Goal: Information Seeking & Learning: Find specific fact

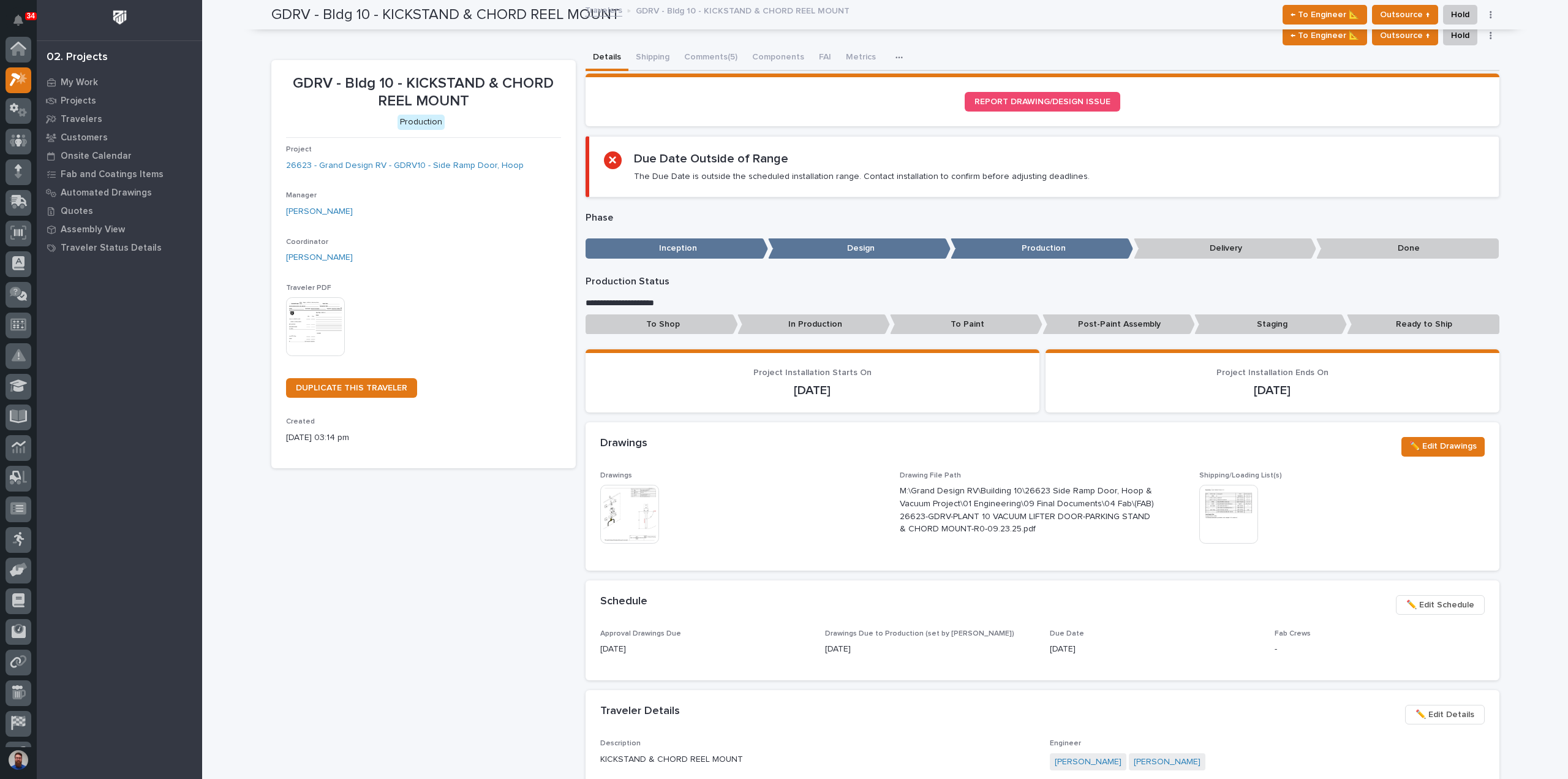
scroll to position [30, 0]
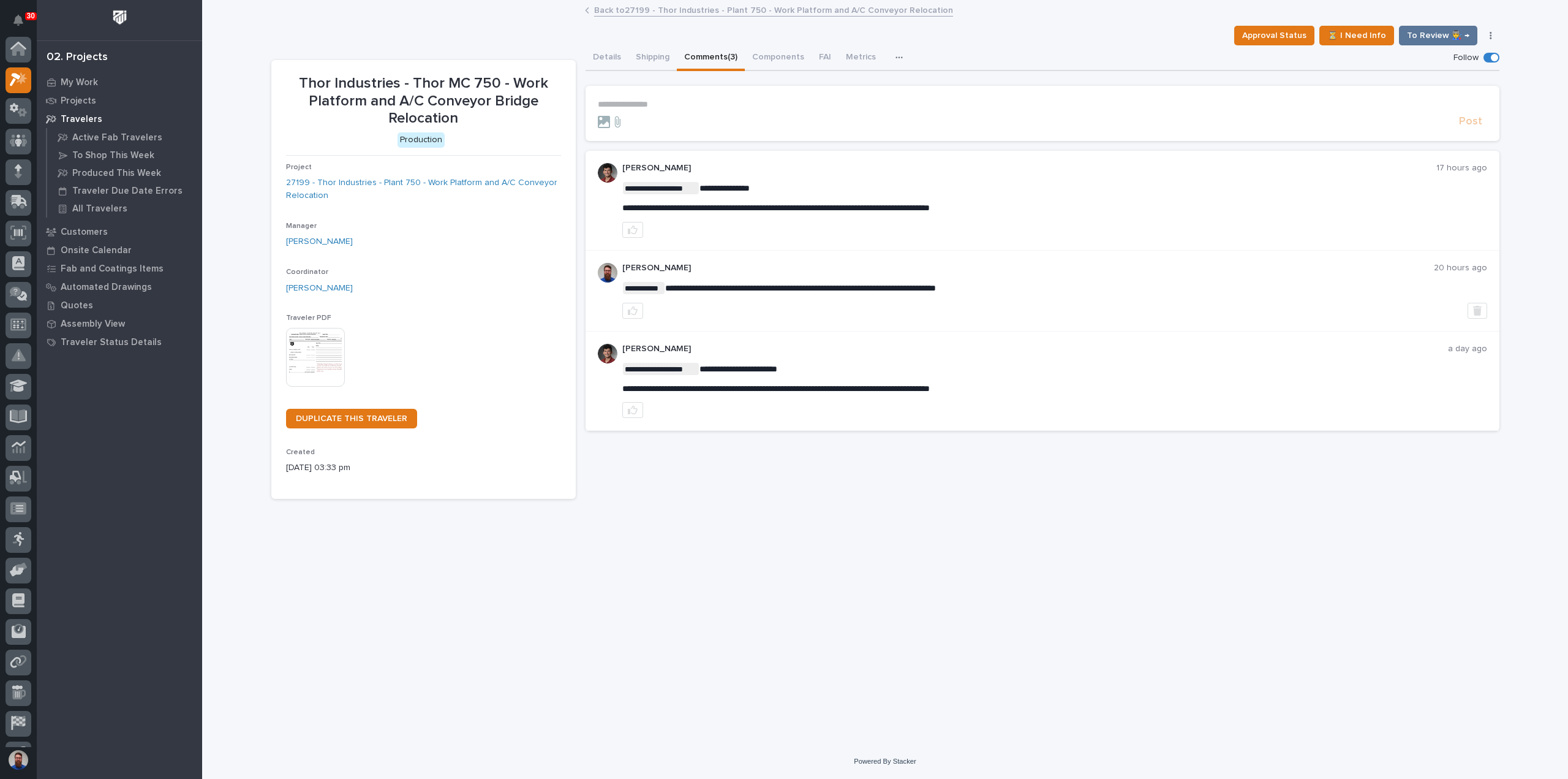
scroll to position [30, 0]
click at [686, 109] on form "**********" at bounding box center [1043, 114] width 890 height 30
click at [684, 112] on form "**********" at bounding box center [1043, 114] width 890 height 30
click at [683, 107] on p "**********" at bounding box center [1043, 104] width 890 height 10
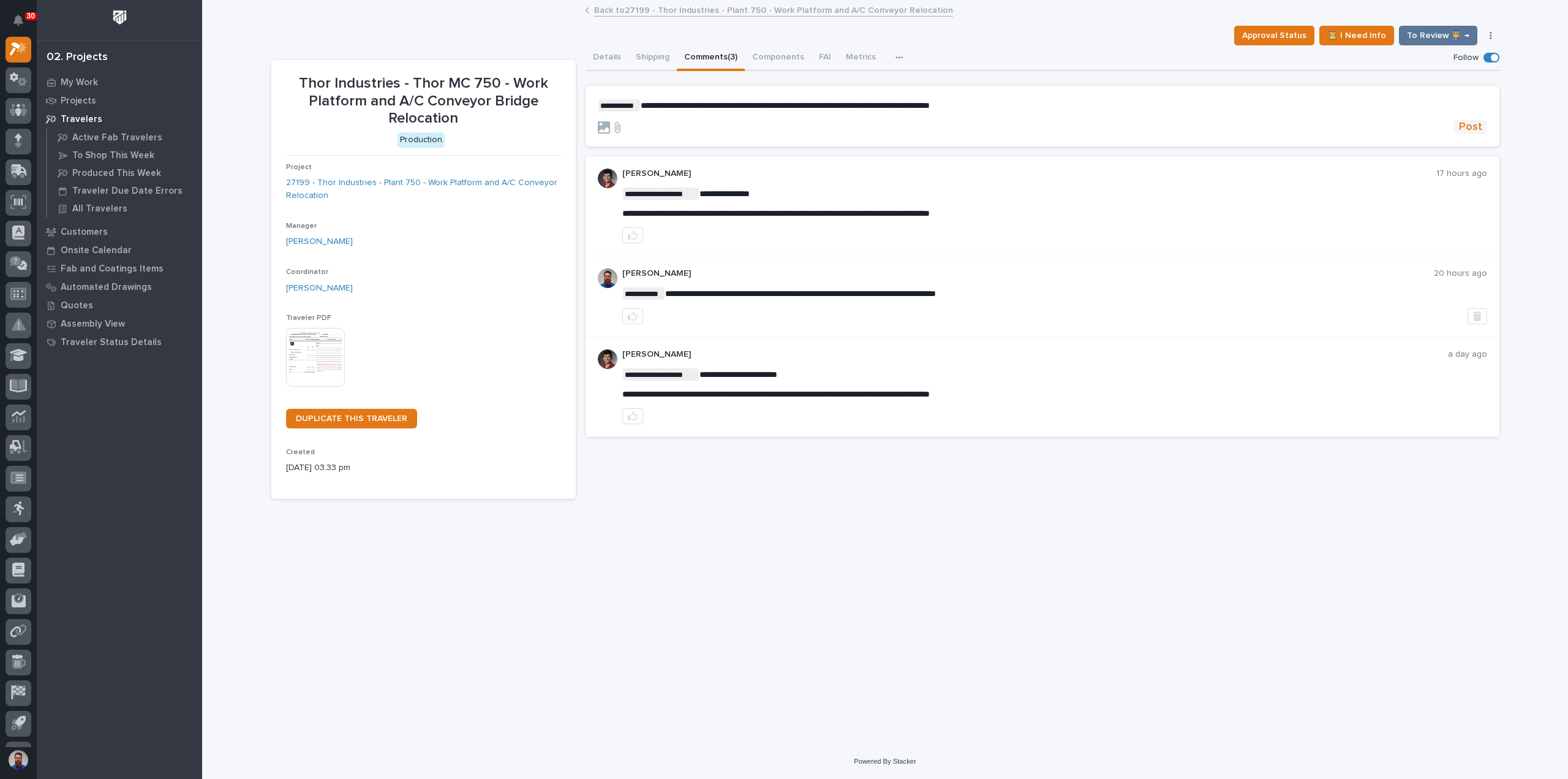
click at [1474, 128] on span "Post" at bounding box center [1471, 126] width 24 height 14
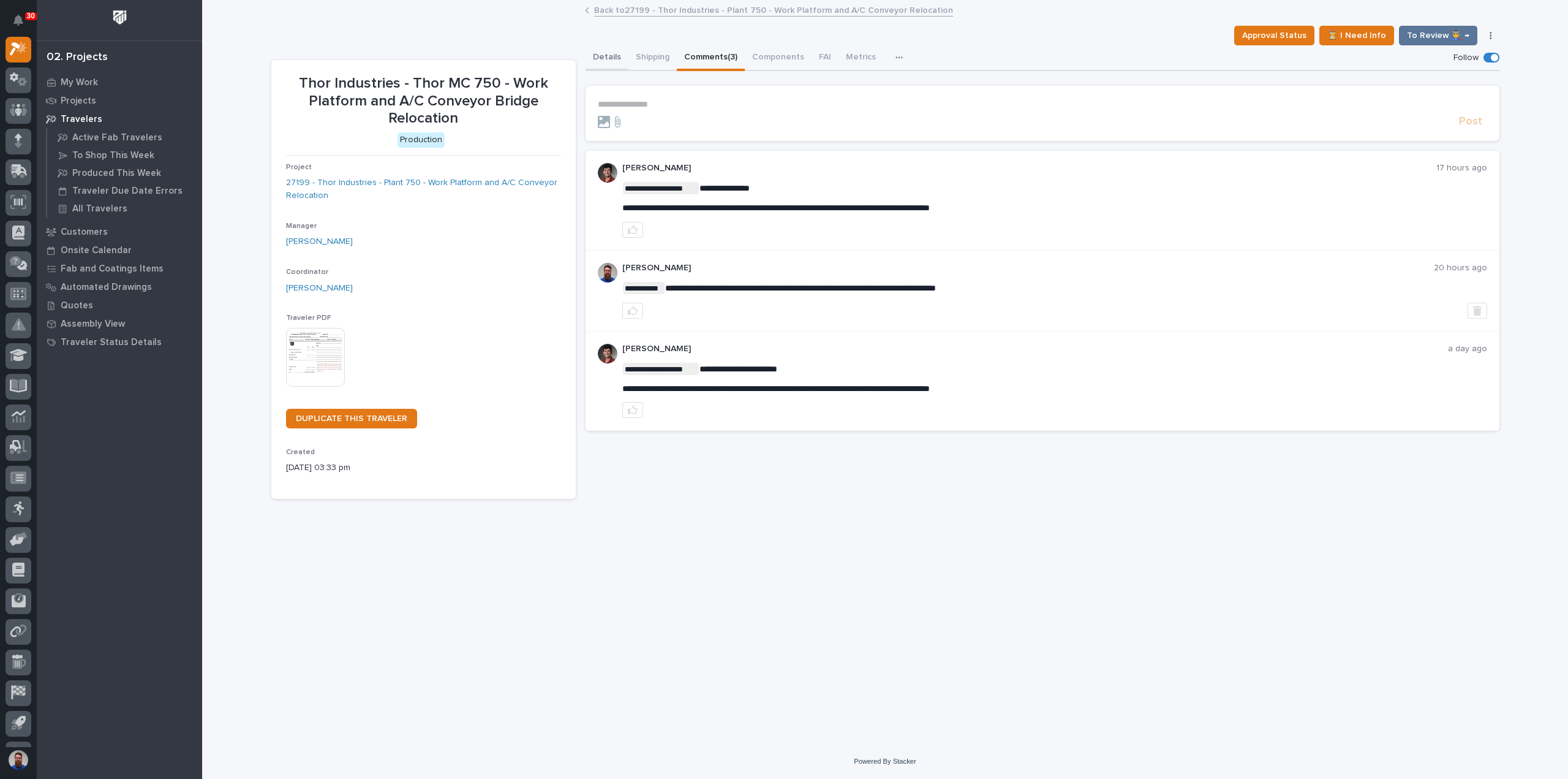
click at [607, 50] on button "Details" at bounding box center [607, 58] width 43 height 26
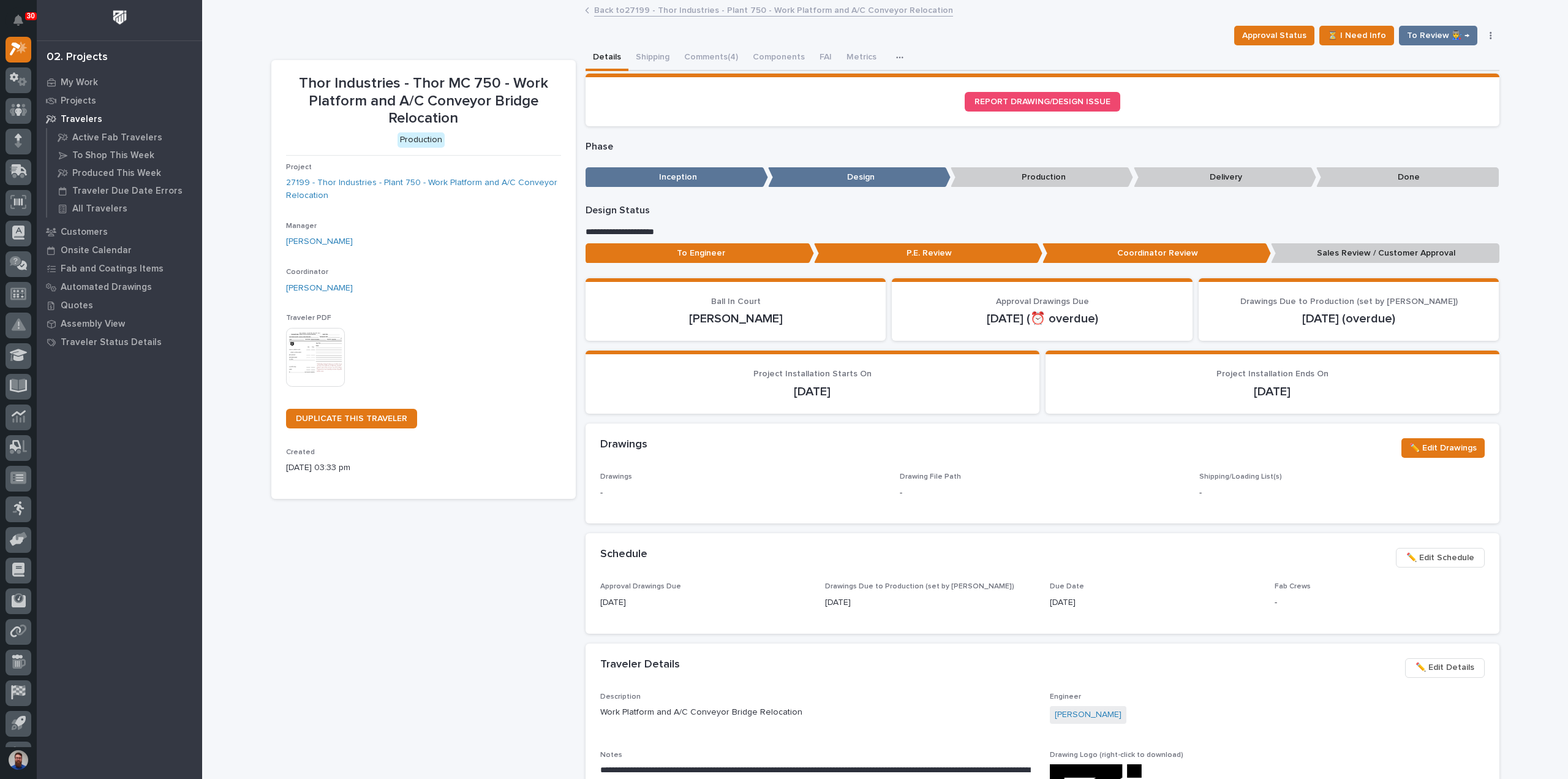
click at [1369, 258] on p "Sales Review / Customer Approval" at bounding box center [1385, 253] width 228 height 20
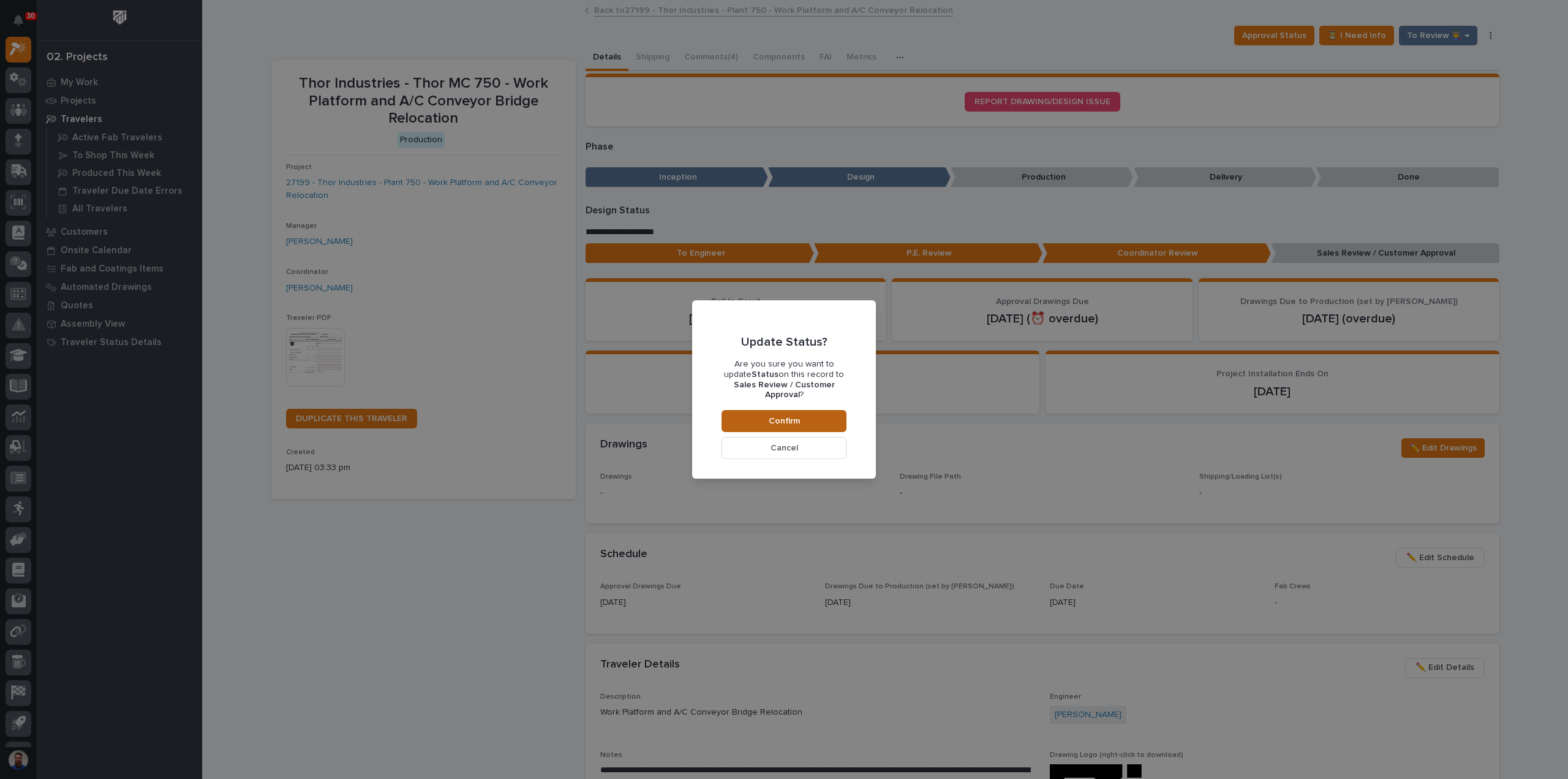
click at [827, 418] on button "Confirm" at bounding box center [784, 421] width 125 height 22
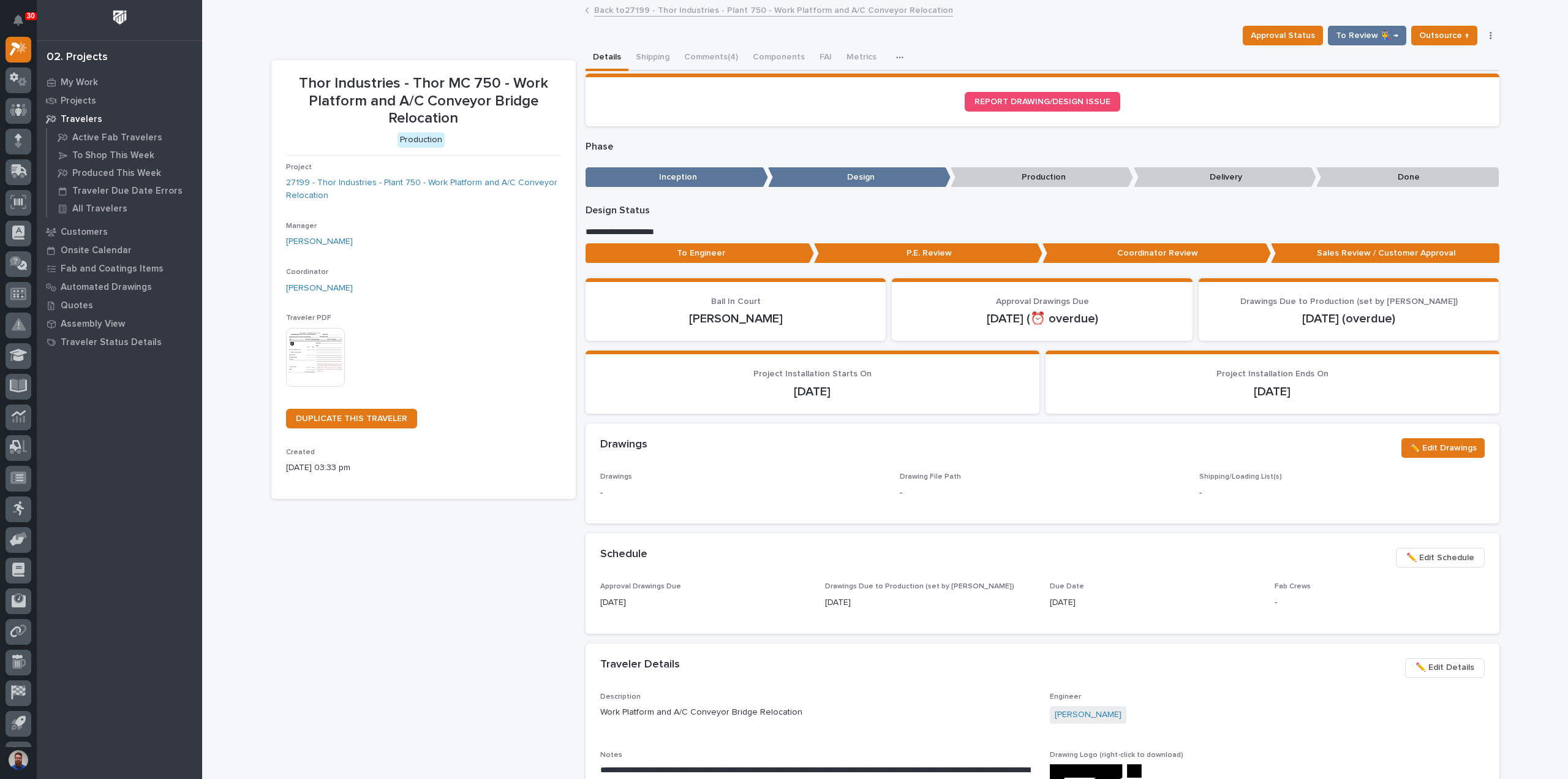
scroll to position [73, 0]
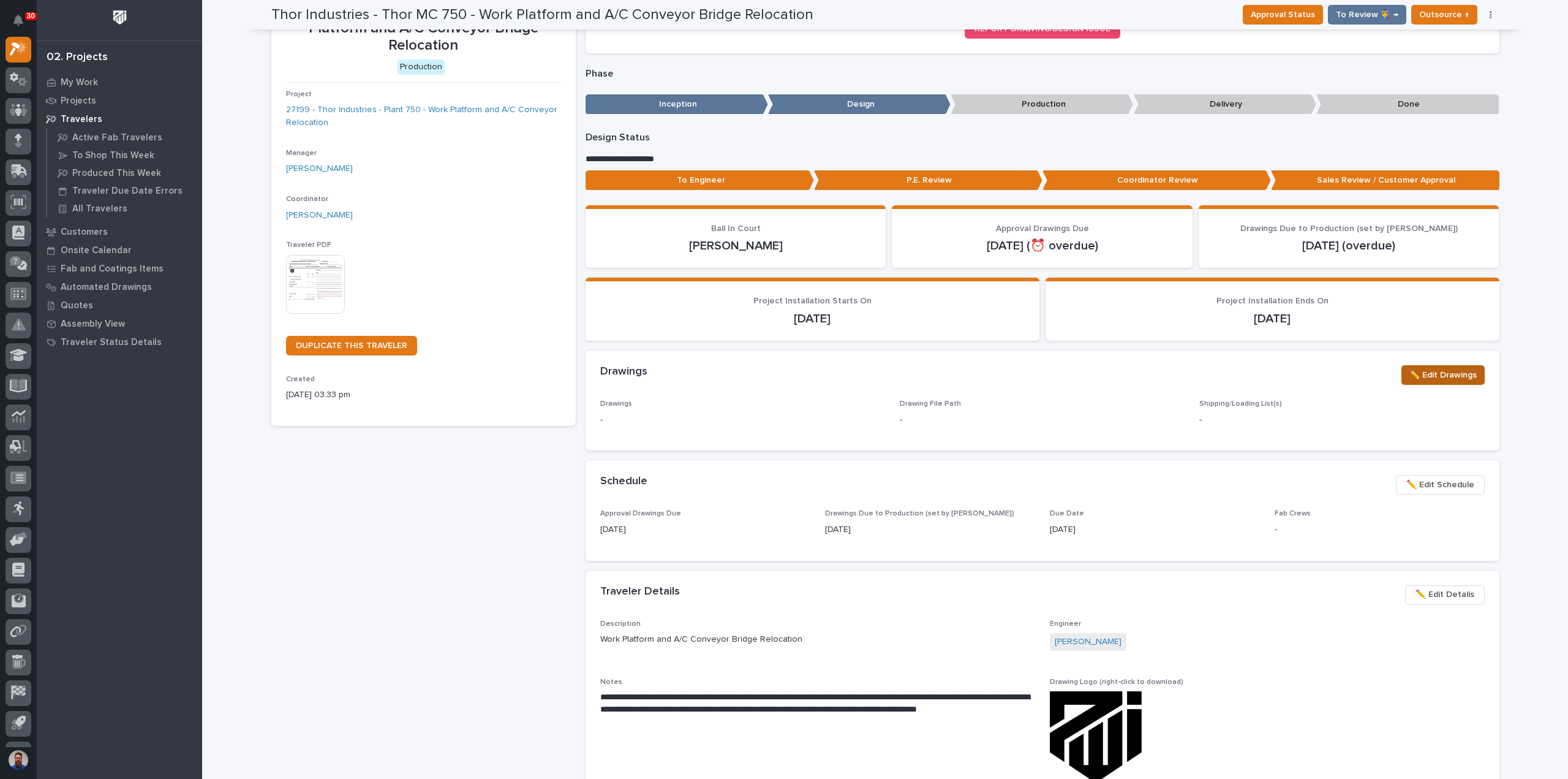
click at [1439, 375] on span "✏️ Edit Drawings" at bounding box center [1443, 375] width 67 height 15
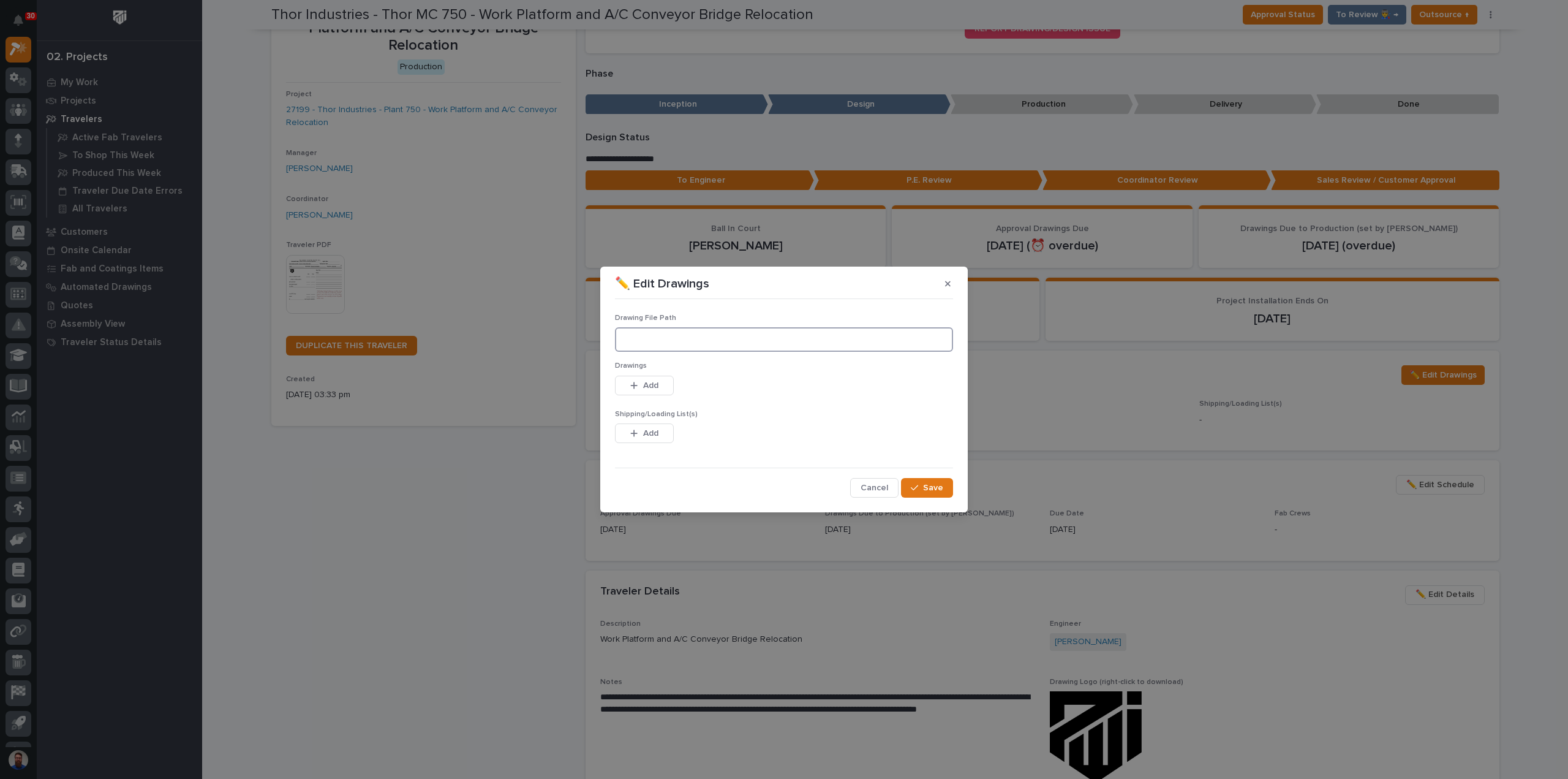
click at [708, 345] on input at bounding box center [784, 339] width 338 height 24
click at [698, 350] on input at bounding box center [784, 339] width 338 height 24
paste input ""M:\Thor Motor Coach\Thor Plt 750\27199 AC Work Platform Relocation\01 Engineer…"
type input "M:\Thor Motor Coach\Thor Plt 750\27199 AC Work Platform Relocation\01 Engineeri…"
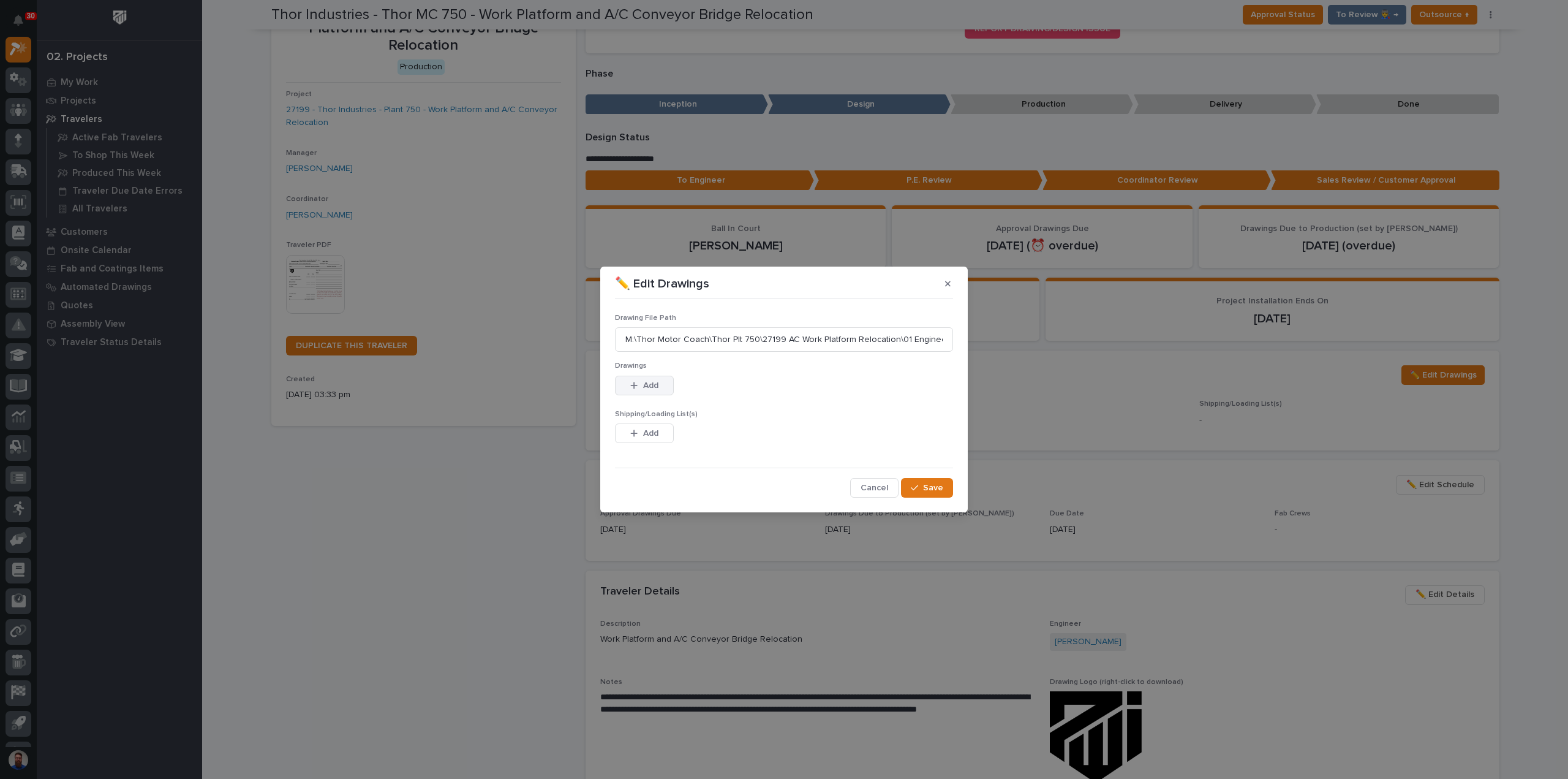
click at [646, 389] on span "Add" at bounding box center [650, 385] width 16 height 11
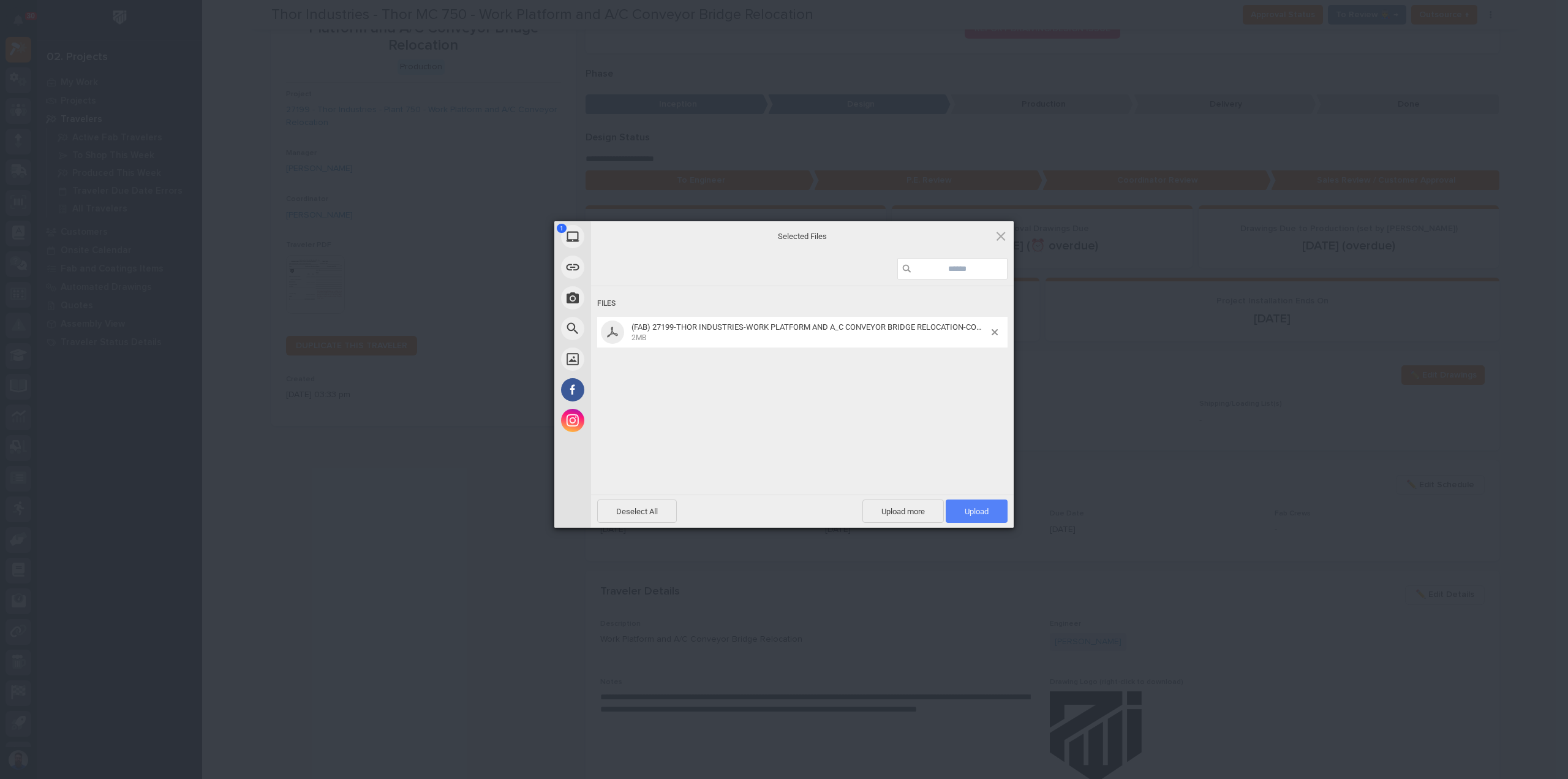
click at [977, 511] on span "Upload 1" at bounding box center [977, 511] width 24 height 9
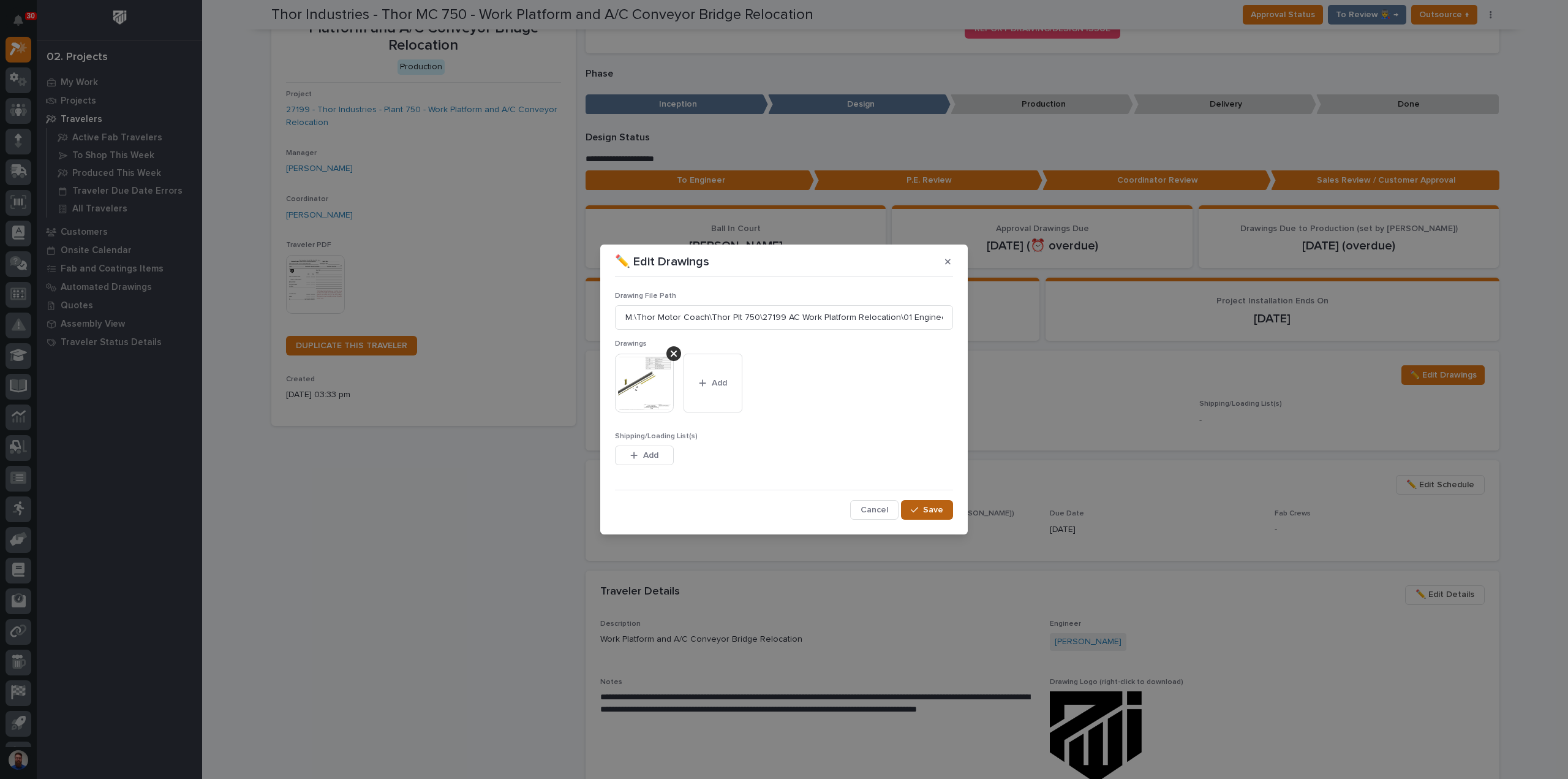
click at [927, 503] on button "Save" at bounding box center [927, 509] width 52 height 20
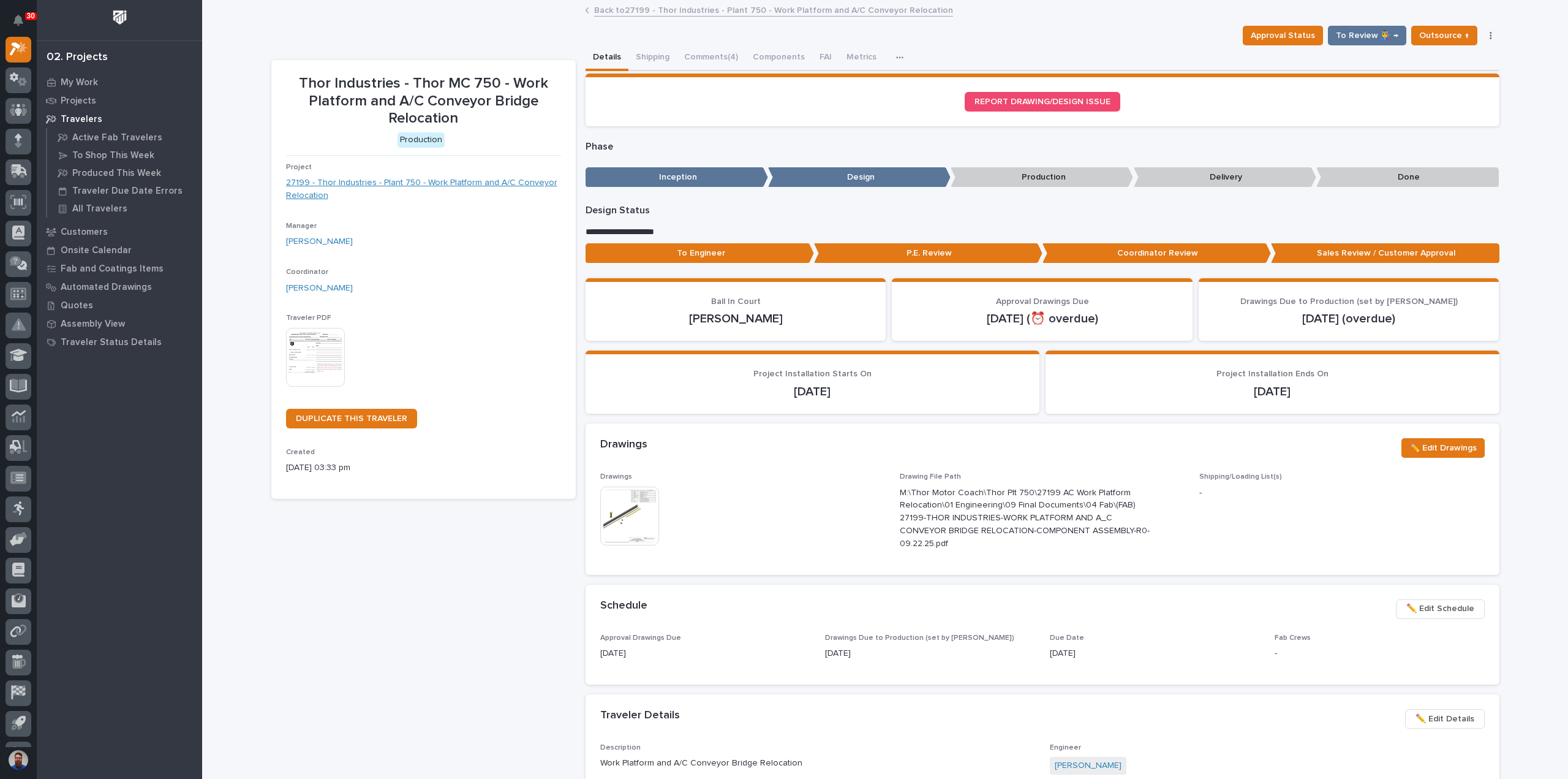
click at [424, 178] on link "27199 - Thor Industries - Plant 750 - Work Platform and A/C Conveyor Relocation" at bounding box center [423, 189] width 275 height 26
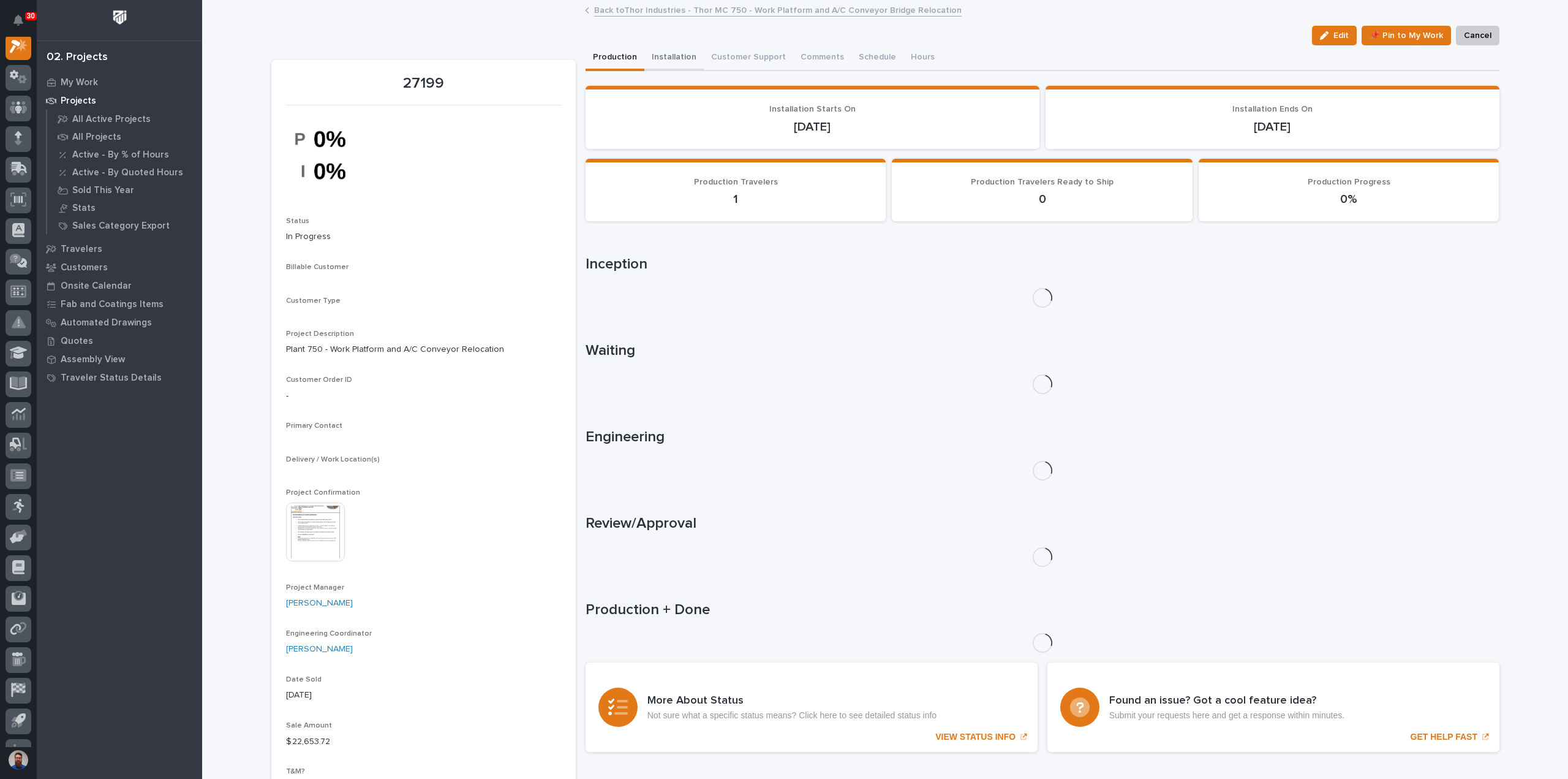
scroll to position [30, 0]
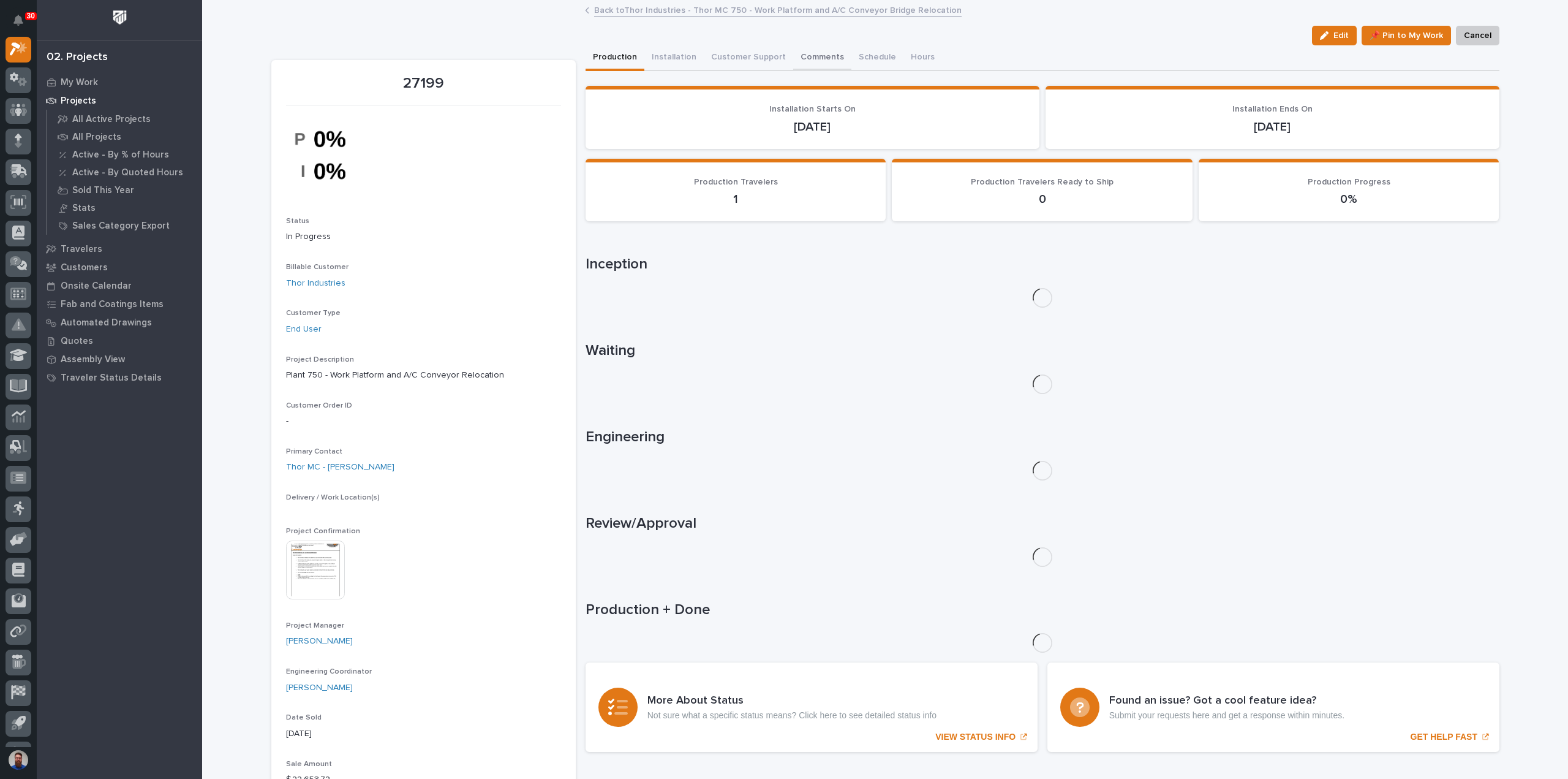
click at [794, 52] on button "Comments" at bounding box center [822, 58] width 58 height 26
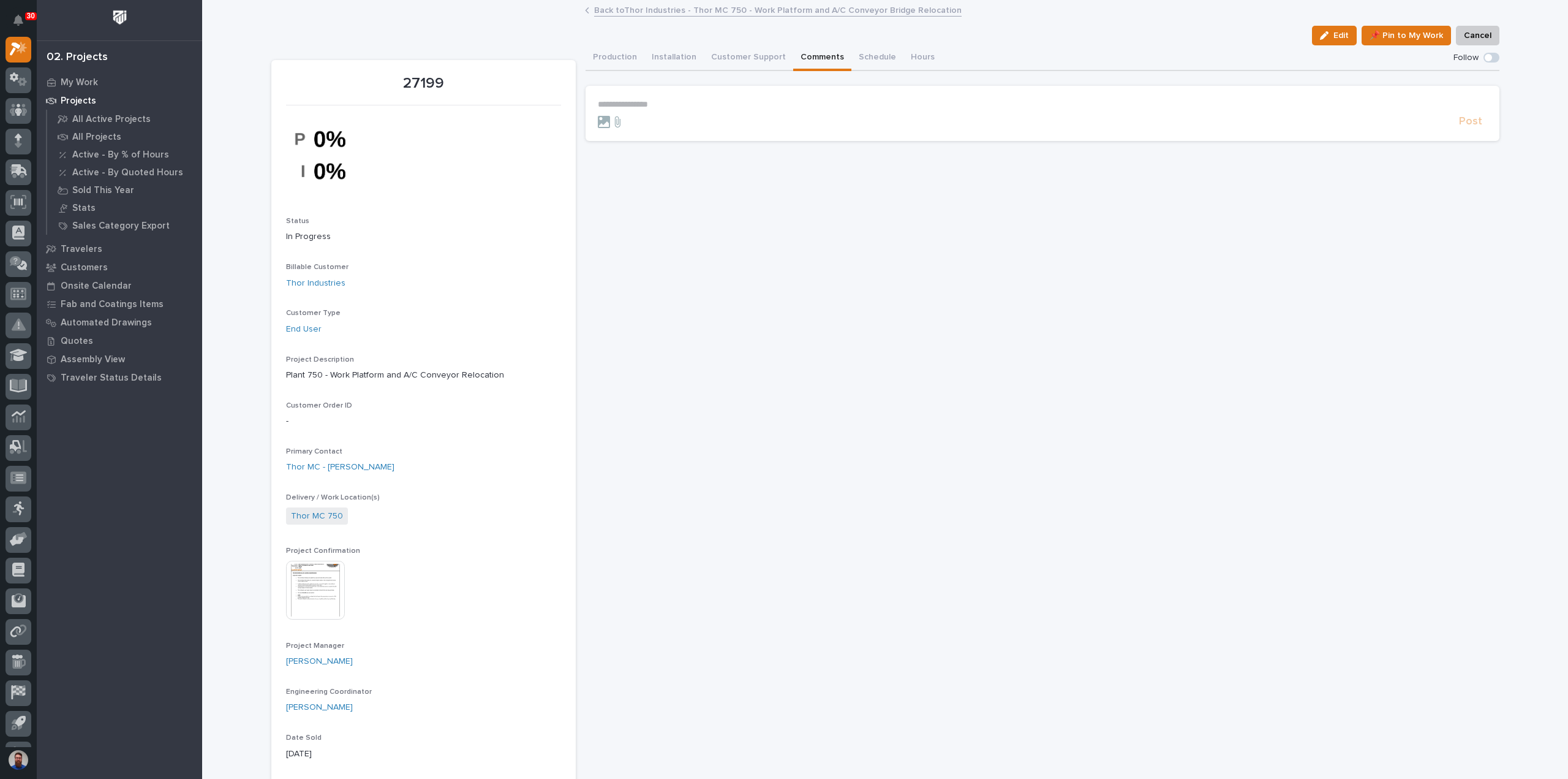
click at [754, 88] on section "**********" at bounding box center [1043, 113] width 914 height 55
click at [754, 96] on section "**********" at bounding box center [1043, 113] width 914 height 55
click at [751, 104] on p "**********" at bounding box center [1043, 104] width 890 height 10
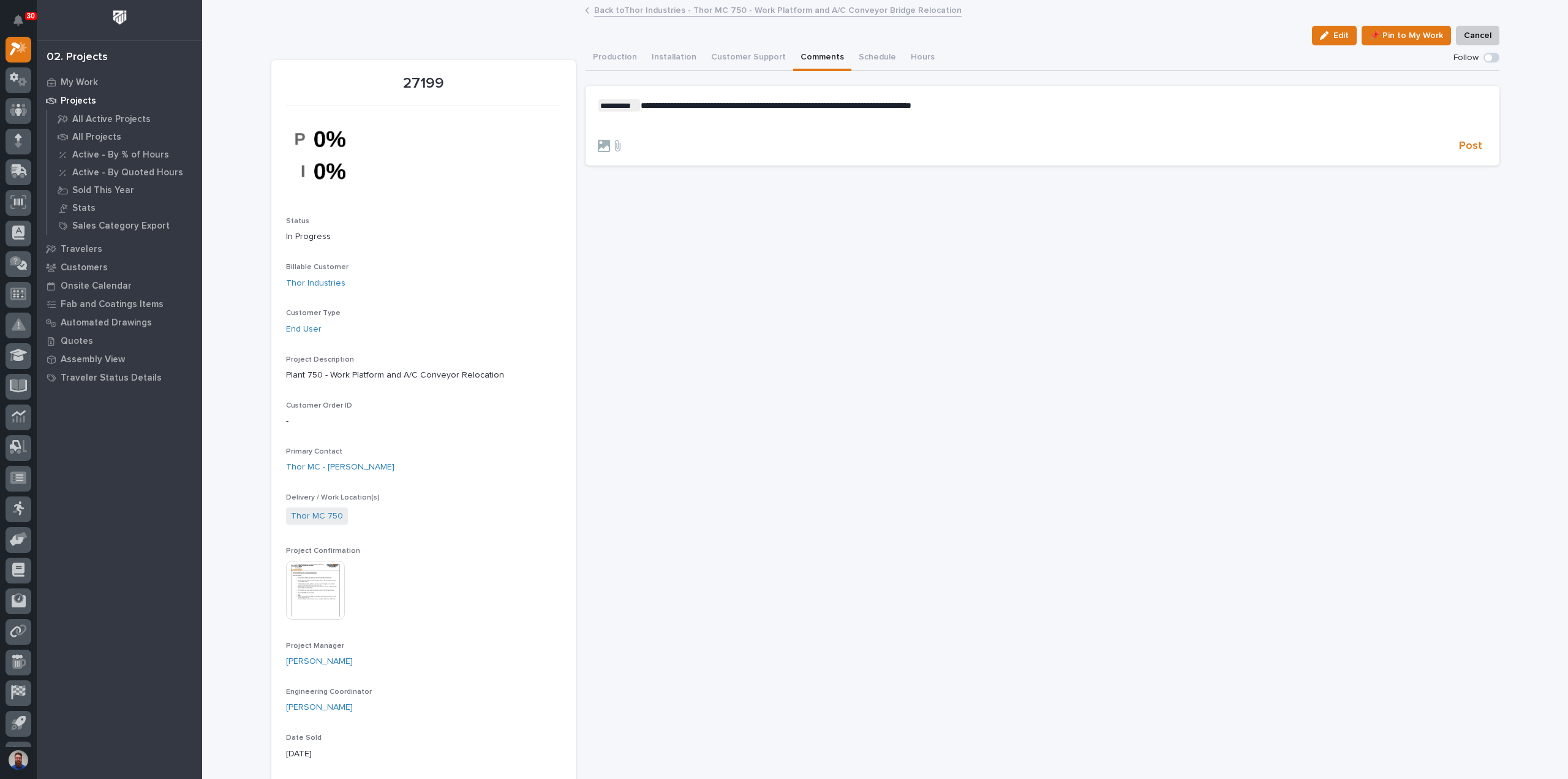
click at [670, 116] on div "**********" at bounding box center [1043, 115] width 890 height 31
click at [1480, 146] on button "Post" at bounding box center [1470, 146] width 33 height 14
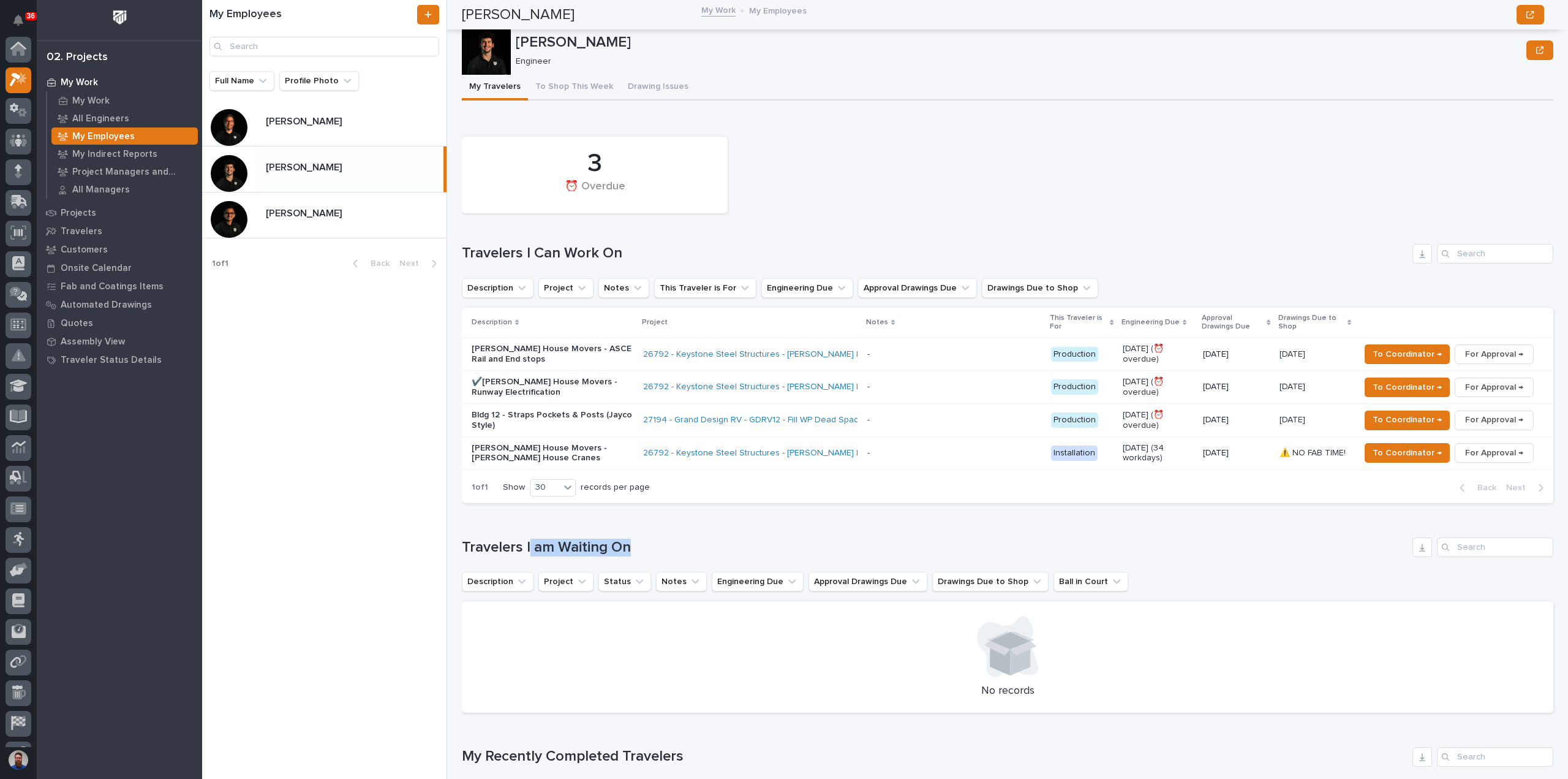
scroll to position [327, 0]
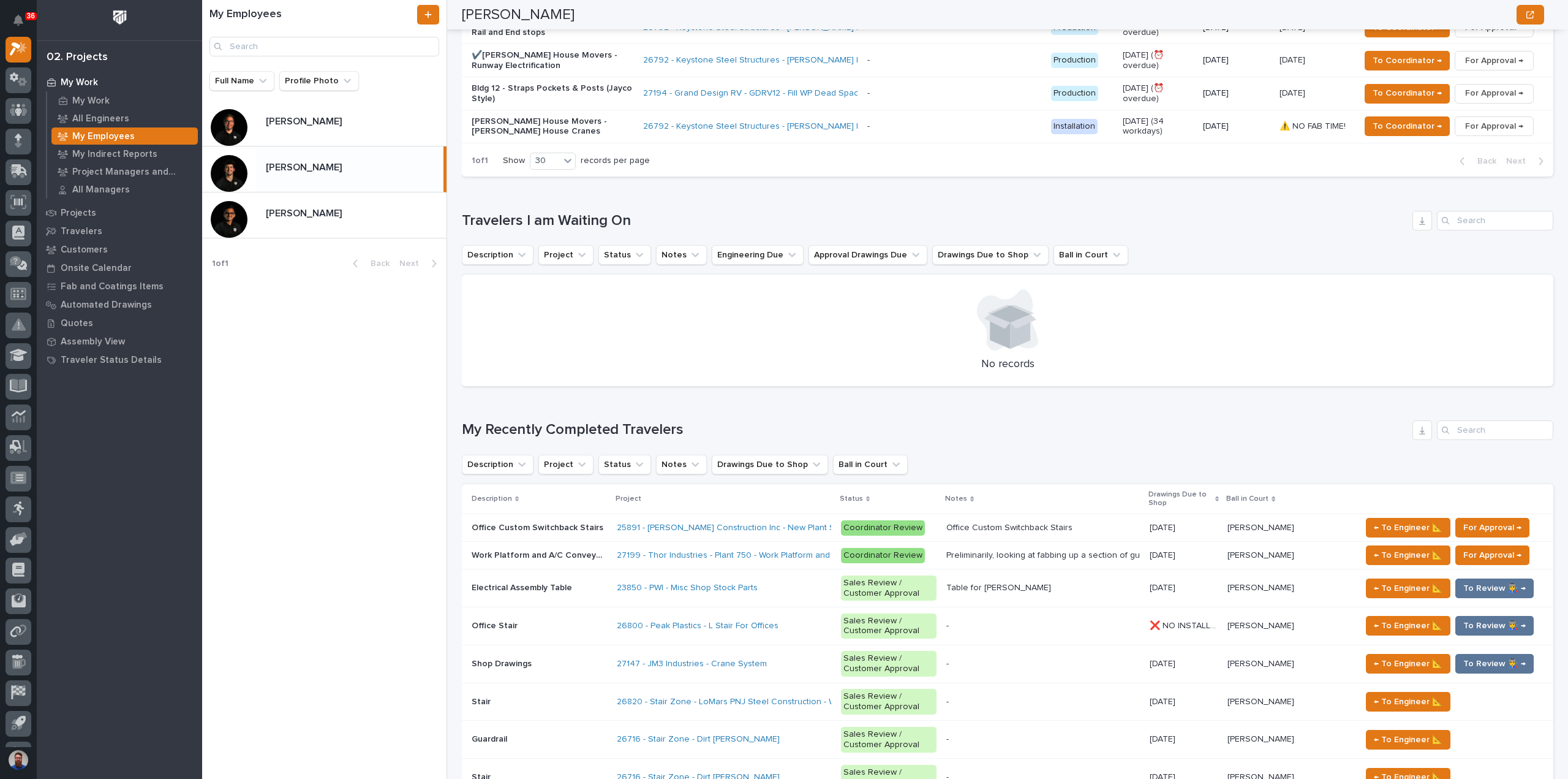
click at [610, 378] on div "No records" at bounding box center [1007, 330] width 1091 height 112
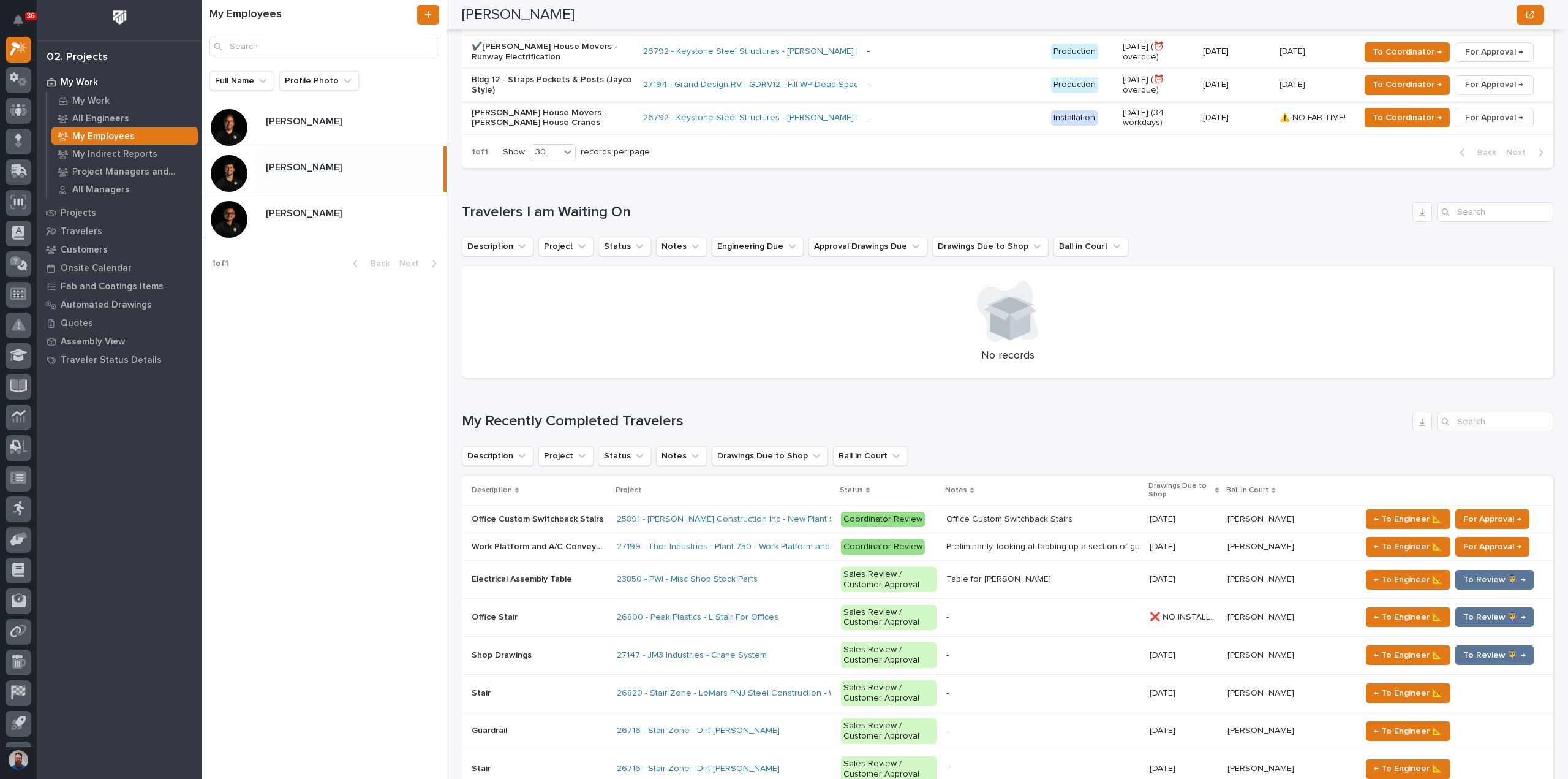
scroll to position [0, 0]
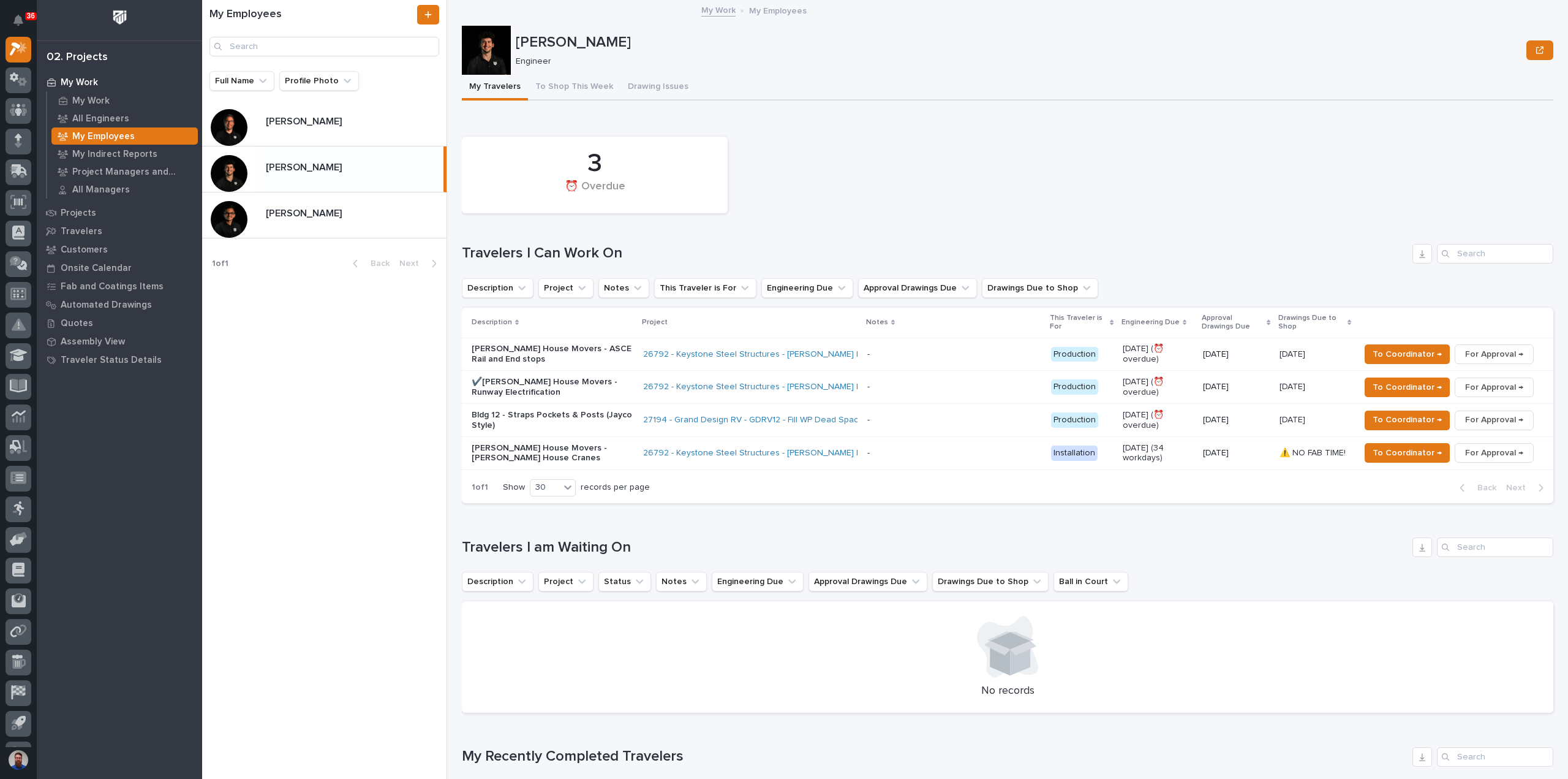
click at [930, 358] on p at bounding box center [954, 355] width 174 height 10
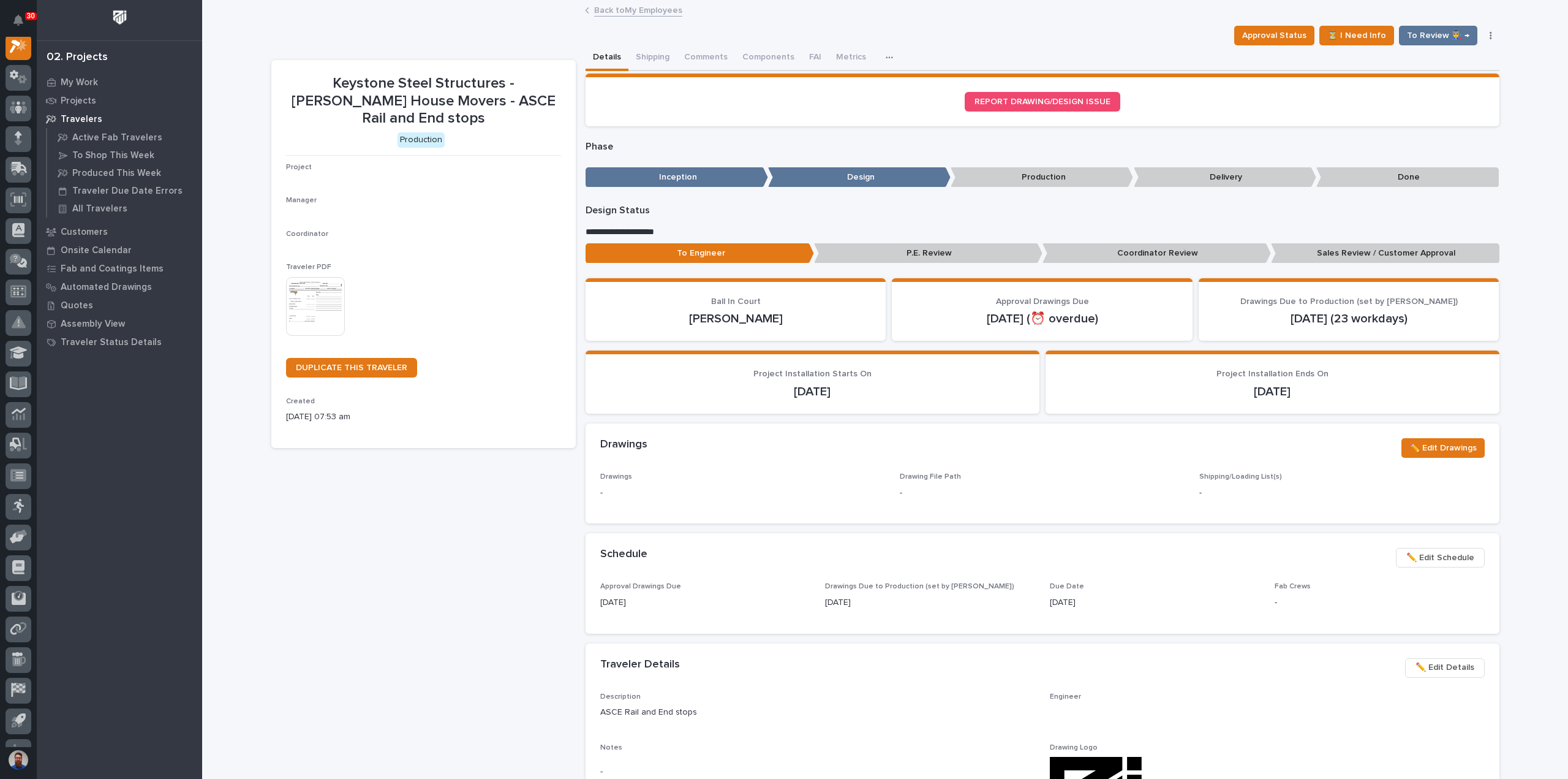
scroll to position [30, 0]
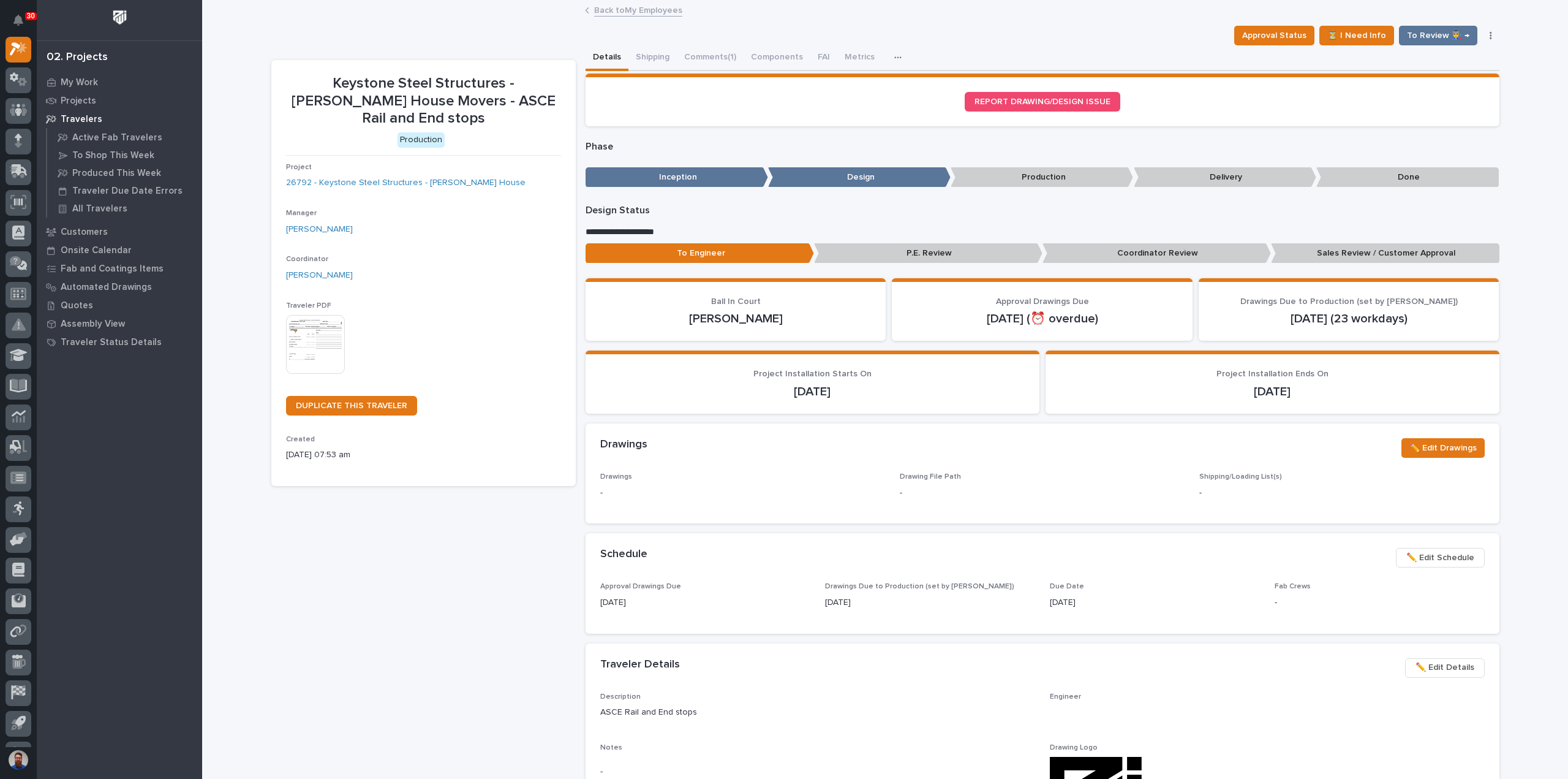
click at [1338, 241] on div "**********" at bounding box center [1043, 237] width 914 height 64
click at [1341, 259] on p "Sales Review / Customer Approval" at bounding box center [1385, 253] width 228 height 20
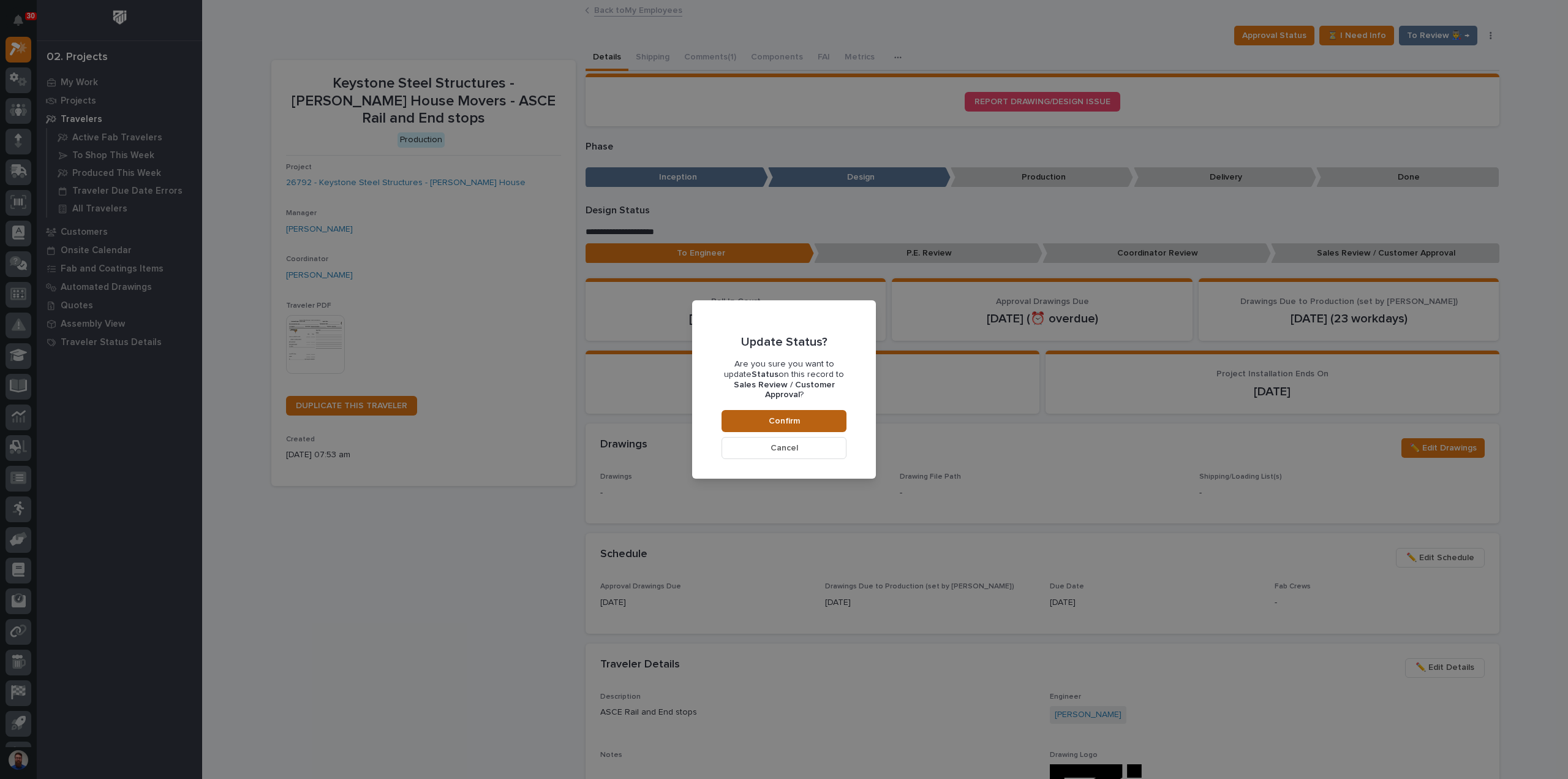
click at [825, 410] on button "Confirm" at bounding box center [784, 421] width 125 height 22
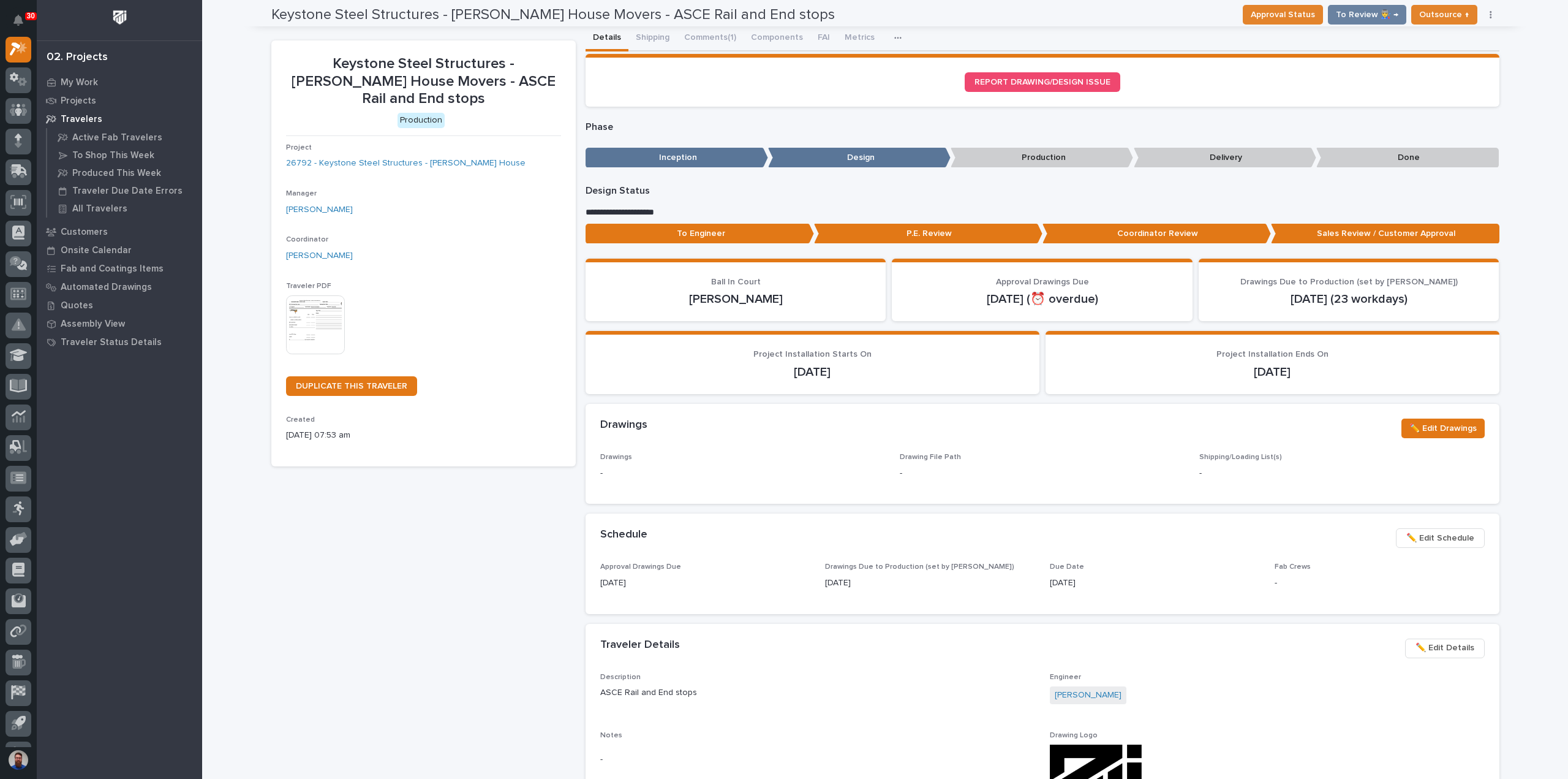
scroll to position [0, 0]
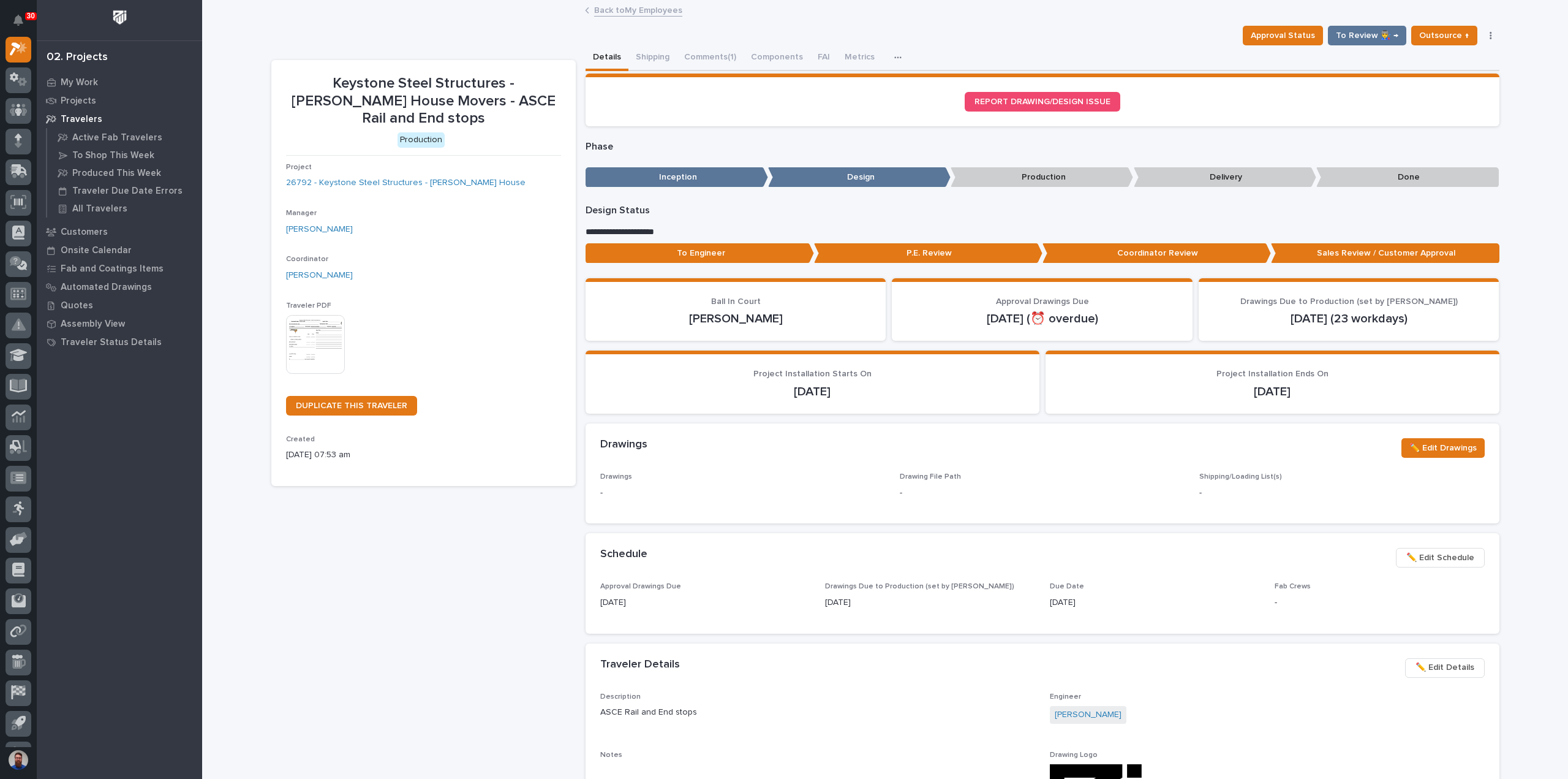
click at [626, 13] on link "Back to My Employees" at bounding box center [638, 9] width 88 height 14
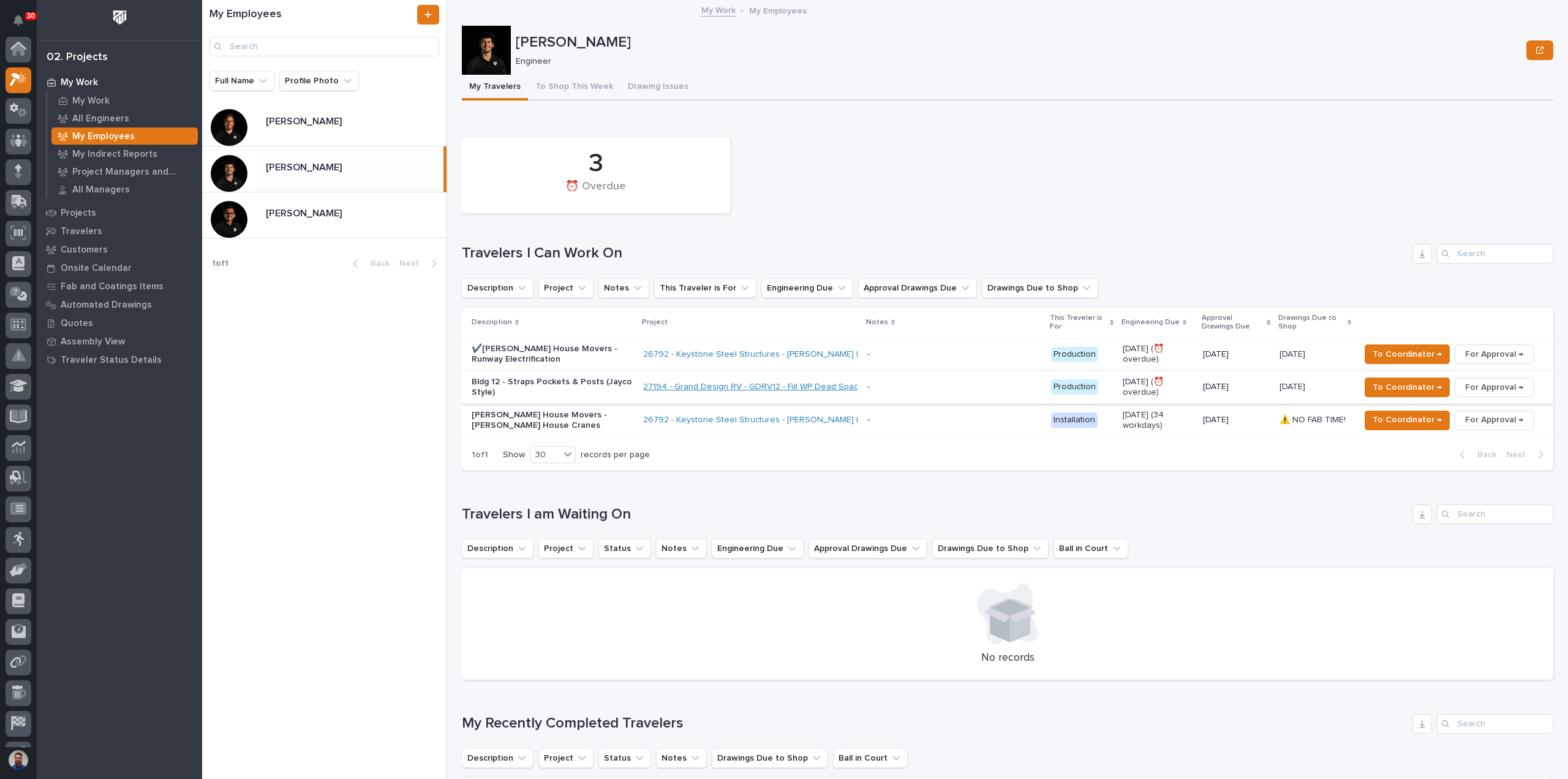
scroll to position [33, 0]
click at [895, 421] on p at bounding box center [954, 420] width 174 height 10
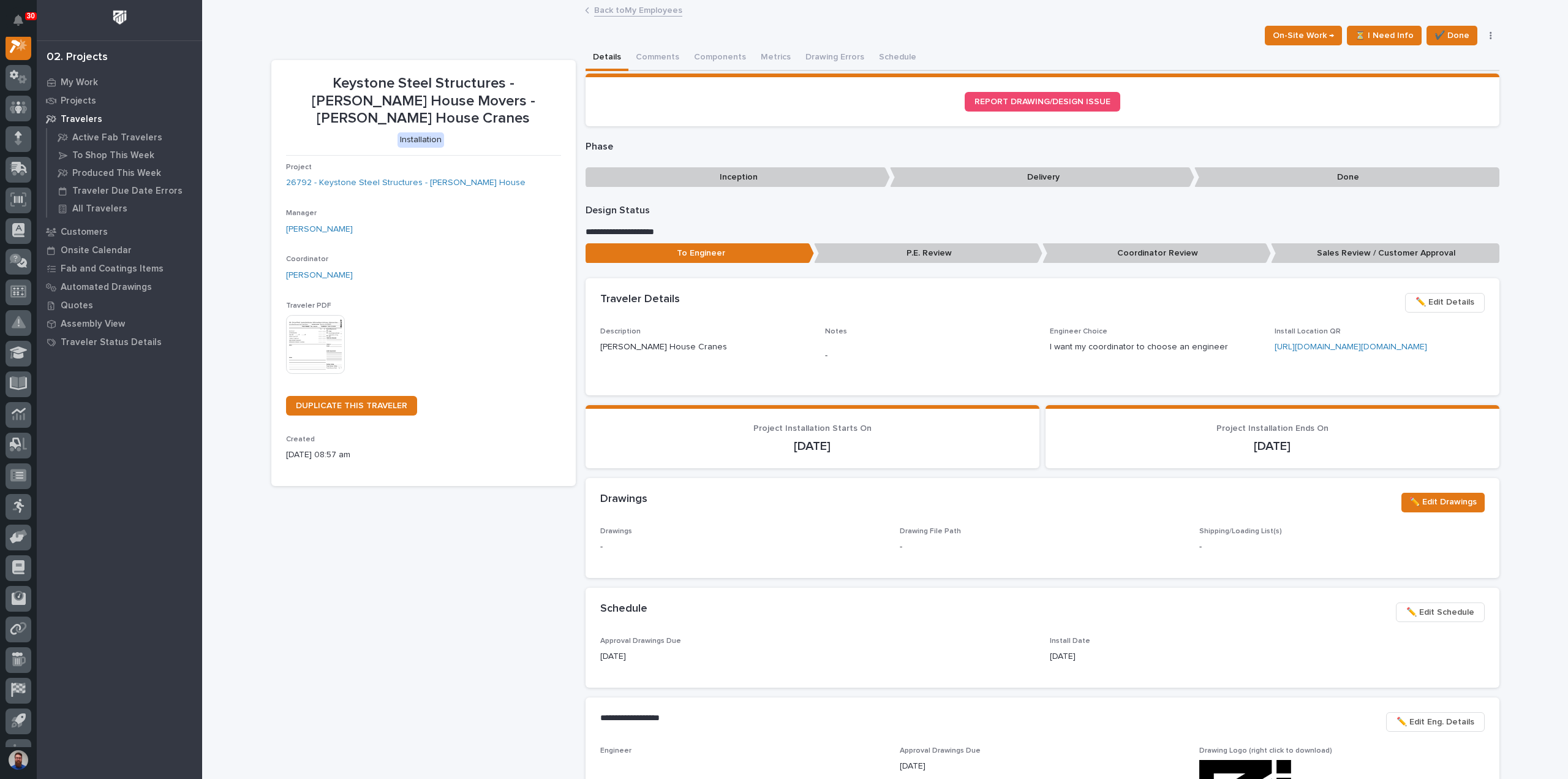
scroll to position [30, 0]
click at [1339, 256] on p "Sales Review / Customer Approval" at bounding box center [1385, 253] width 228 height 20
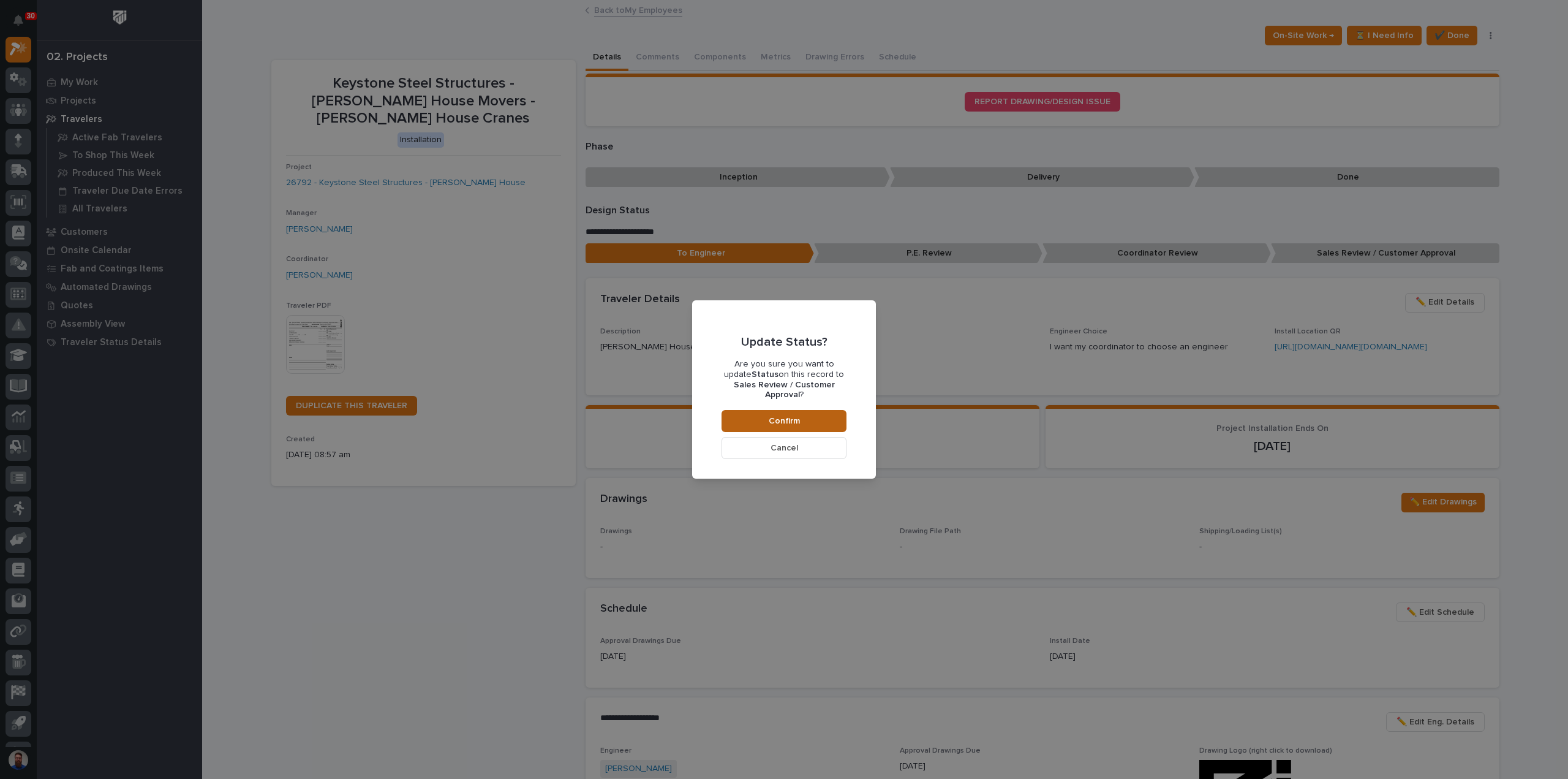
click at [828, 410] on button "Confirm" at bounding box center [784, 421] width 125 height 22
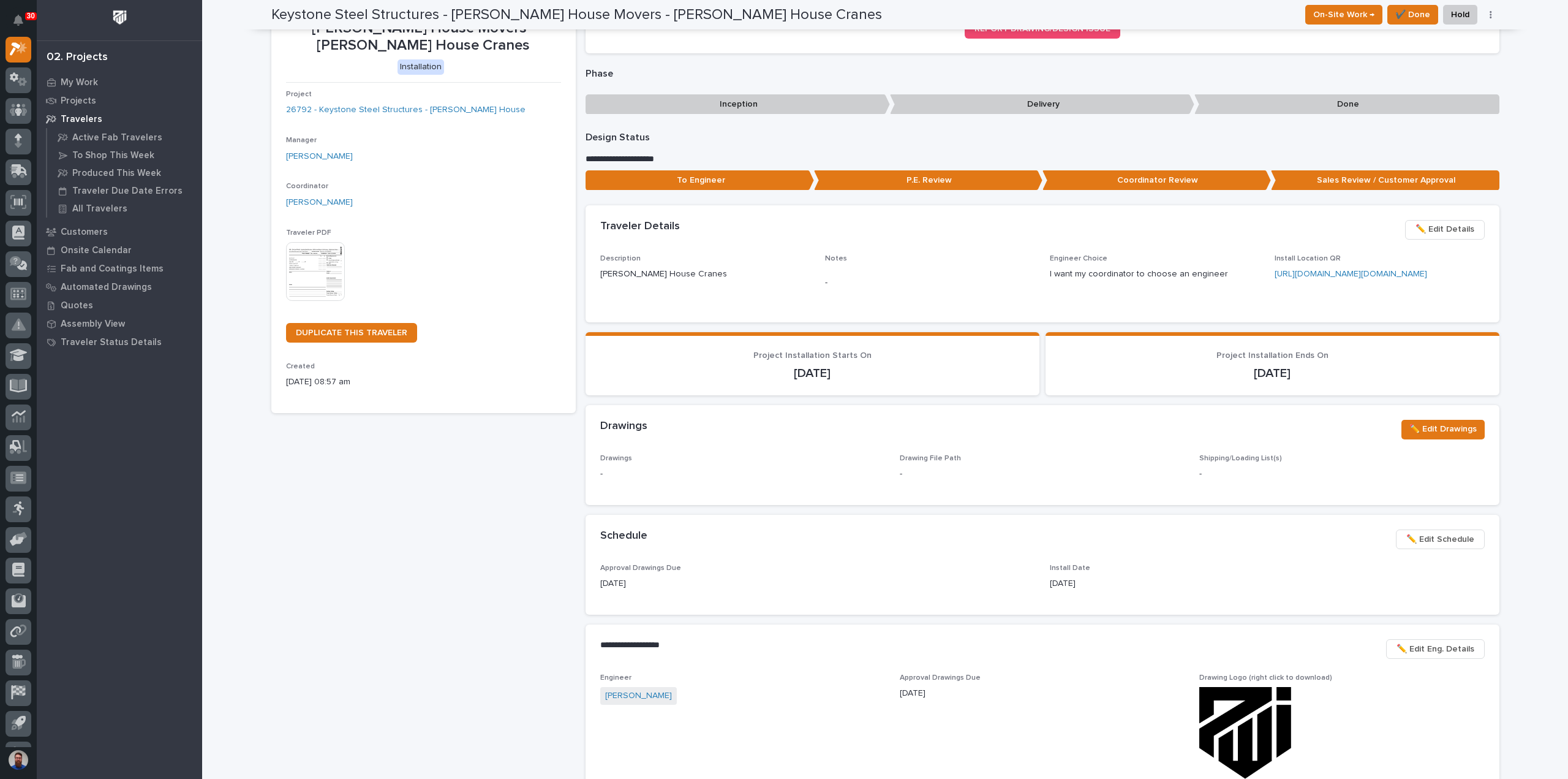
scroll to position [0, 0]
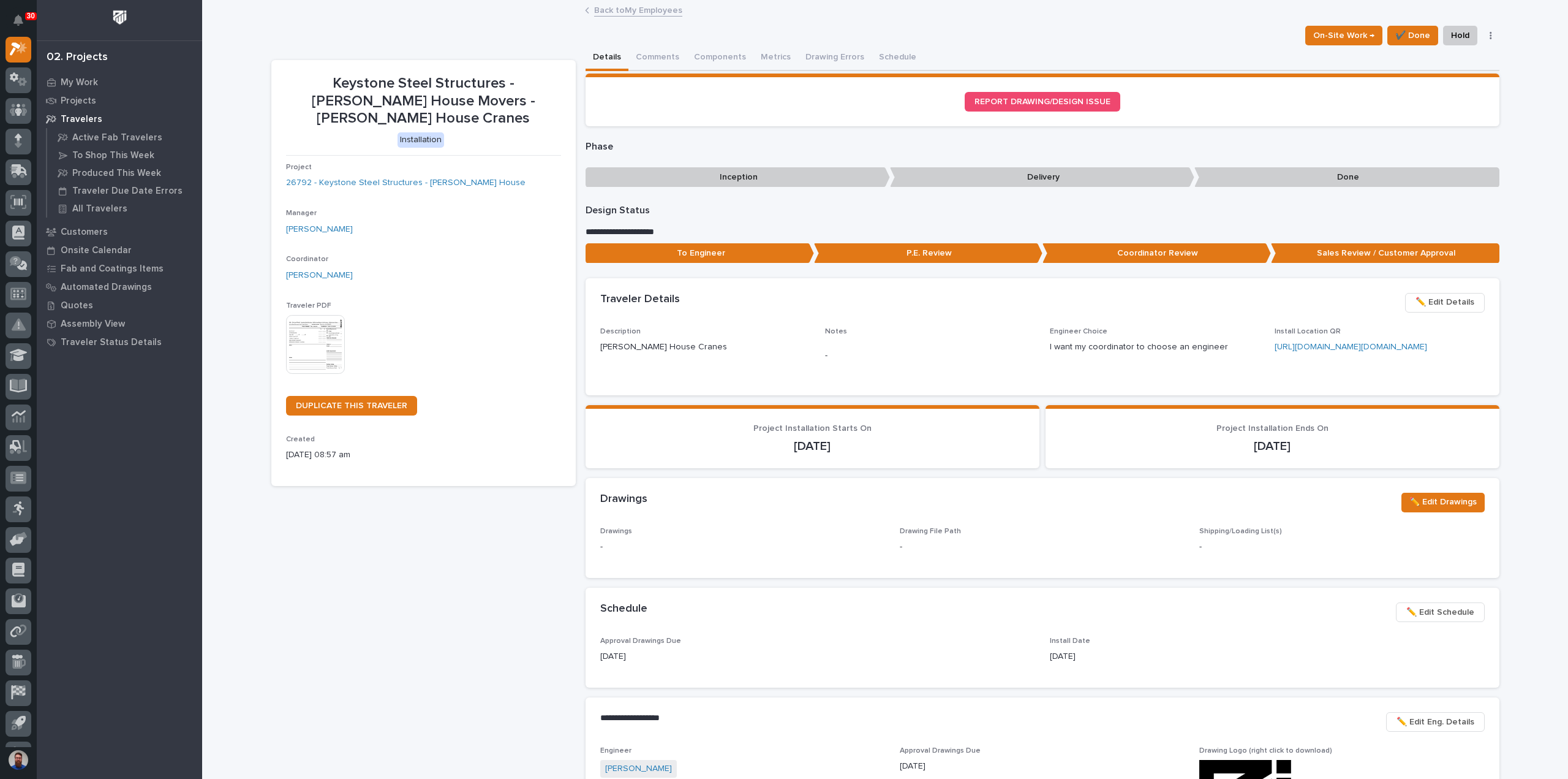
click at [668, 13] on link "Back to My Employees" at bounding box center [638, 9] width 88 height 14
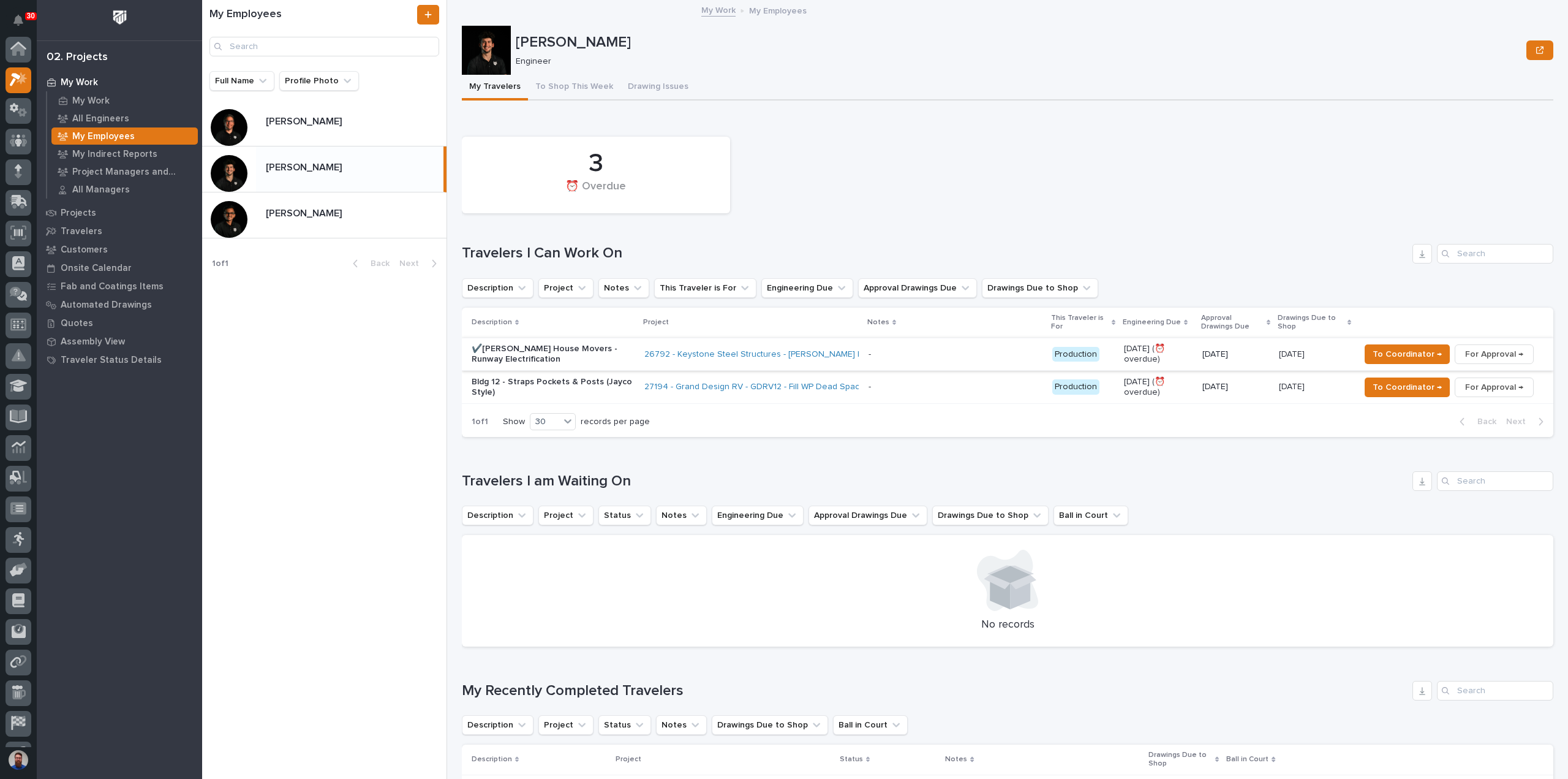
scroll to position [33, 0]
click at [884, 357] on p at bounding box center [955, 355] width 174 height 10
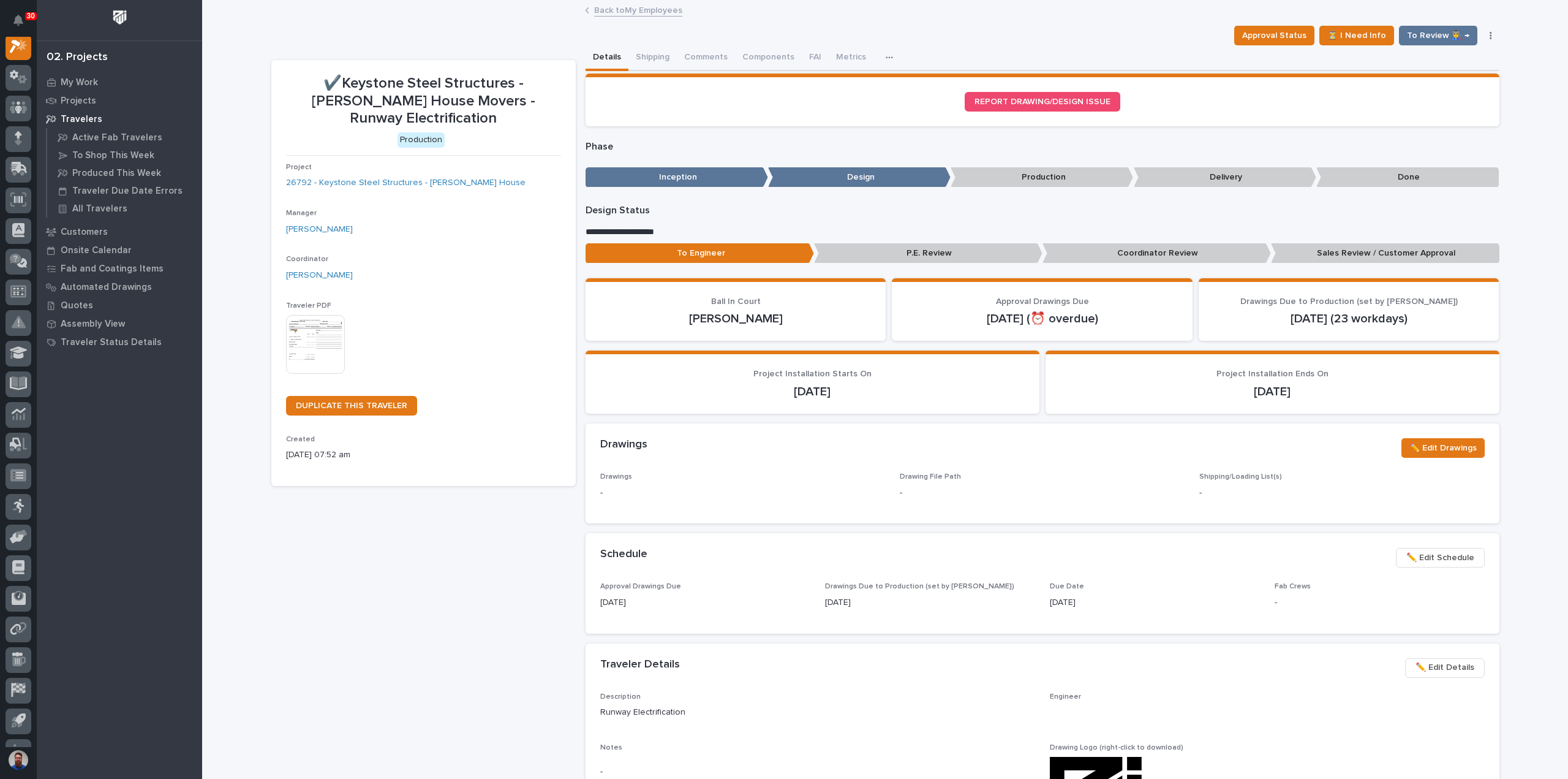
scroll to position [30, 0]
click at [1331, 253] on p "Sales Review / Customer Approval" at bounding box center [1385, 253] width 228 height 20
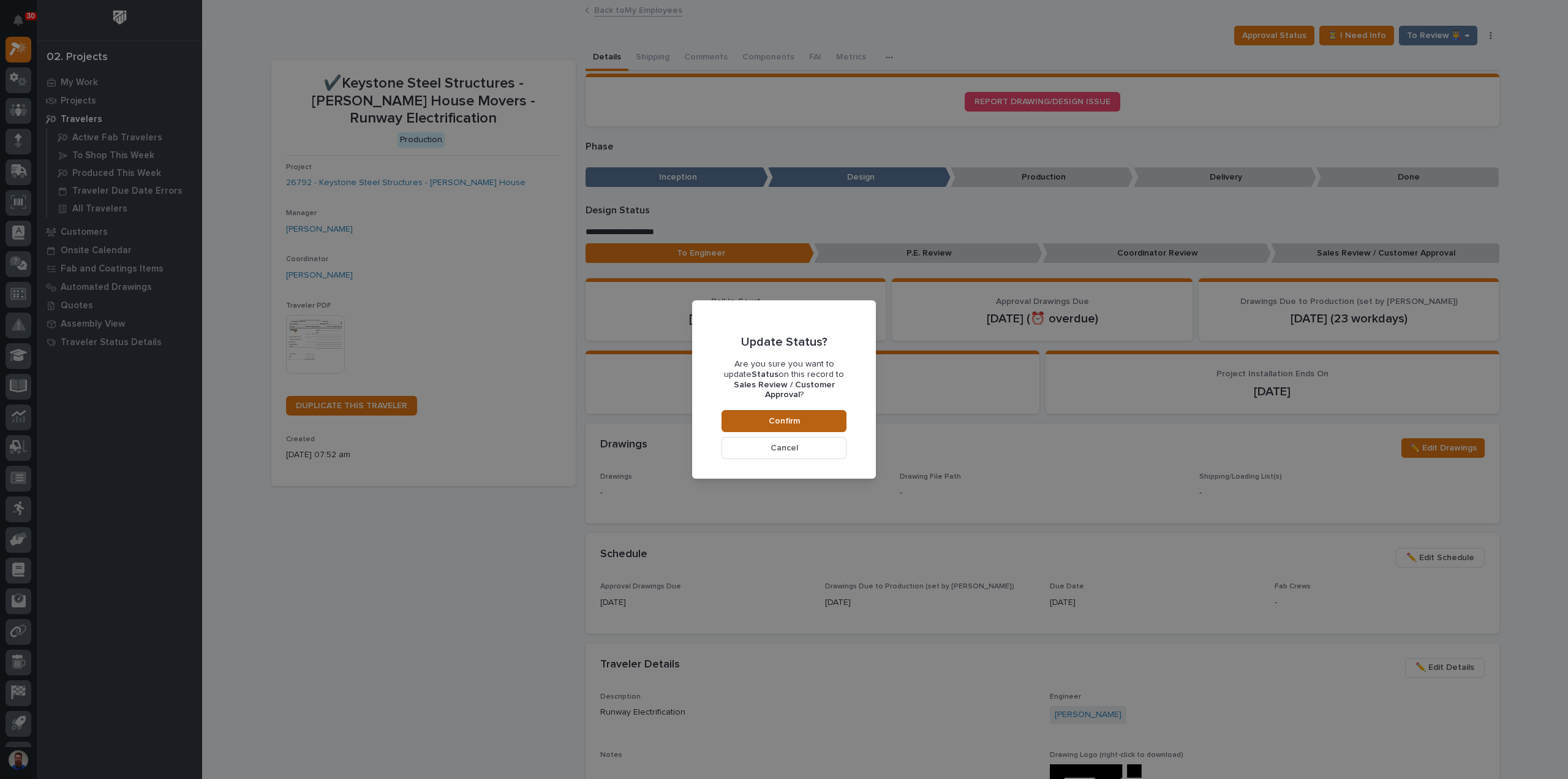
click at [734, 412] on button "Confirm" at bounding box center [784, 421] width 125 height 22
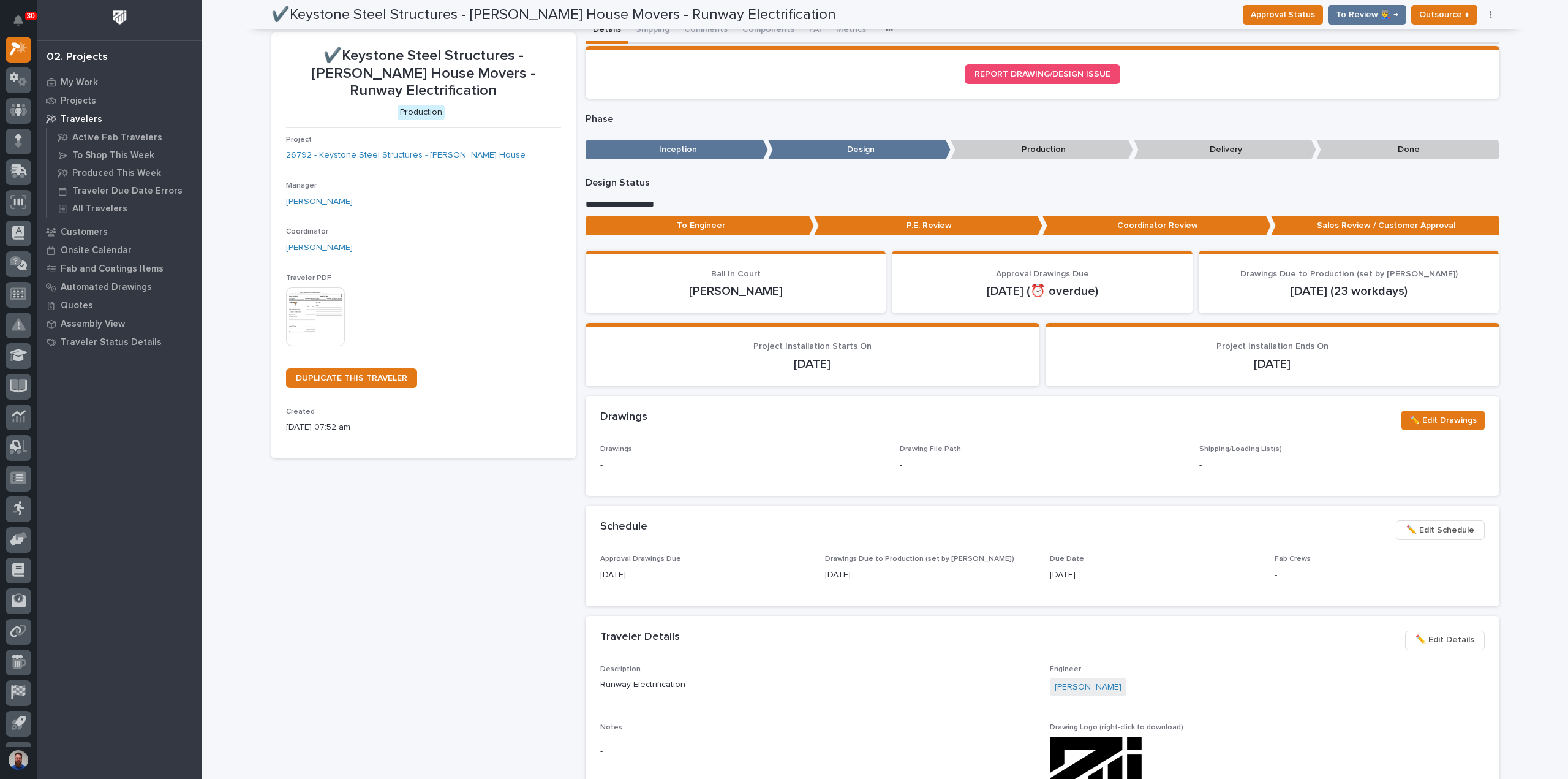
scroll to position [0, 0]
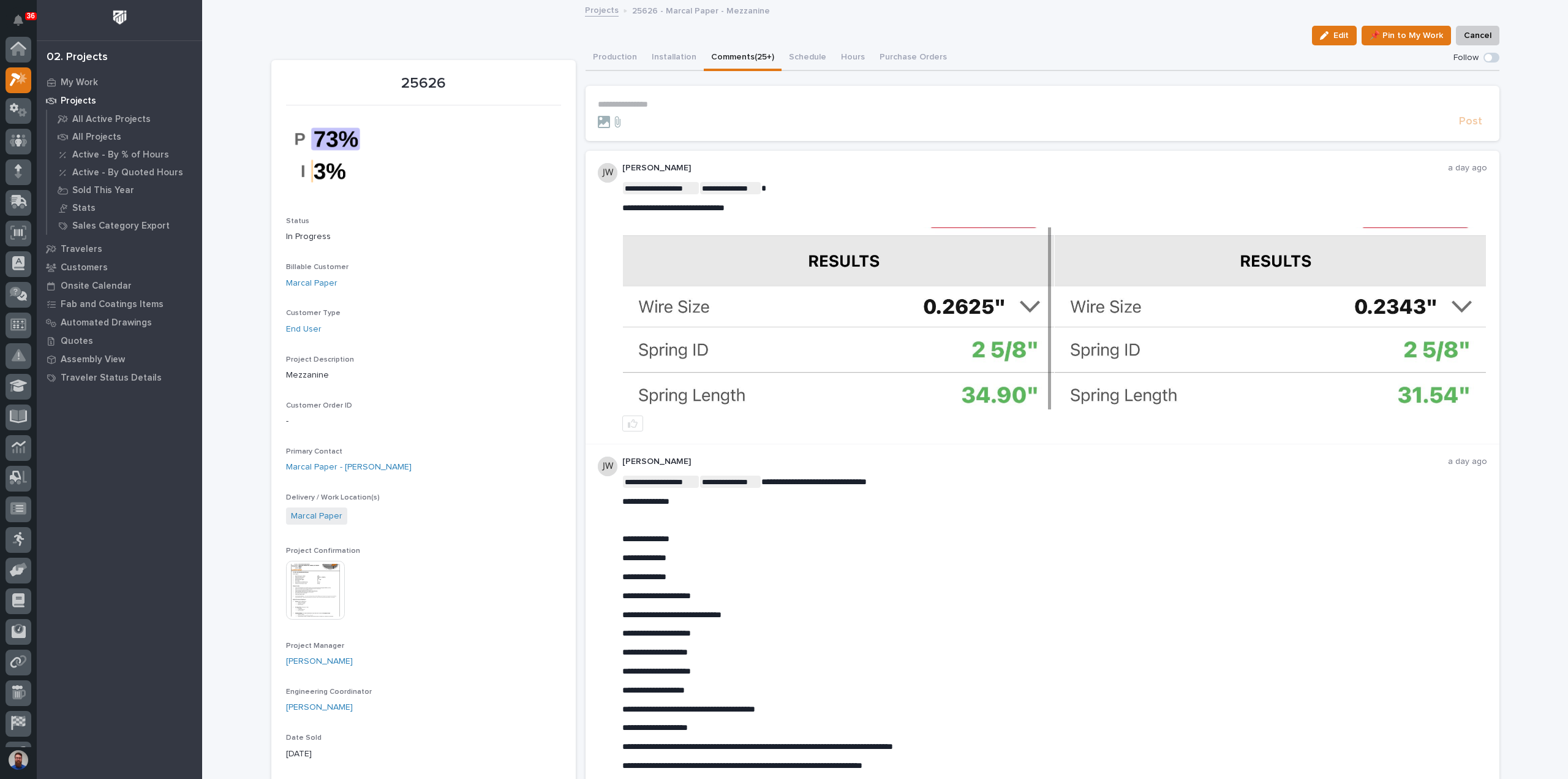
scroll to position [30, 0]
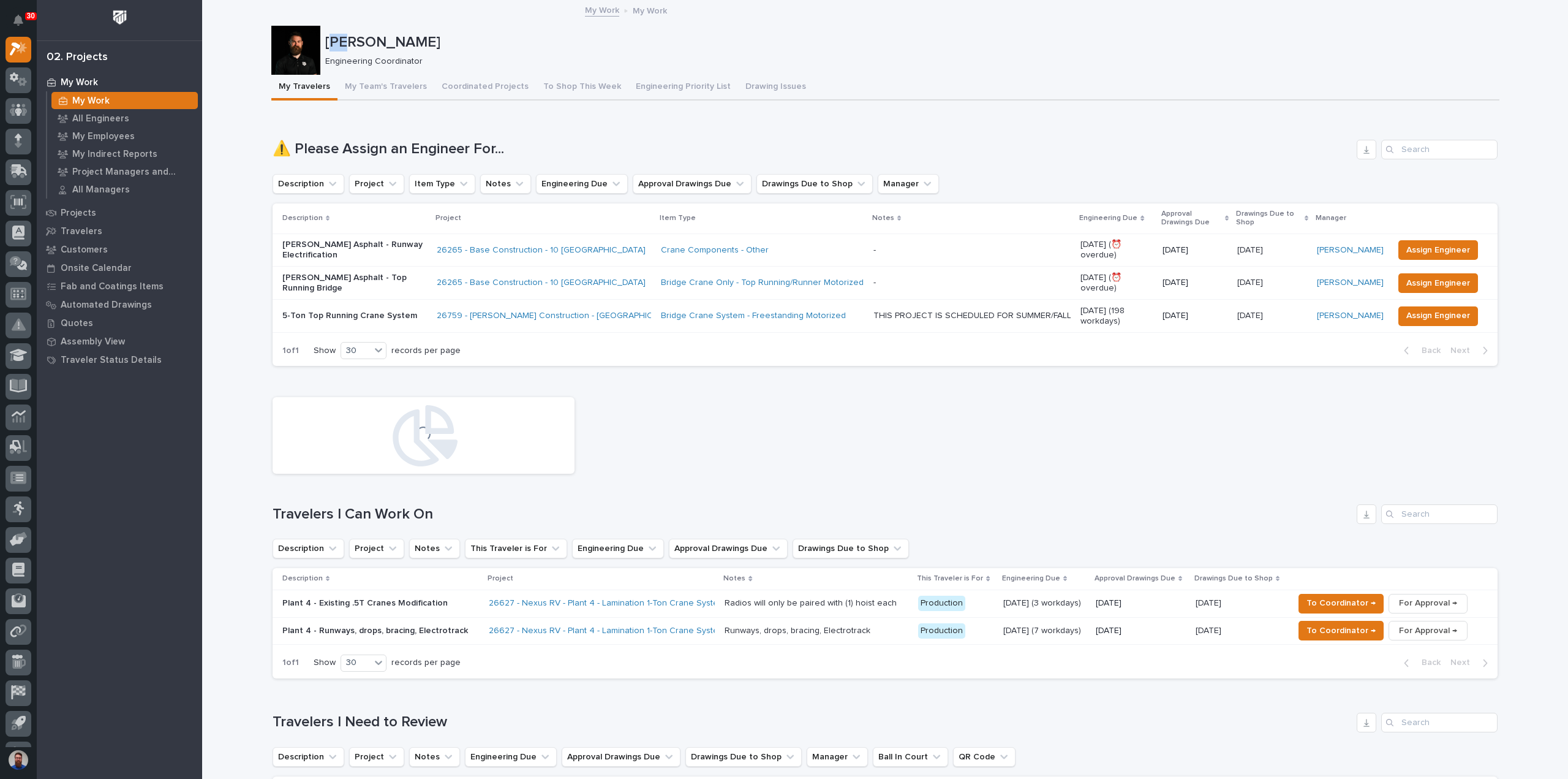
drag, startPoint x: 333, startPoint y: 38, endPoint x: 468, endPoint y: 47, distance: 135.3
click at [468, 47] on p "[PERSON_NAME]" at bounding box center [910, 43] width 1170 height 18
drag, startPoint x: 387, startPoint y: 38, endPoint x: 369, endPoint y: 38, distance: 18.0
click at [369, 38] on p "[PERSON_NAME]" at bounding box center [910, 43] width 1170 height 18
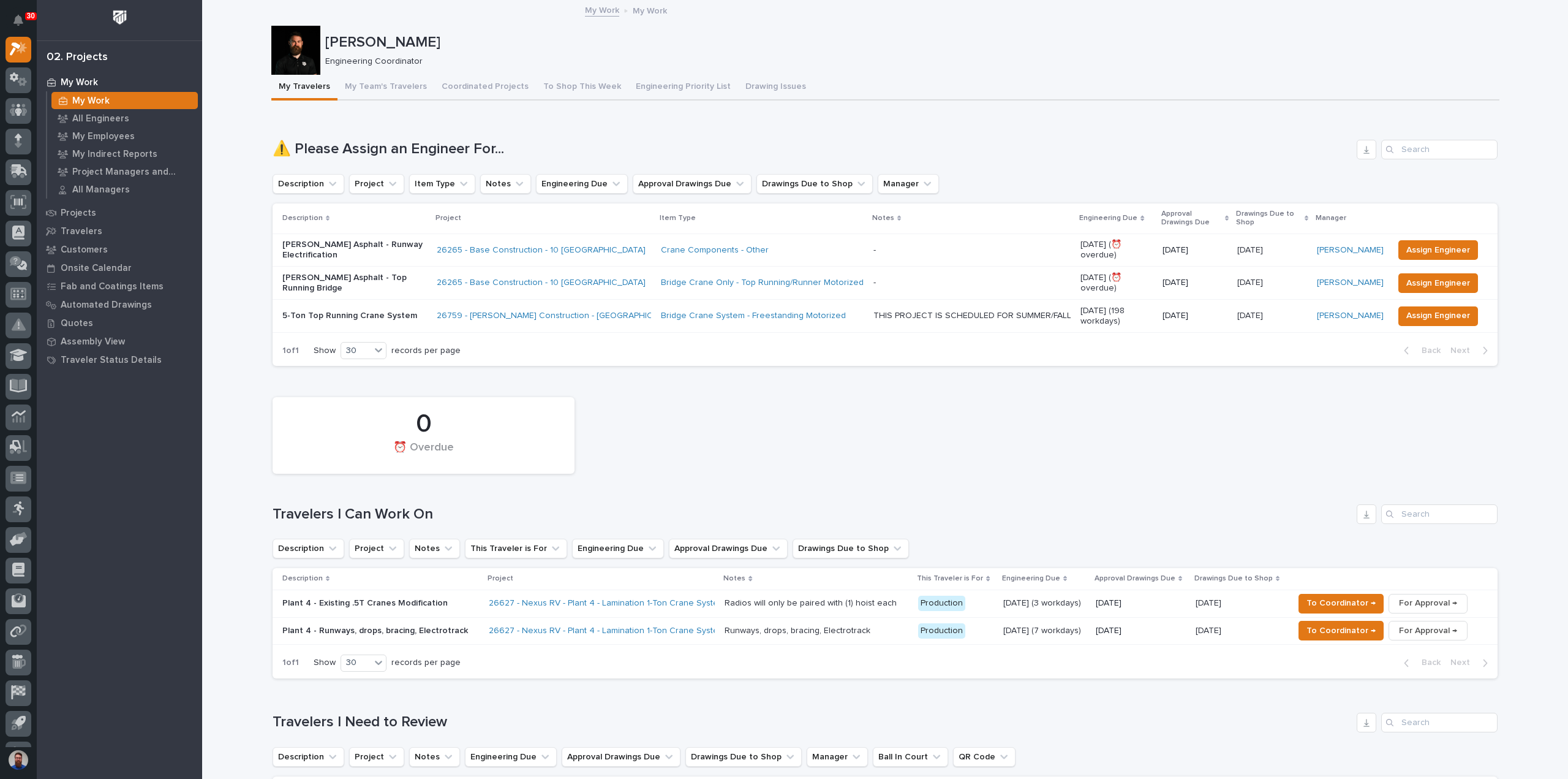
click at [474, 54] on div "Engineering Coordinator" at bounding box center [907, 60] width 1165 height 13
drag, startPoint x: 363, startPoint y: 41, endPoint x: 324, endPoint y: 40, distance: 39.0
click at [325, 40] on p "Weston Hochstetler" at bounding box center [910, 43] width 1170 height 18
drag, startPoint x: 328, startPoint y: 38, endPoint x: 433, endPoint y: 67, distance: 108.9
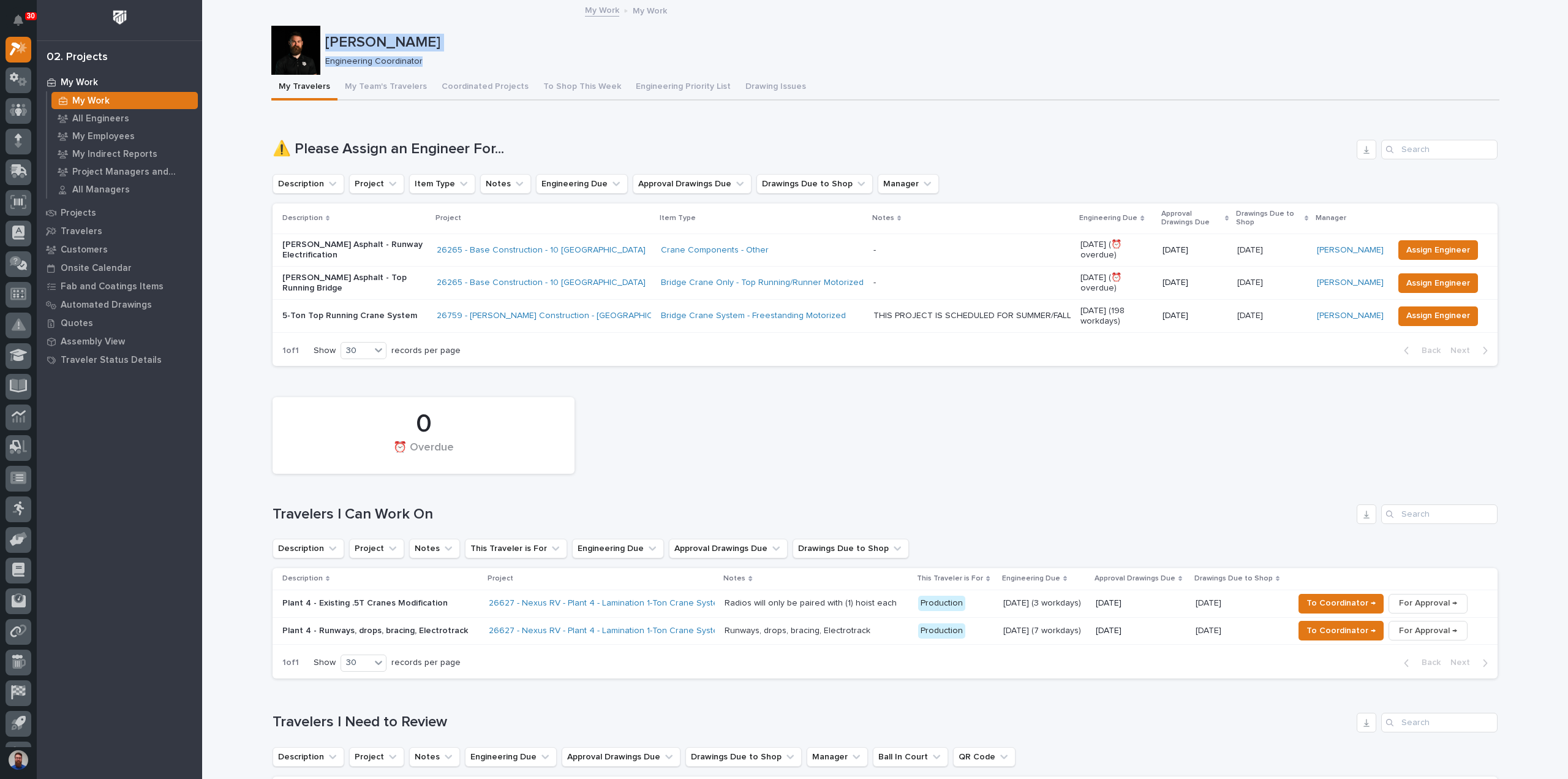
click at [433, 67] on div "Weston Hochstetler Engineering Coordinator" at bounding box center [885, 50] width 1228 height 49
click at [433, 66] on p "Engineering Coordinator" at bounding box center [907, 61] width 1165 height 10
drag, startPoint x: 437, startPoint y: 64, endPoint x: 322, endPoint y: 37, distance: 118.1
click at [325, 37] on div "Weston Hochstetler Engineering Coordinator" at bounding box center [910, 50] width 1170 height 33
click at [325, 37] on p "Weston Hochstetler" at bounding box center [910, 43] width 1170 height 18
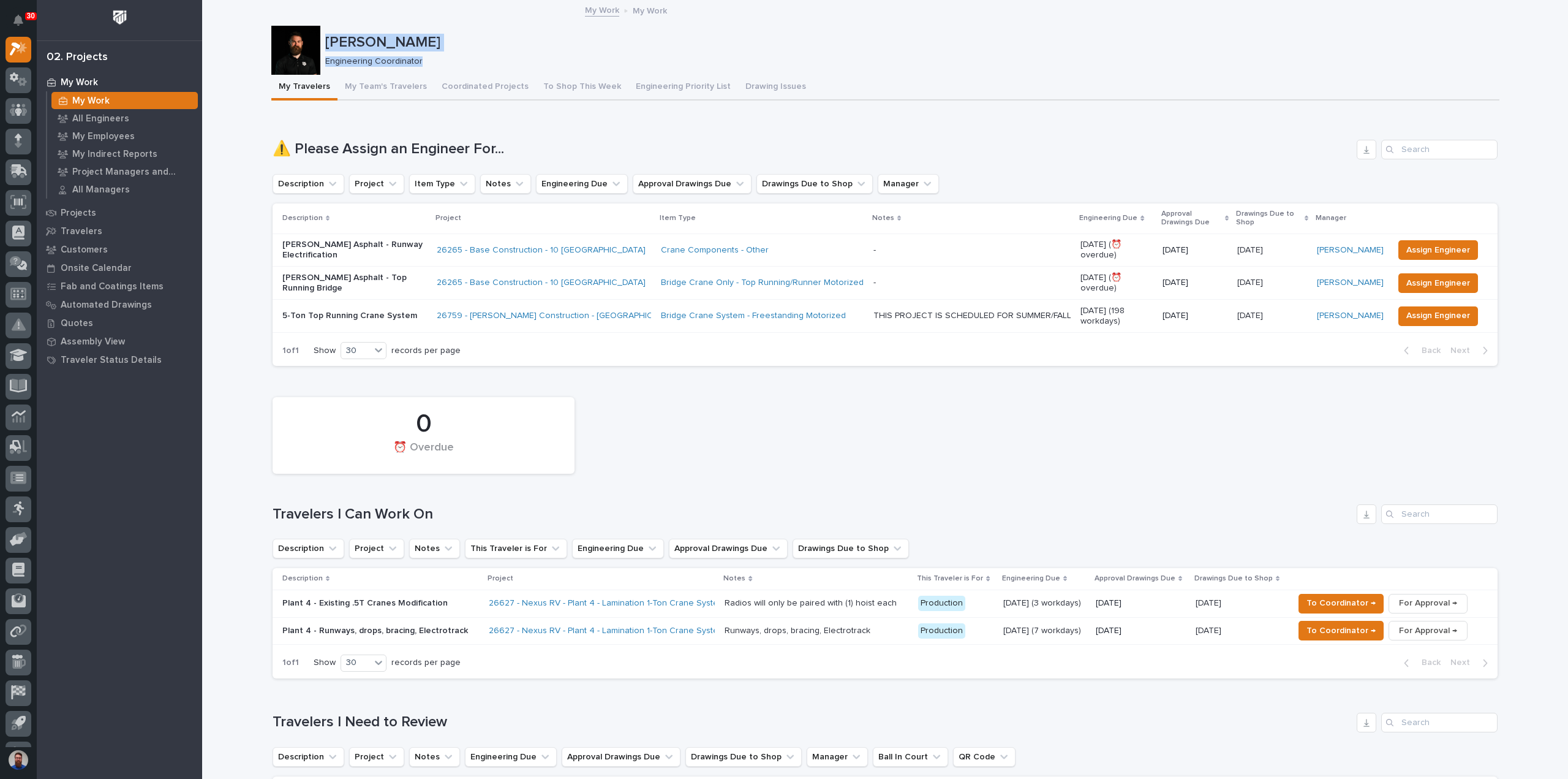
drag, startPoint x: 463, startPoint y: 53, endPoint x: 322, endPoint y: 44, distance: 141.3
click at [325, 44] on div "Weston Hochstetler Engineering Coordinator" at bounding box center [910, 50] width 1170 height 33
click at [325, 44] on p "Weston Hochstetler" at bounding box center [910, 43] width 1170 height 18
drag, startPoint x: 454, startPoint y: 67, endPoint x: 330, endPoint y: 52, distance: 124.9
click at [330, 52] on div "Weston Hochstetler Engineering Coordinator" at bounding box center [885, 50] width 1228 height 49
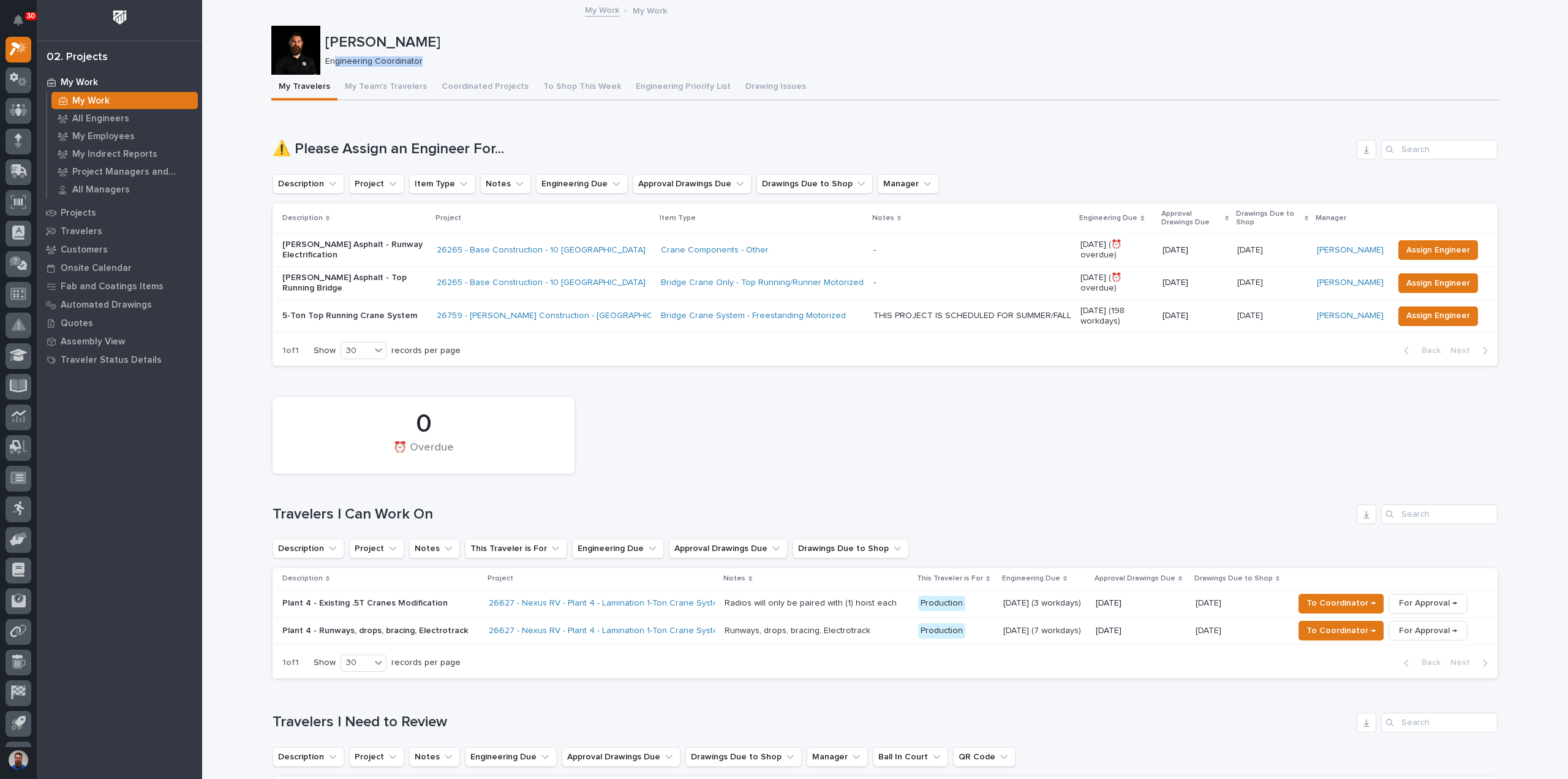
click at [399, 52] on div "Weston Hochstetler Engineering Coordinator" at bounding box center [910, 50] width 1170 height 33
click at [420, 59] on p "Engineering Coordinator" at bounding box center [907, 61] width 1165 height 10
click at [439, 64] on p "Engineering Coordinator" at bounding box center [907, 61] width 1165 height 10
click at [386, 61] on p "Engineering Coordinator" at bounding box center [907, 61] width 1165 height 10
drag, startPoint x: 361, startPoint y: 52, endPoint x: 427, endPoint y: 70, distance: 68.4
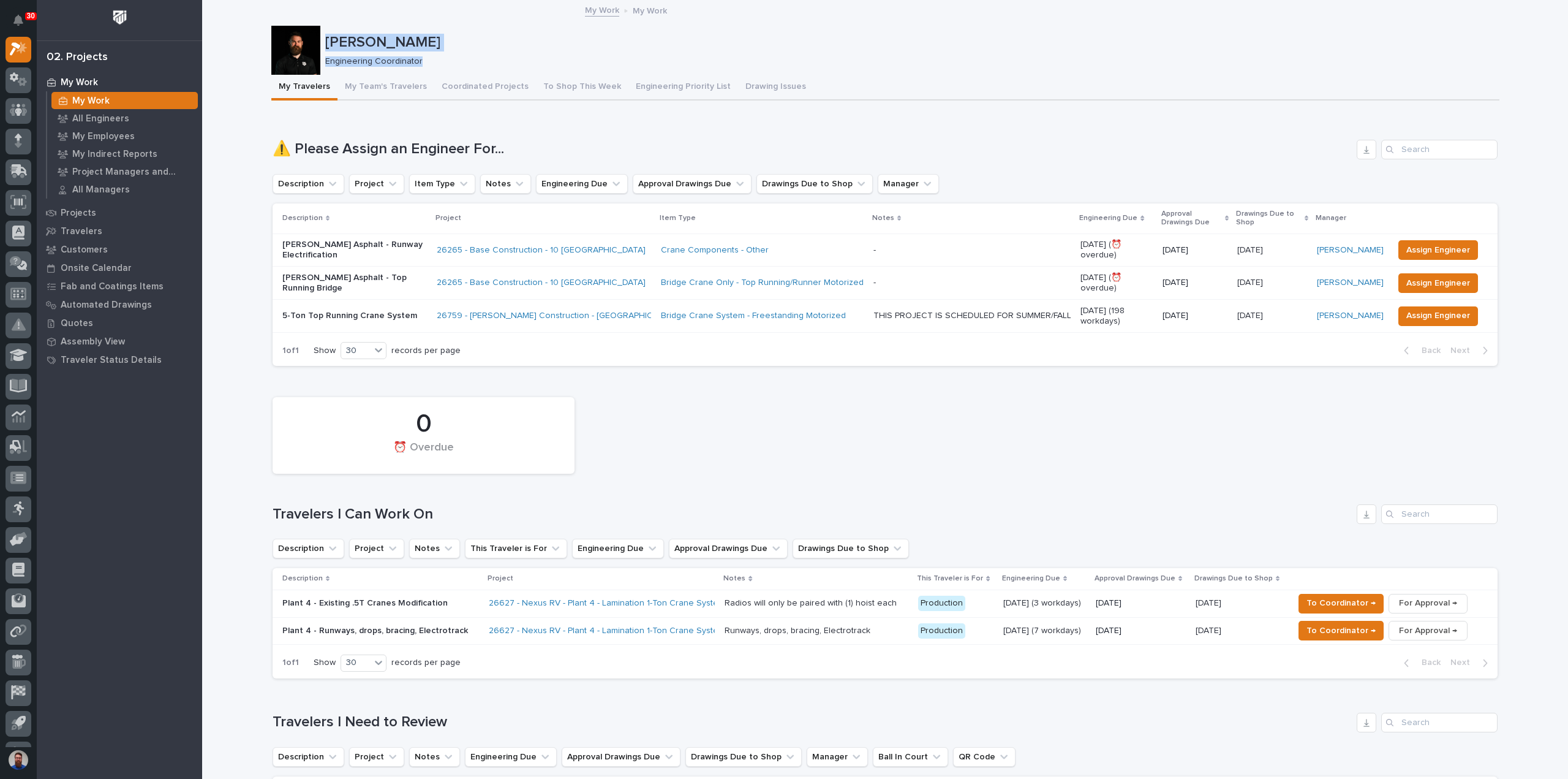
click at [425, 71] on div "Weston Hochstetler Engineering Coordinator" at bounding box center [885, 50] width 1228 height 49
click at [437, 61] on p "Engineering Coordinator" at bounding box center [907, 61] width 1165 height 10
click at [450, 61] on p "Engineering Coordinator" at bounding box center [907, 61] width 1165 height 10
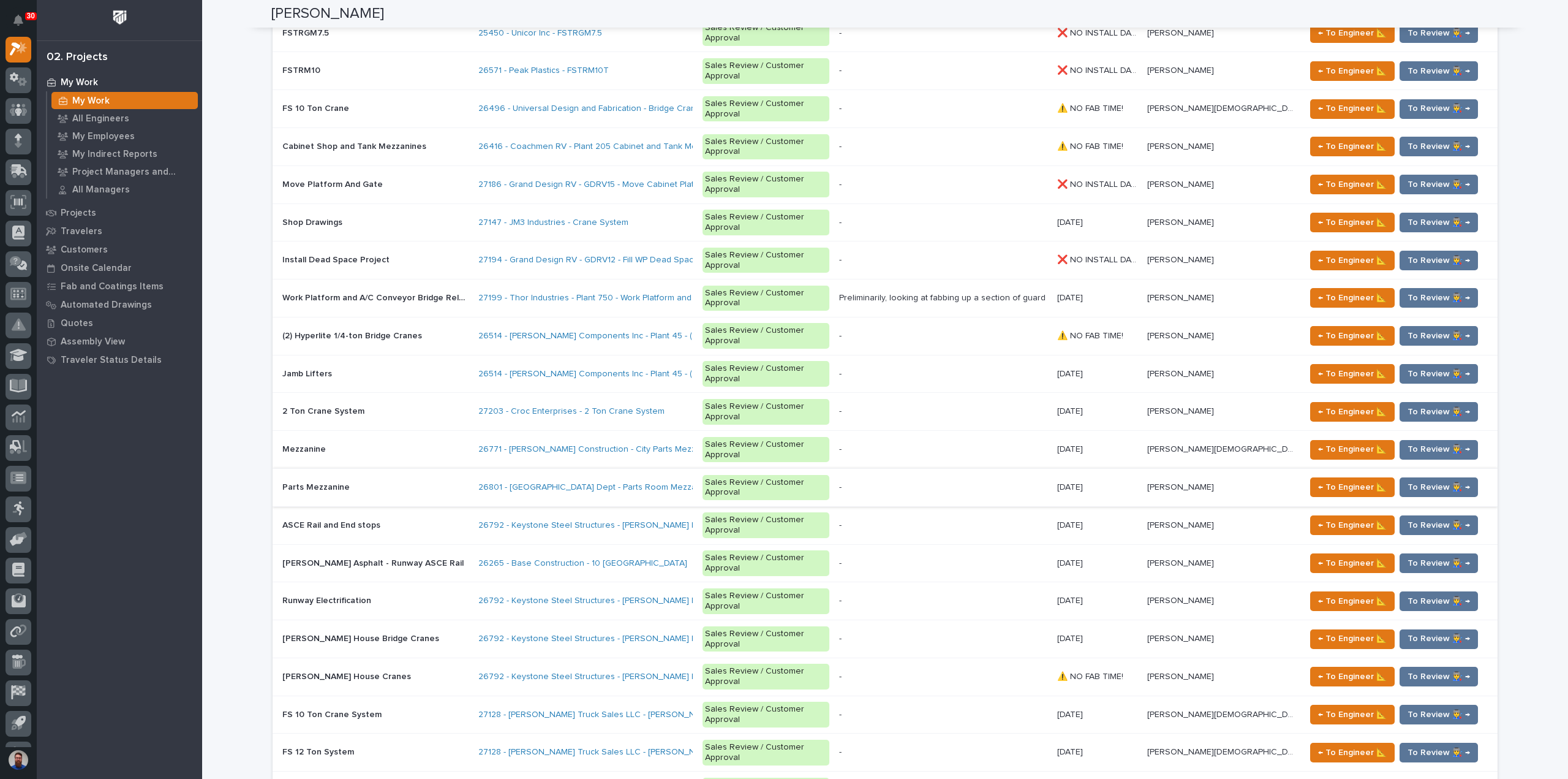
scroll to position [1225, 0]
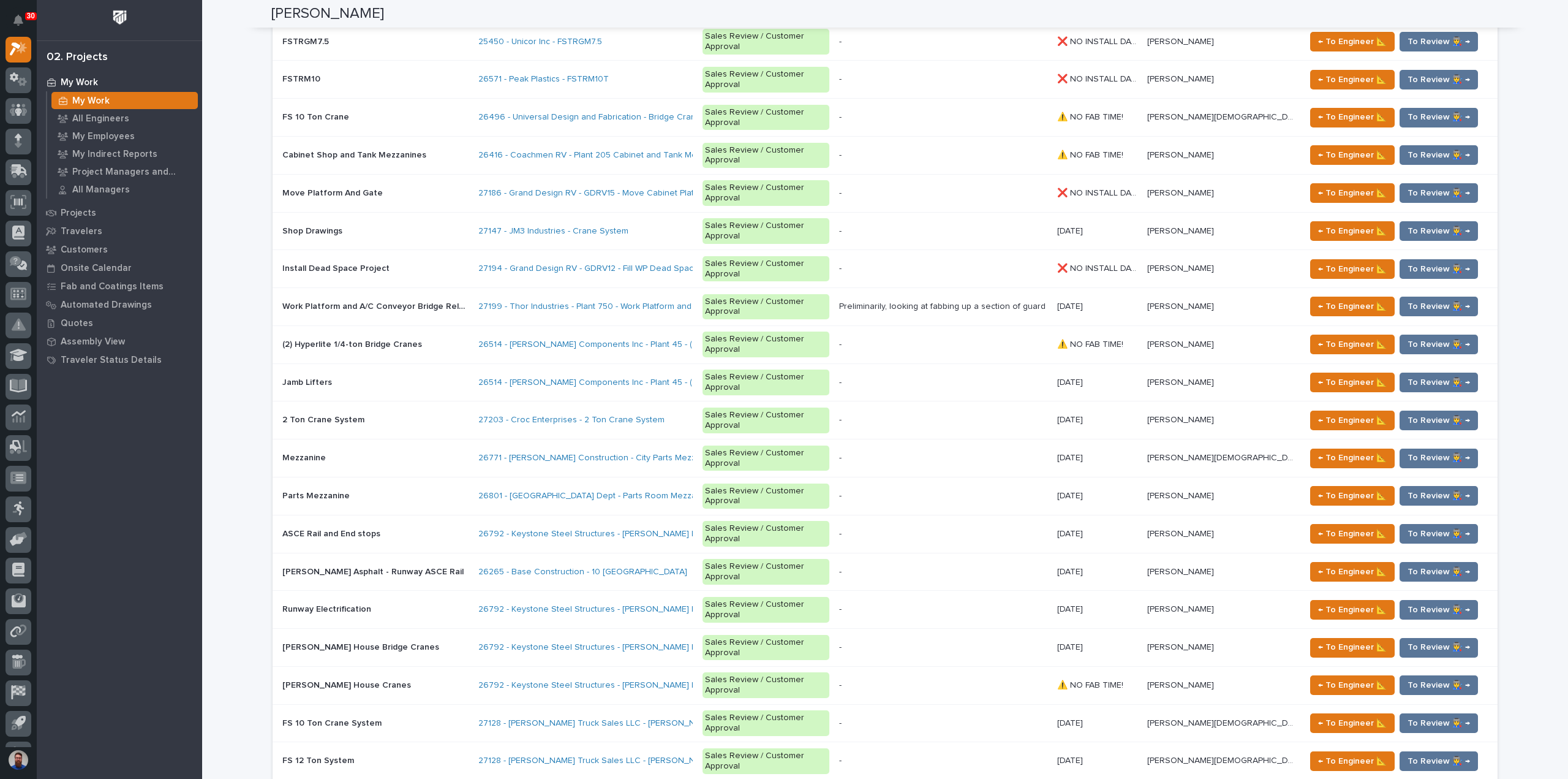
click at [437, 299] on p "Work Platform and A/C Conveyor Bridge Relocation" at bounding box center [376, 305] width 188 height 13
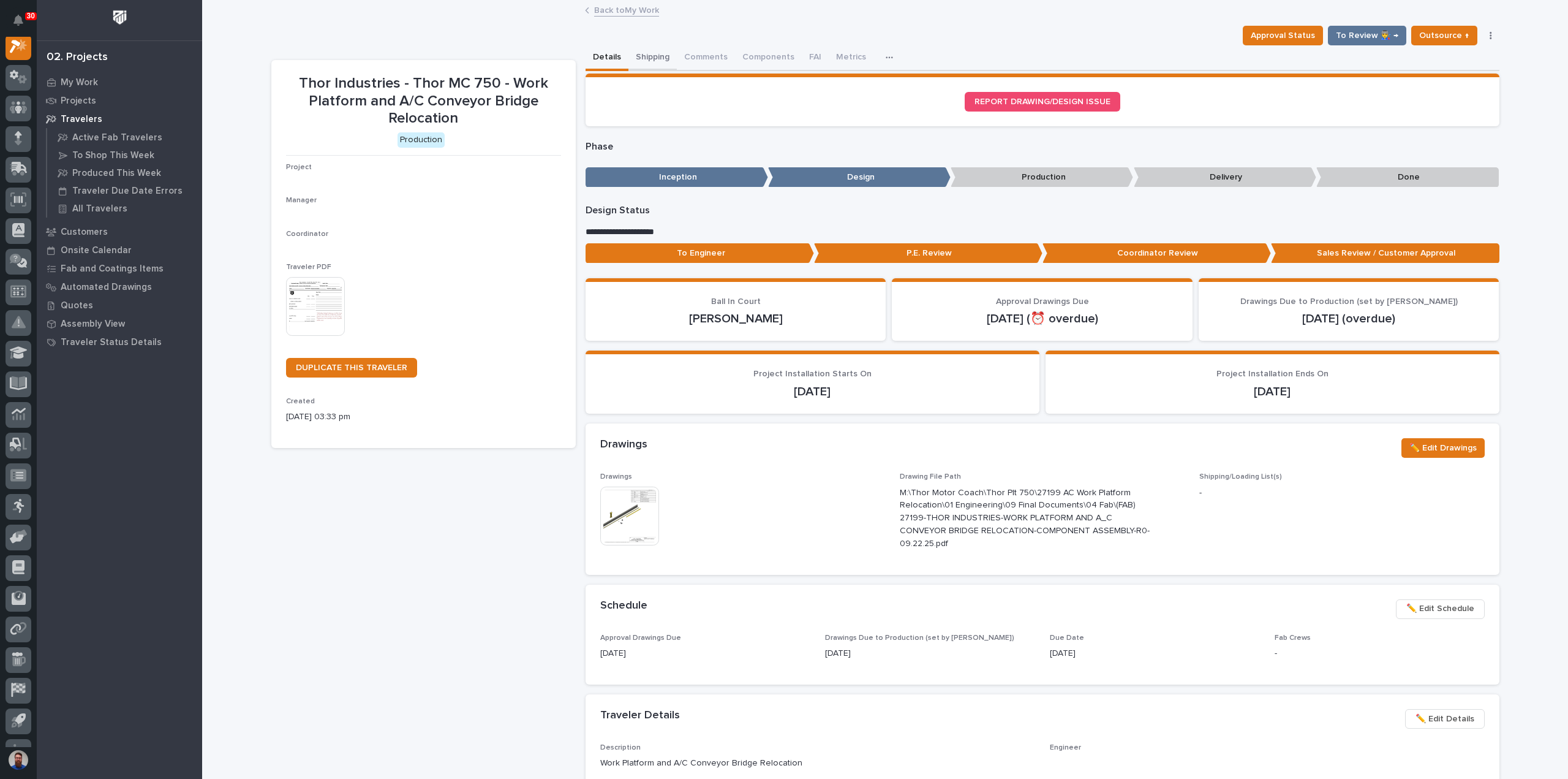
scroll to position [30, 0]
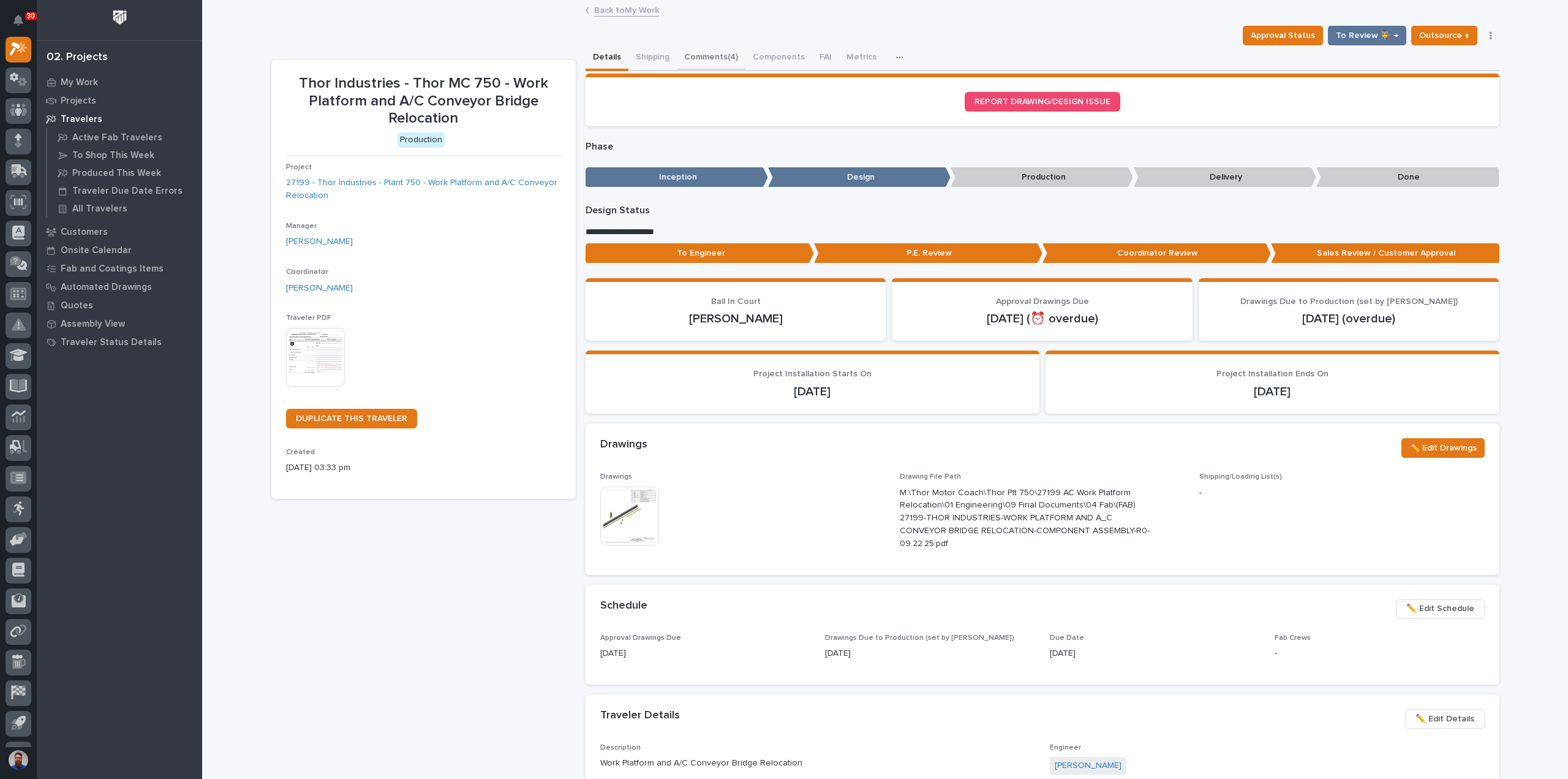
click at [729, 60] on button "Comments (4)" at bounding box center [711, 58] width 69 height 26
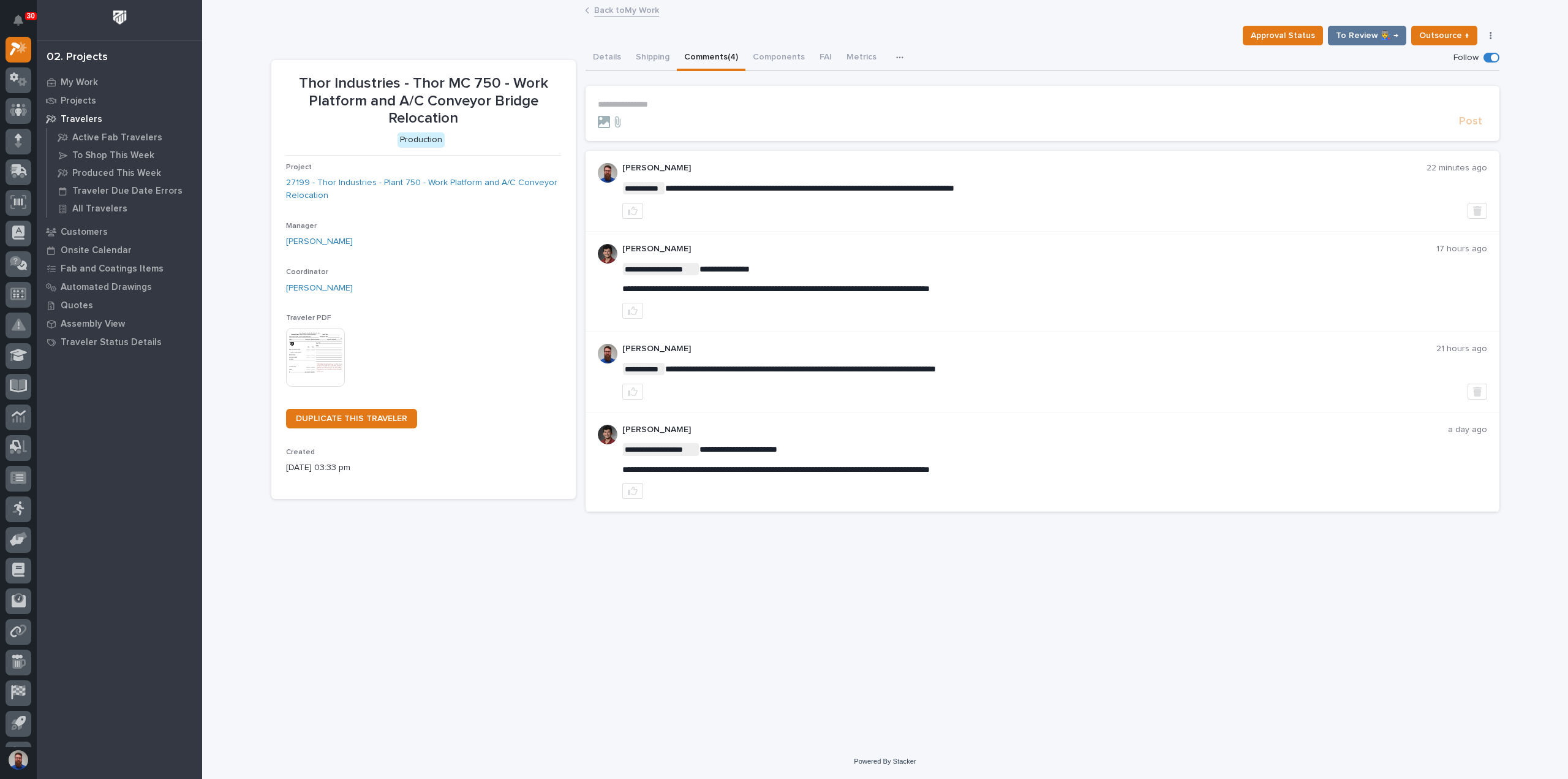
click at [669, 92] on section "**********" at bounding box center [1043, 113] width 914 height 55
click at [670, 98] on section "**********" at bounding box center [1043, 113] width 914 height 55
click at [672, 99] on p "**********" at bounding box center [1043, 104] width 890 height 10
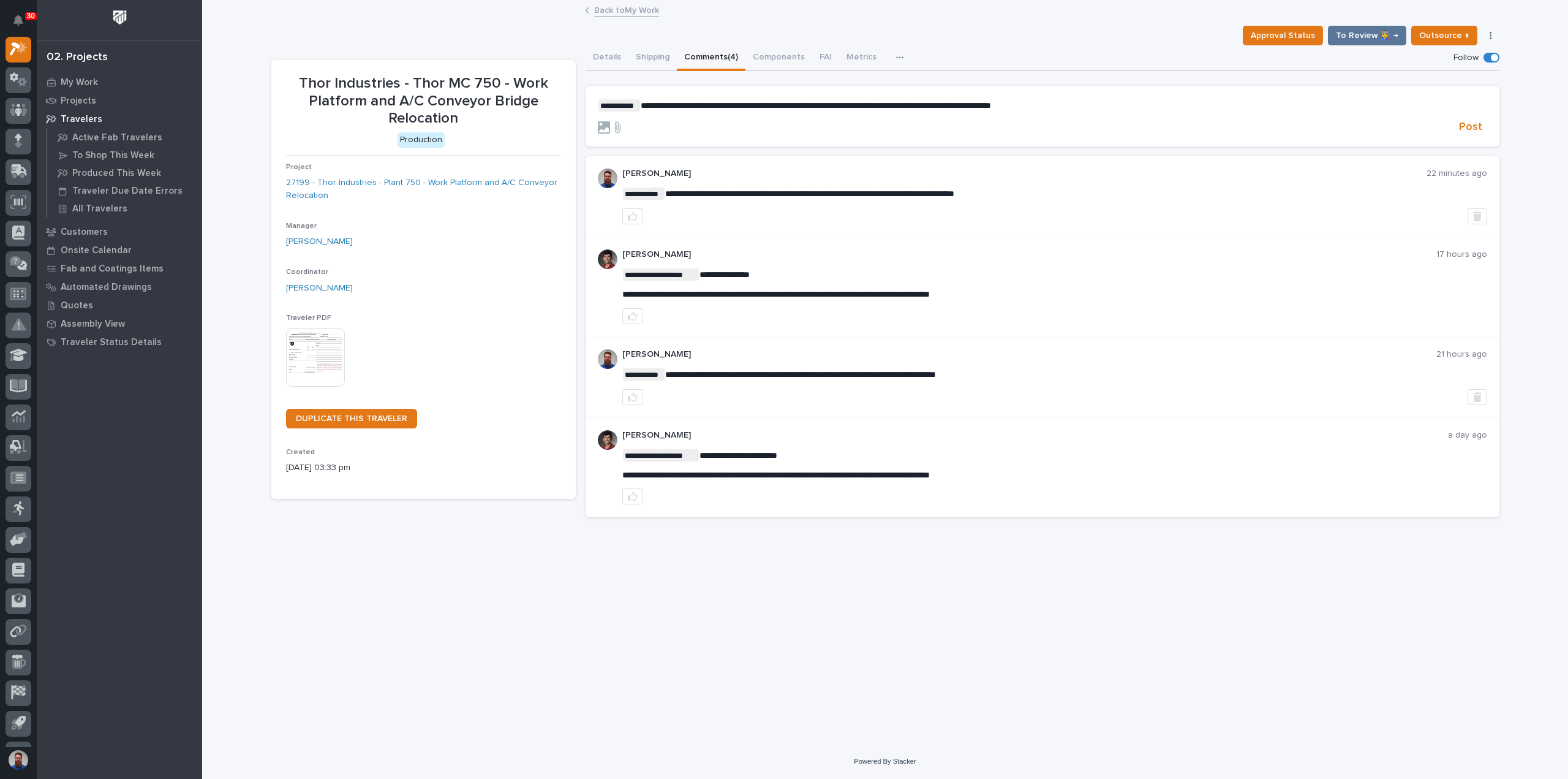
click at [887, 106] on span "**********" at bounding box center [816, 106] width 350 height 9
click at [1098, 117] on form "**********" at bounding box center [1043, 117] width 890 height 35
click at [729, 107] on span "**********" at bounding box center [749, 106] width 216 height 9
drag, startPoint x: 746, startPoint y: 106, endPoint x: 799, endPoint y: 112, distance: 53.3
click at [798, 112] on form "**********" at bounding box center [1043, 117] width 890 height 35
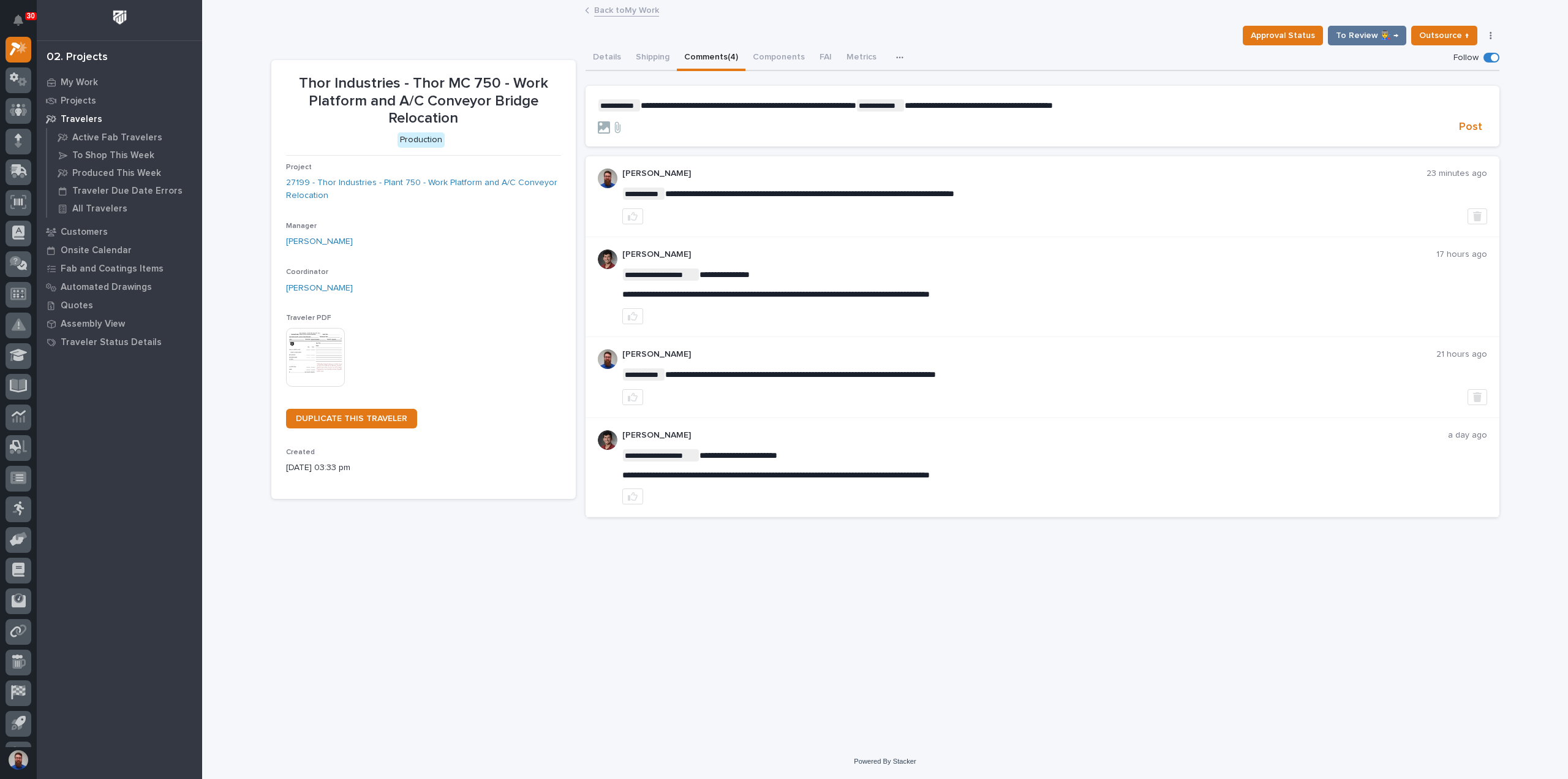
click at [799, 112] on form "**********" at bounding box center [1043, 117] width 890 height 35
drag, startPoint x: 788, startPoint y: 112, endPoint x: 801, endPoint y: 113, distance: 13.0
click at [801, 113] on form "**********" at bounding box center [1043, 117] width 890 height 35
click at [879, 111] on p "**********" at bounding box center [1043, 105] width 890 height 13
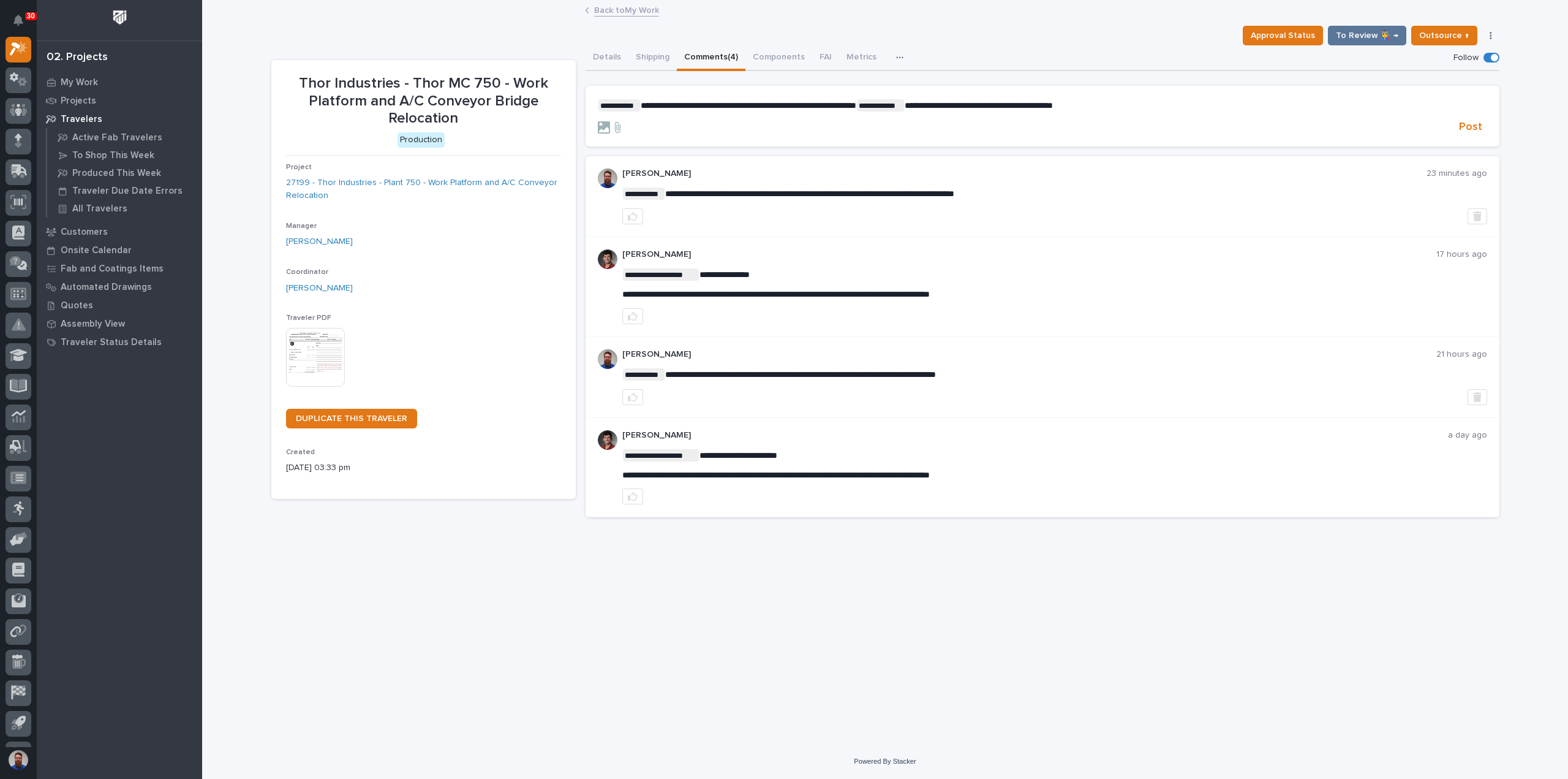
click at [1053, 101] on span "**********" at bounding box center [978, 106] width 149 height 9
click at [1140, 104] on p "**********" at bounding box center [1043, 105] width 890 height 13
click at [1481, 127] on span "Post" at bounding box center [1471, 126] width 24 height 14
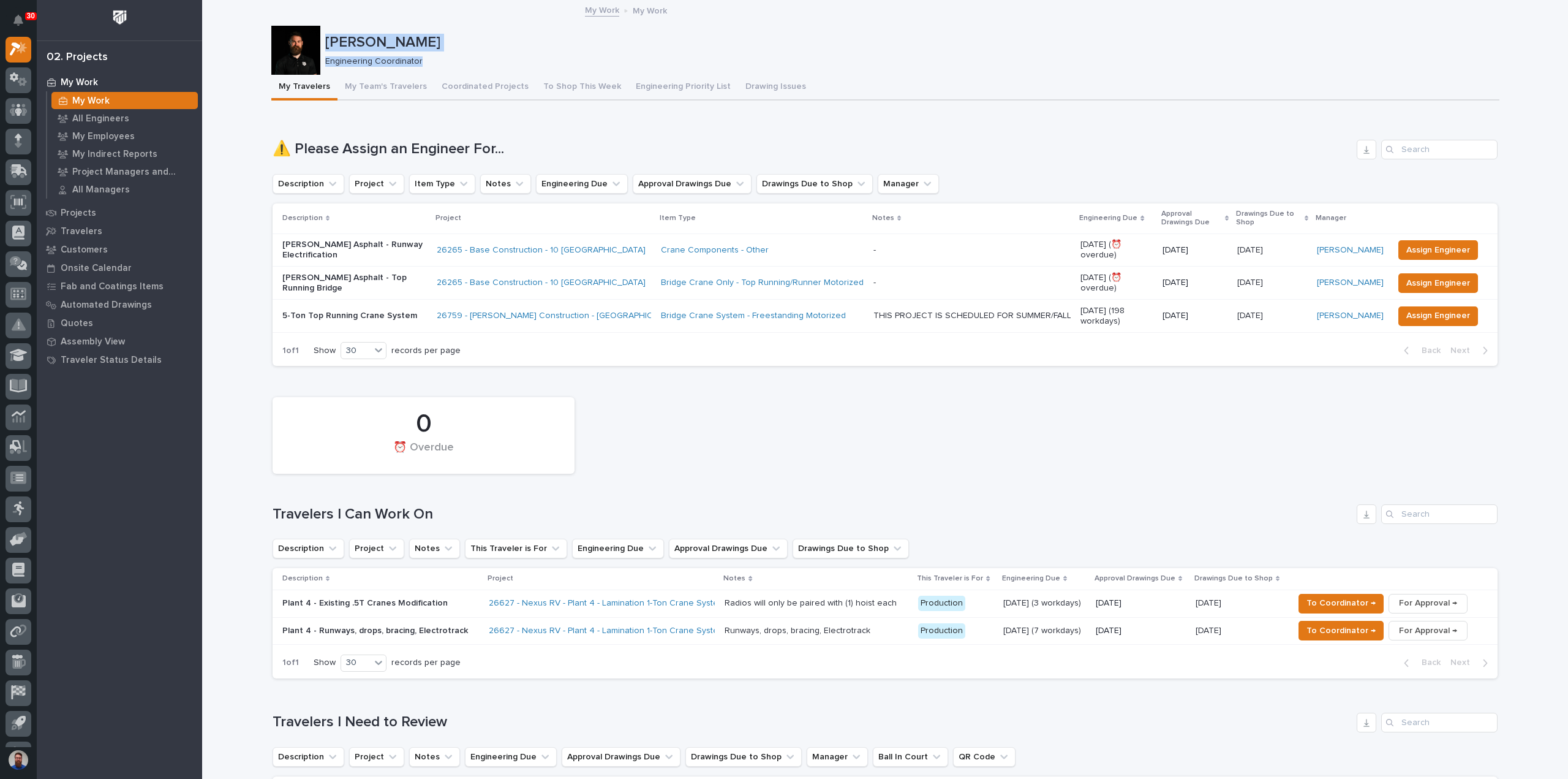
drag, startPoint x: 371, startPoint y: 48, endPoint x: 421, endPoint y: 64, distance: 52.5
click at [421, 64] on div "Weston Hochstetler Engineering Coordinator" at bounding box center [910, 50] width 1170 height 33
click at [421, 62] on p "Engineering Coordinator" at bounding box center [907, 61] width 1165 height 10
drag, startPoint x: 420, startPoint y: 60, endPoint x: 324, endPoint y: 44, distance: 97.3
click at [325, 44] on div "Weston Hochstetler Engineering Coordinator" at bounding box center [910, 50] width 1170 height 33
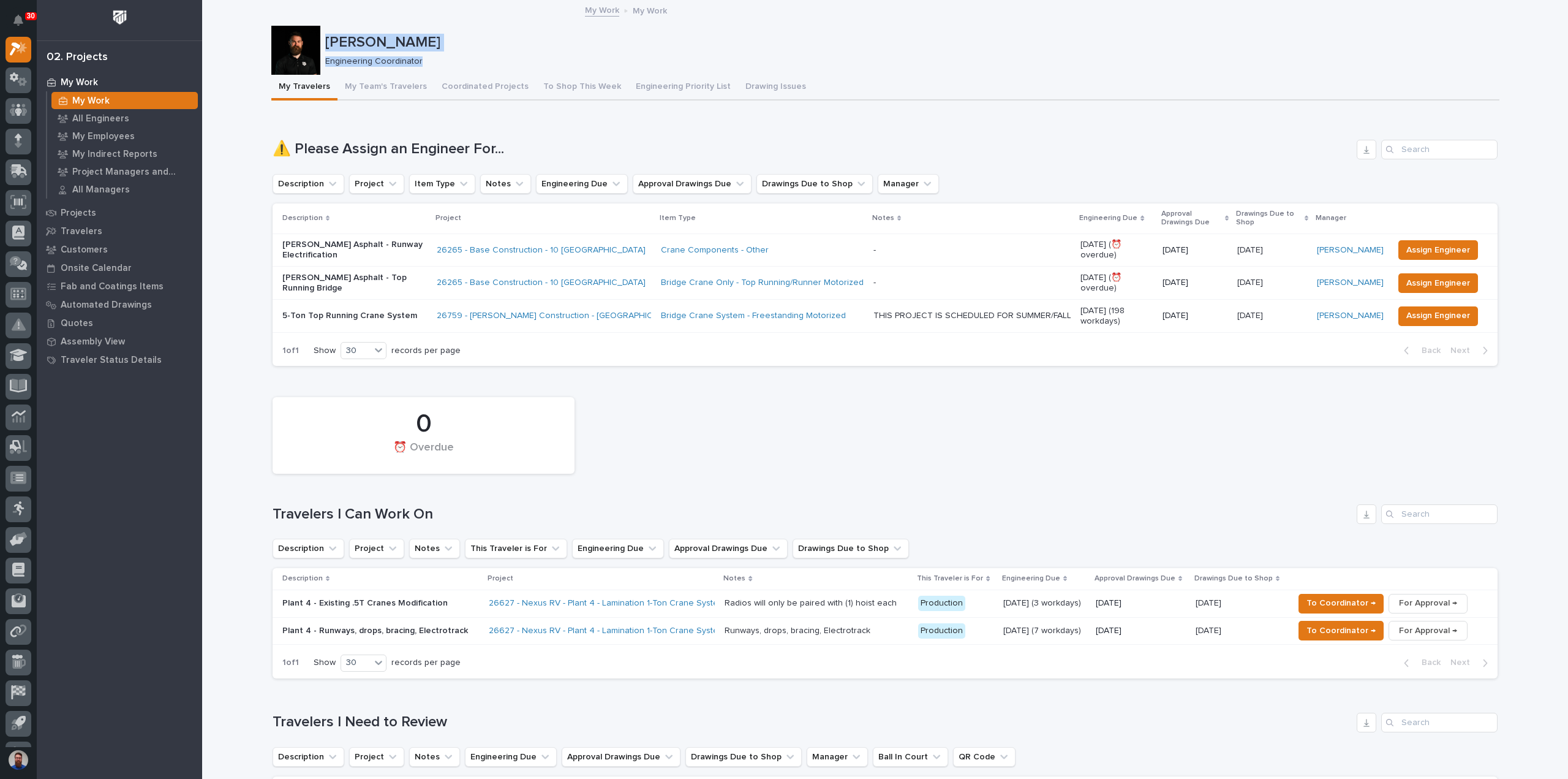
click at [325, 43] on p "Weston Hochstetler" at bounding box center [910, 43] width 1170 height 18
drag, startPoint x: 321, startPoint y: 35, endPoint x: 849, endPoint y: 107, distance: 532.9
drag, startPoint x: 591, startPoint y: 137, endPoint x: 553, endPoint y: 139, distance: 38.1
click at [590, 137] on div "Loading... Saving… ⚠️ Please Assign an Engineer For... Description Project Item…" at bounding box center [885, 245] width 1225 height 260
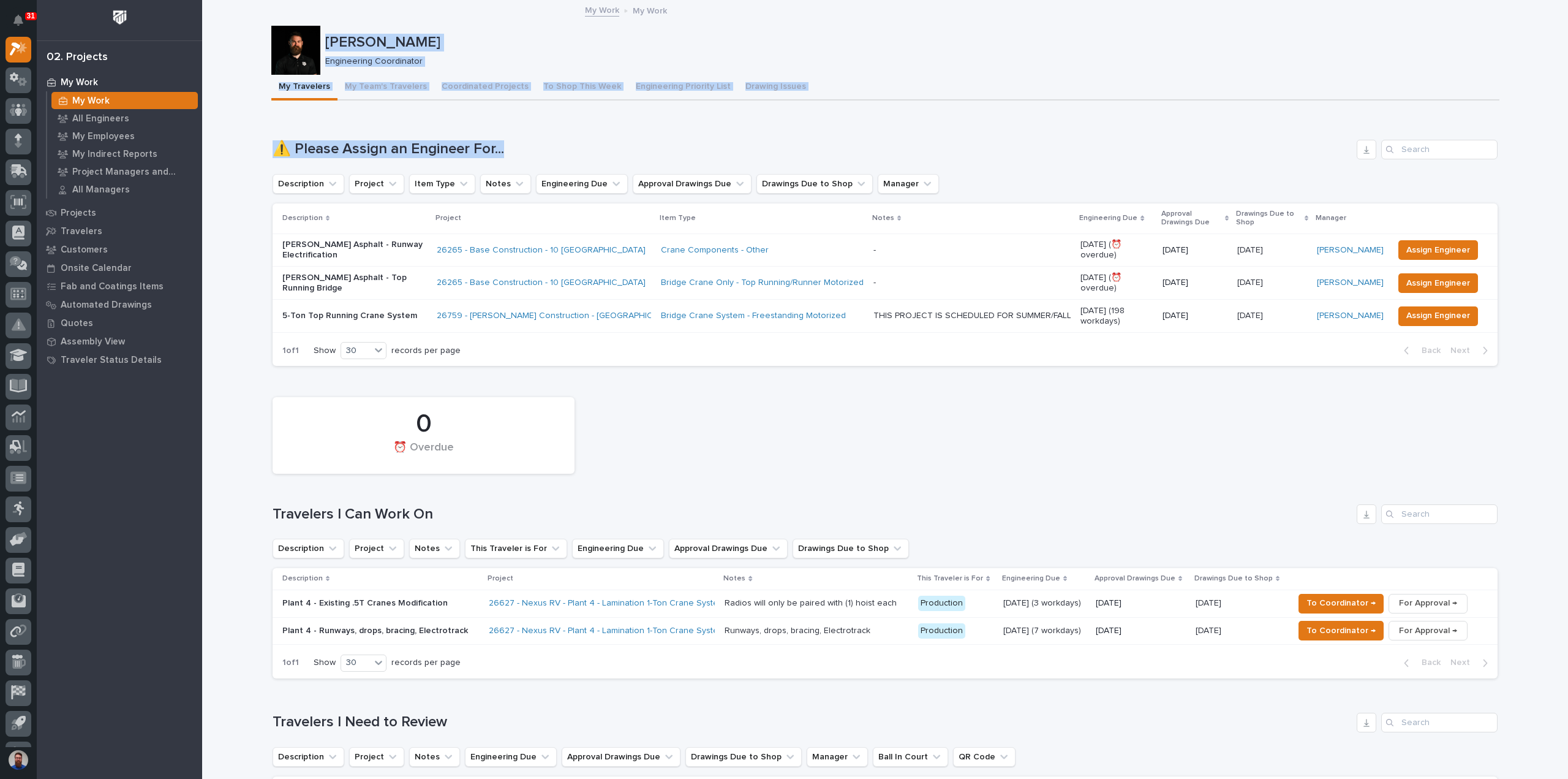
drag, startPoint x: 544, startPoint y: 142, endPoint x: 536, endPoint y: 146, distance: 8.9
click at [544, 142] on h1 "⚠️ Please Assign an Engineer For..." at bounding box center [812, 149] width 1080 height 18
click at [523, 150] on h1 "⚠️ Please Assign an Engineer For..." at bounding box center [812, 149] width 1080 height 18
drag, startPoint x: 511, startPoint y: 152, endPoint x: 256, endPoint y: 33, distance: 281.4
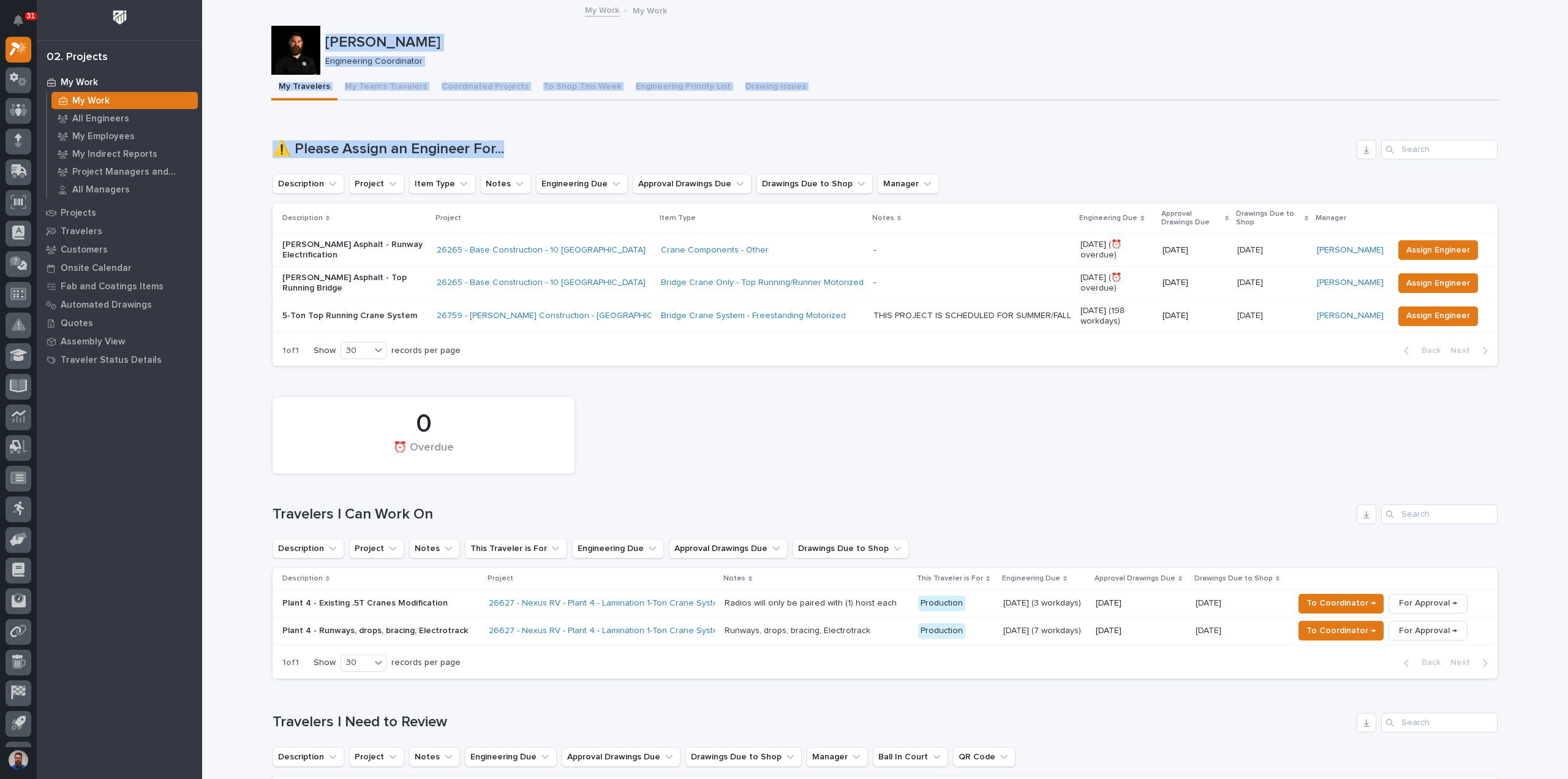
drag, startPoint x: 262, startPoint y: 31, endPoint x: 572, endPoint y: 160, distance: 335.8
click at [572, 159] on div "⚠️ Please Assign an Engineer For... Description Project Item Type Notes Enginee…" at bounding box center [885, 253] width 1225 height 226
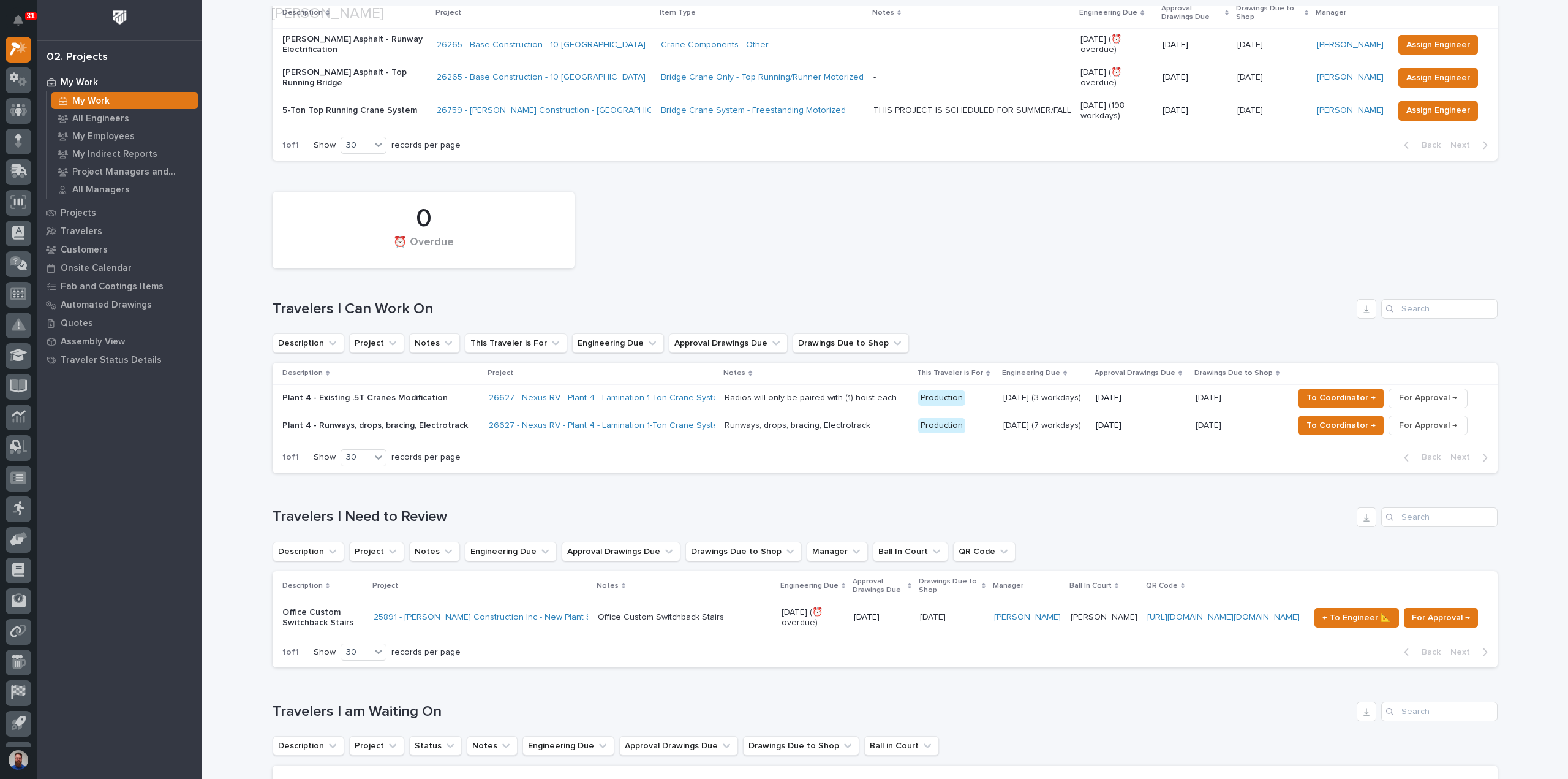
scroll to position [327, 0]
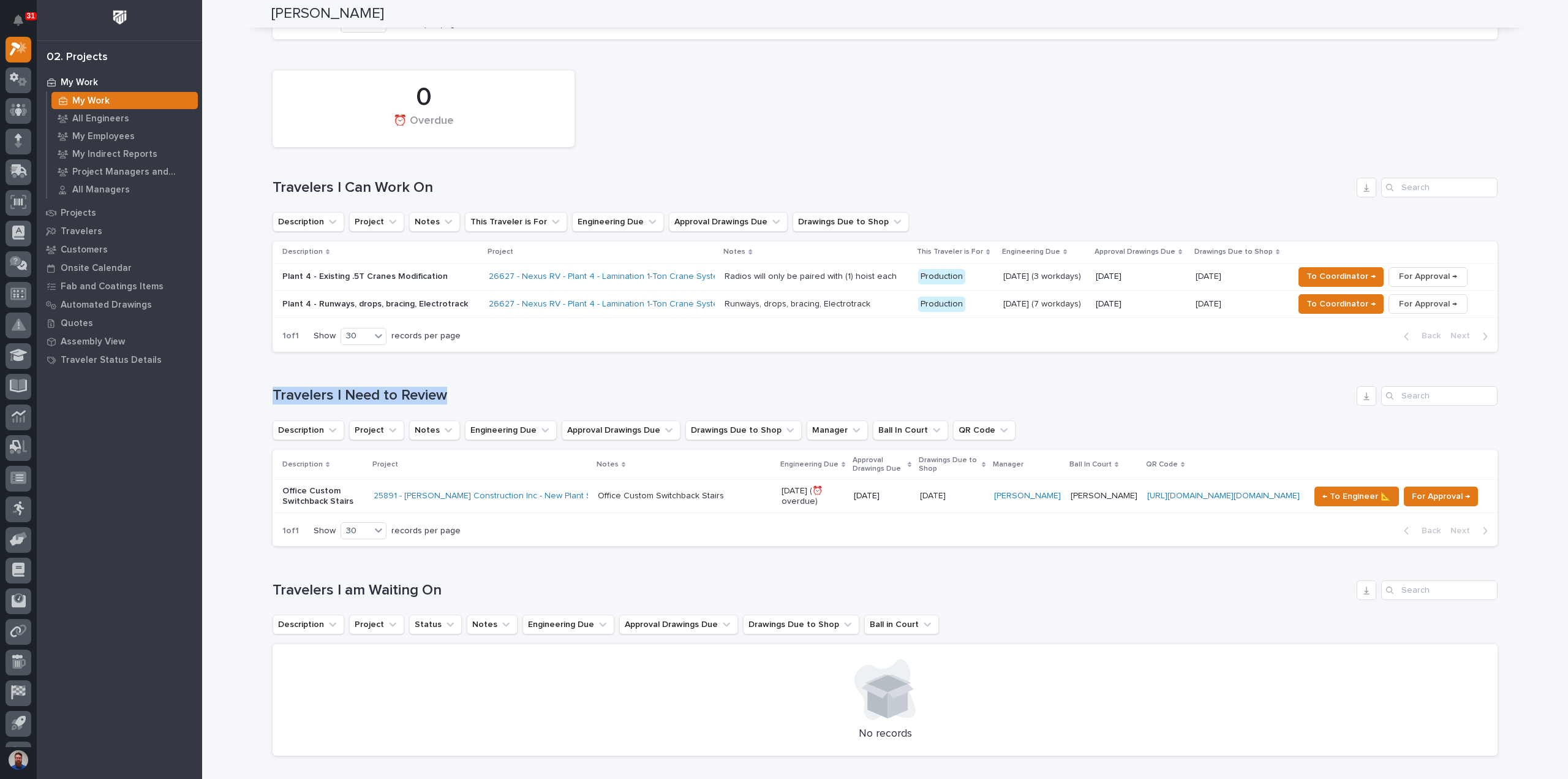
drag, startPoint x: 373, startPoint y: 377, endPoint x: 263, endPoint y: 376, distance: 110.0
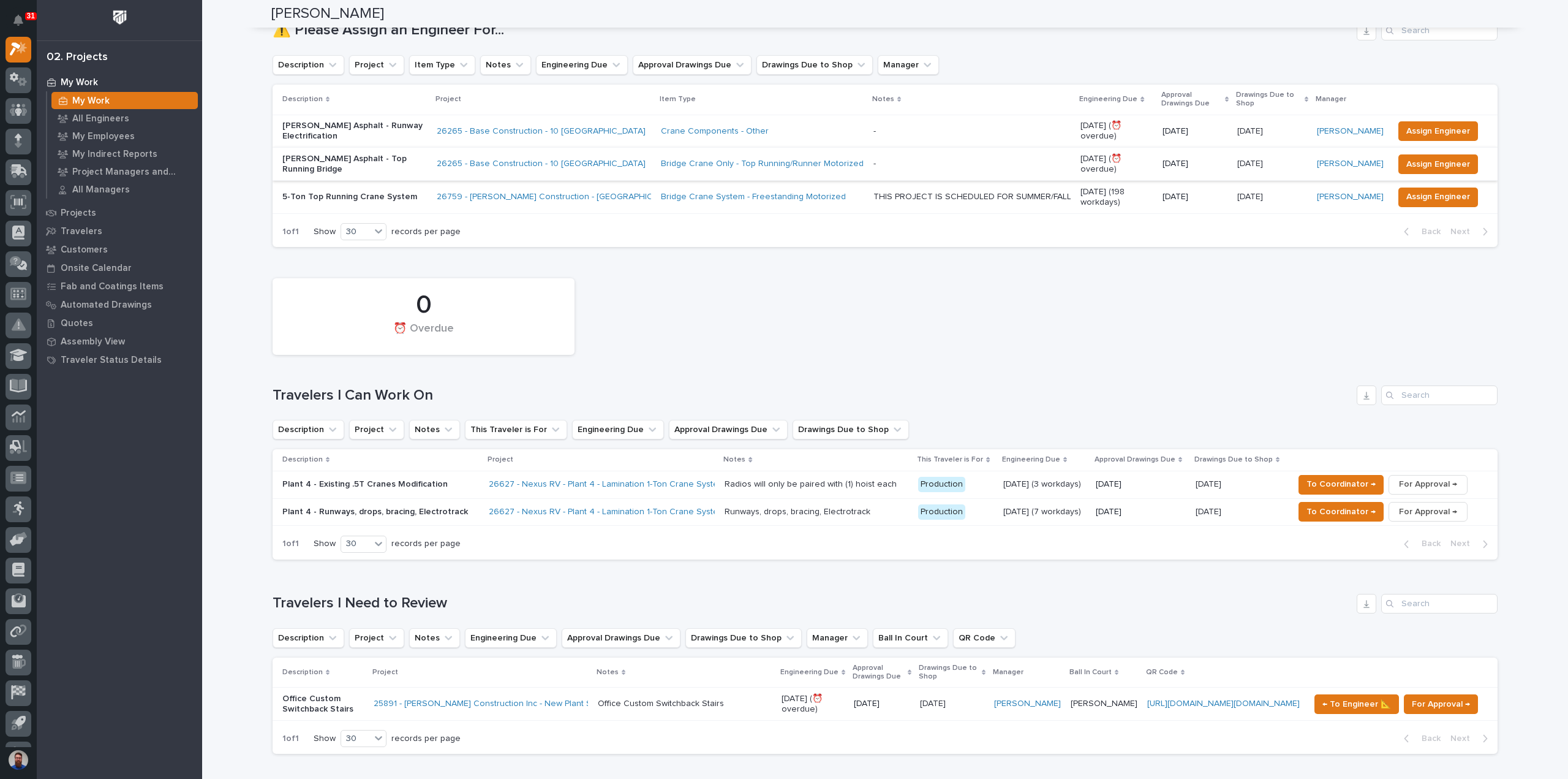
scroll to position [0, 0]
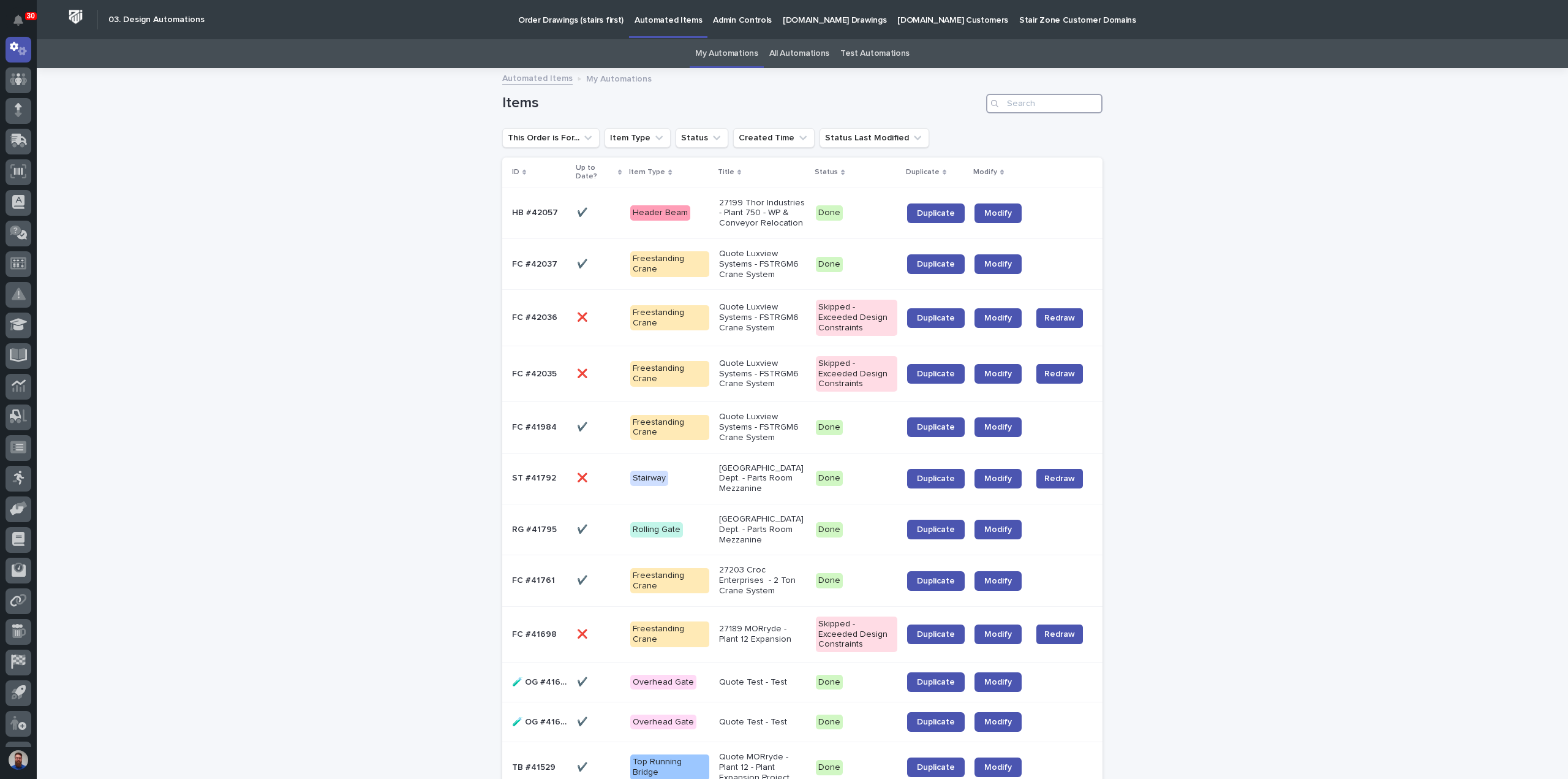
click at [1026, 110] on input "Search" at bounding box center [1045, 103] width 117 height 20
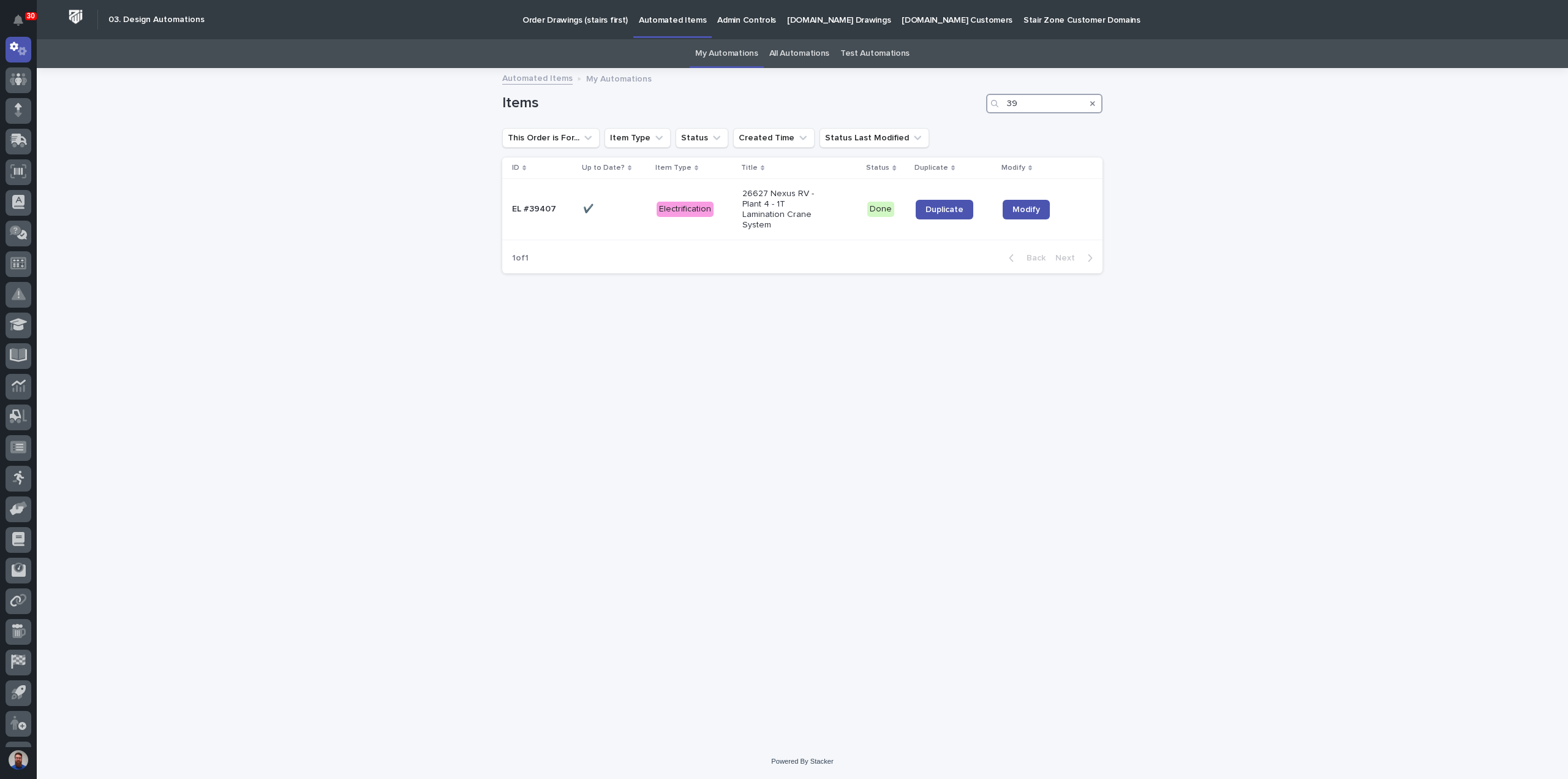
type input "3"
